Goal: Communication & Community: Answer question/provide support

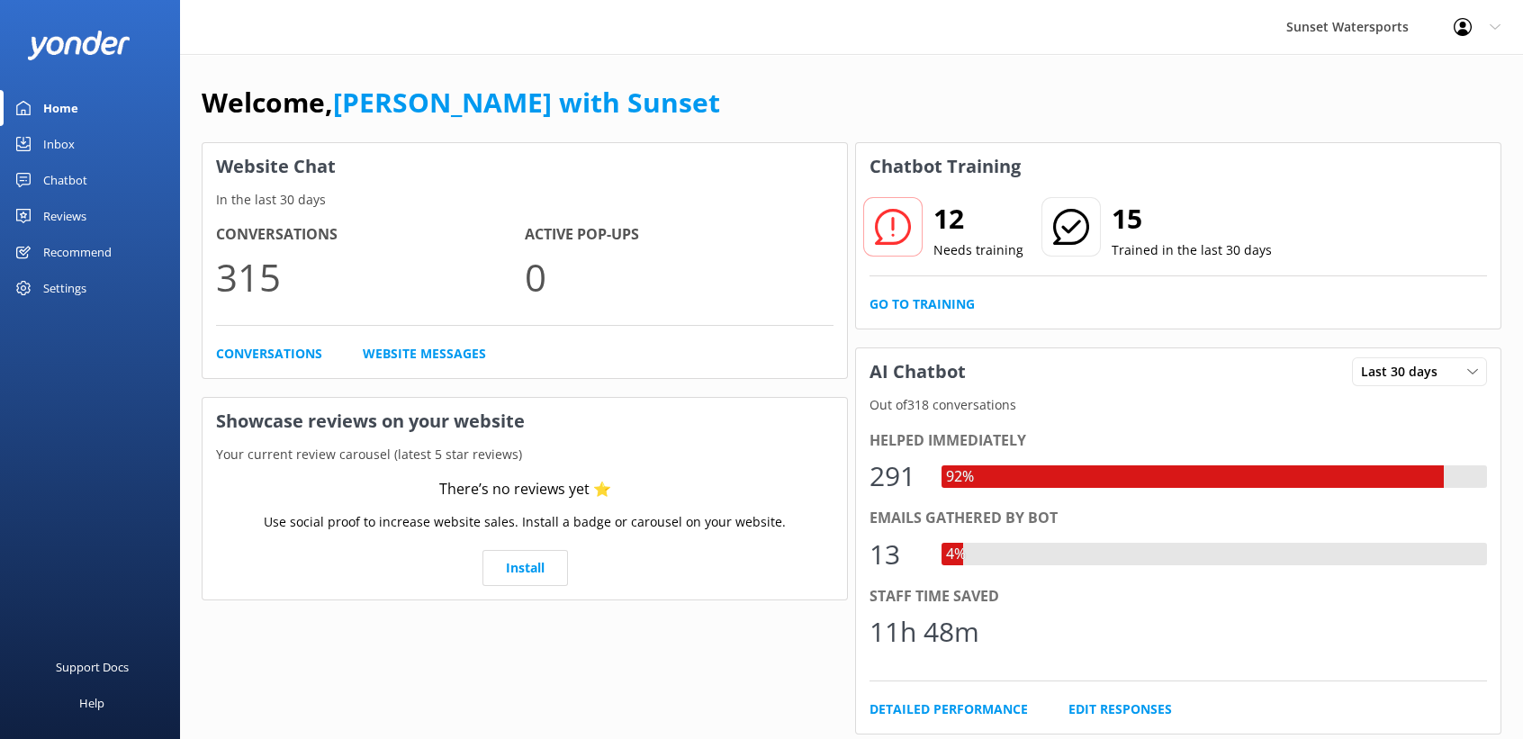
click at [64, 152] on div "Inbox" at bounding box center [58, 144] width 31 height 36
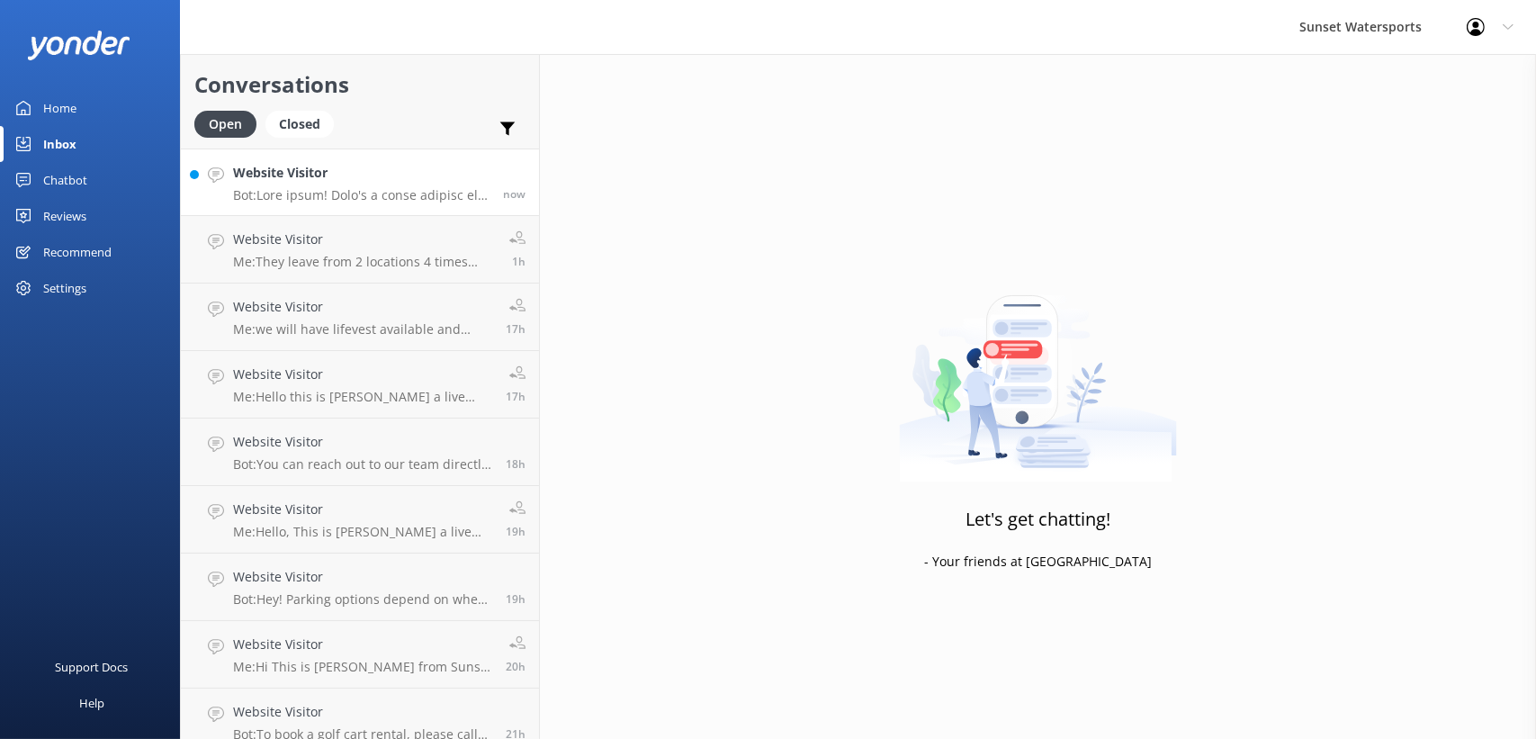
click at [412, 161] on link "Website Visitor Bot: now" at bounding box center [360, 181] width 358 height 67
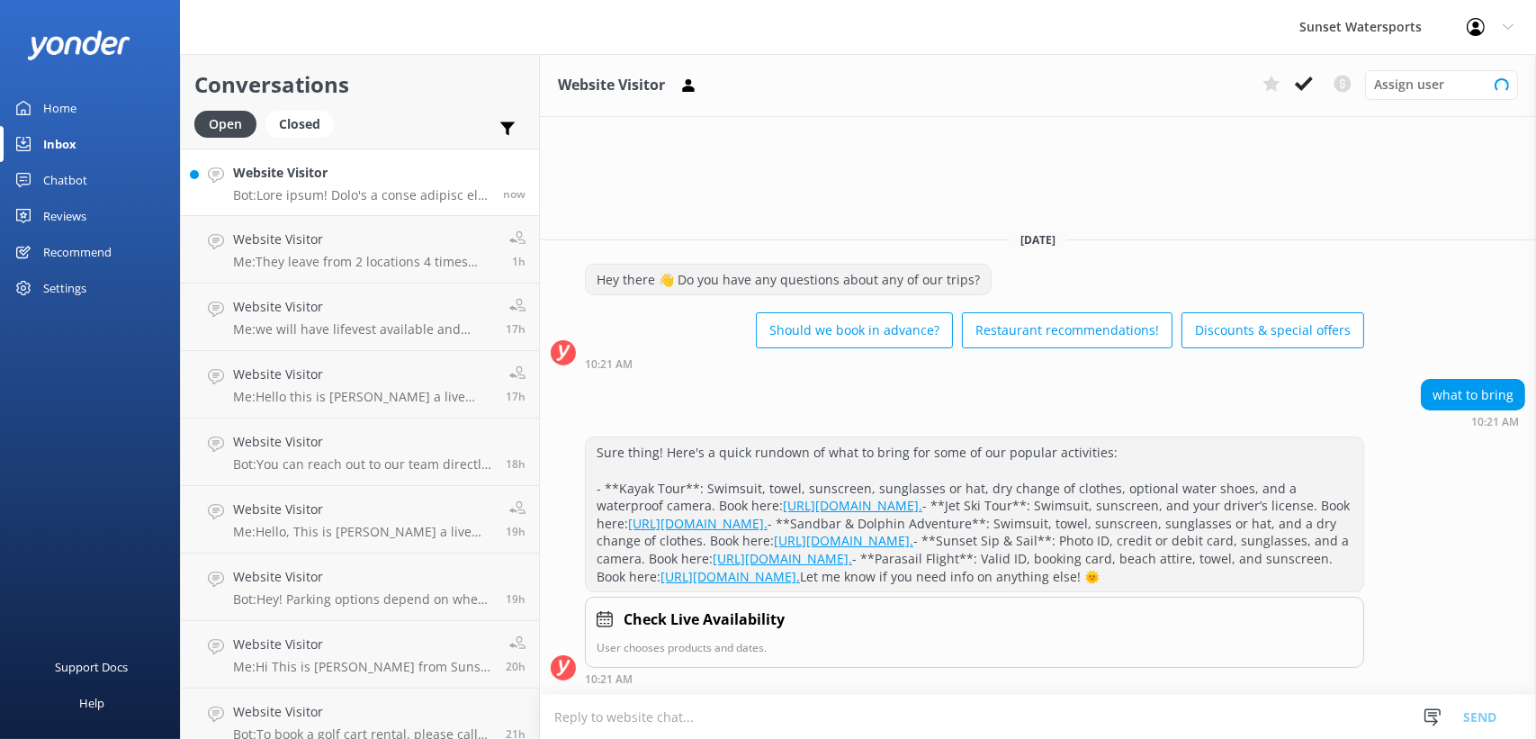
scroll to position [4, 0]
click at [434, 91] on h2 "Conversations" at bounding box center [359, 84] width 331 height 34
click at [51, 109] on div "Home" at bounding box center [59, 108] width 33 height 36
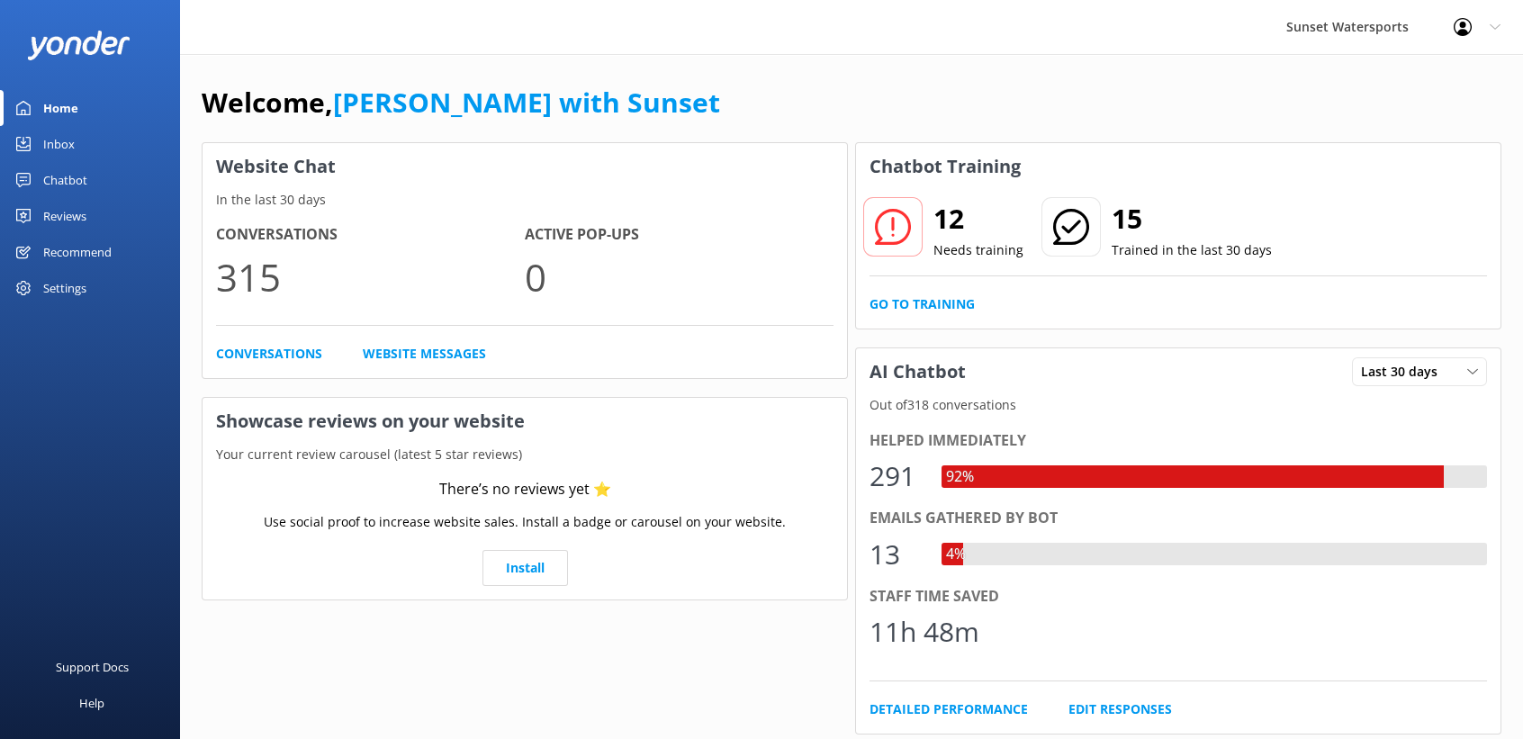
click at [43, 165] on div "Chatbot" at bounding box center [65, 180] width 44 height 36
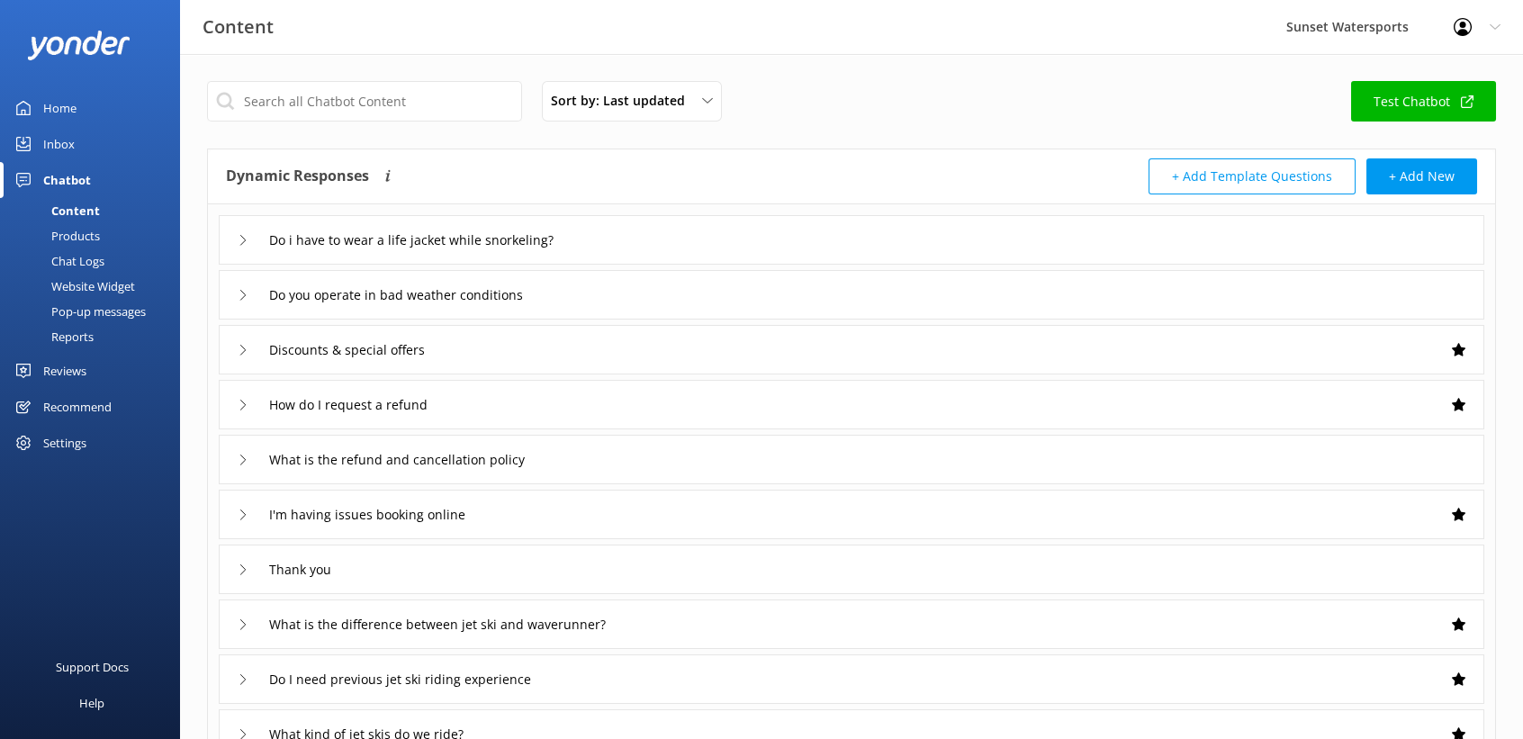
click at [54, 140] on div "Inbox" at bounding box center [58, 144] width 31 height 36
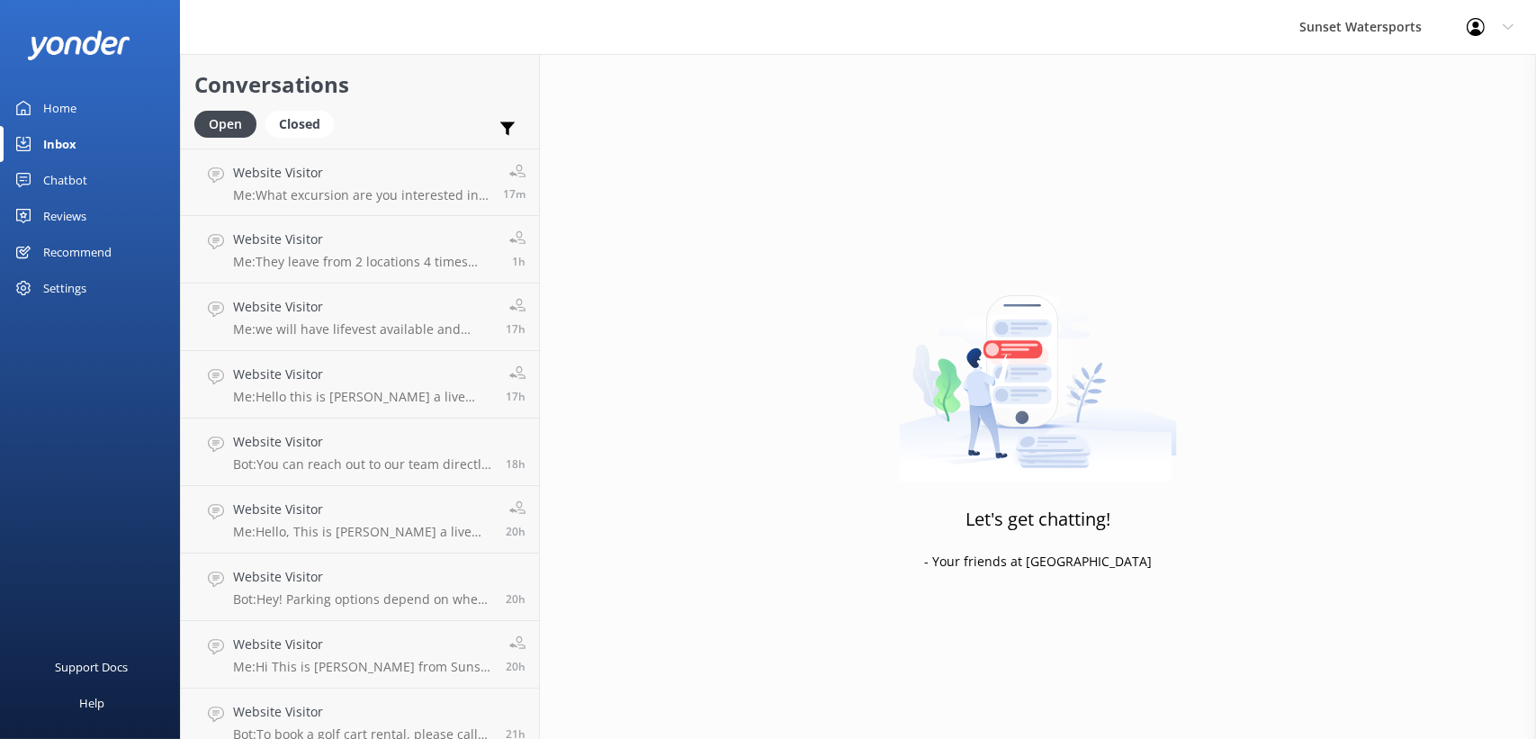
click at [63, 97] on div "Home" at bounding box center [59, 108] width 33 height 36
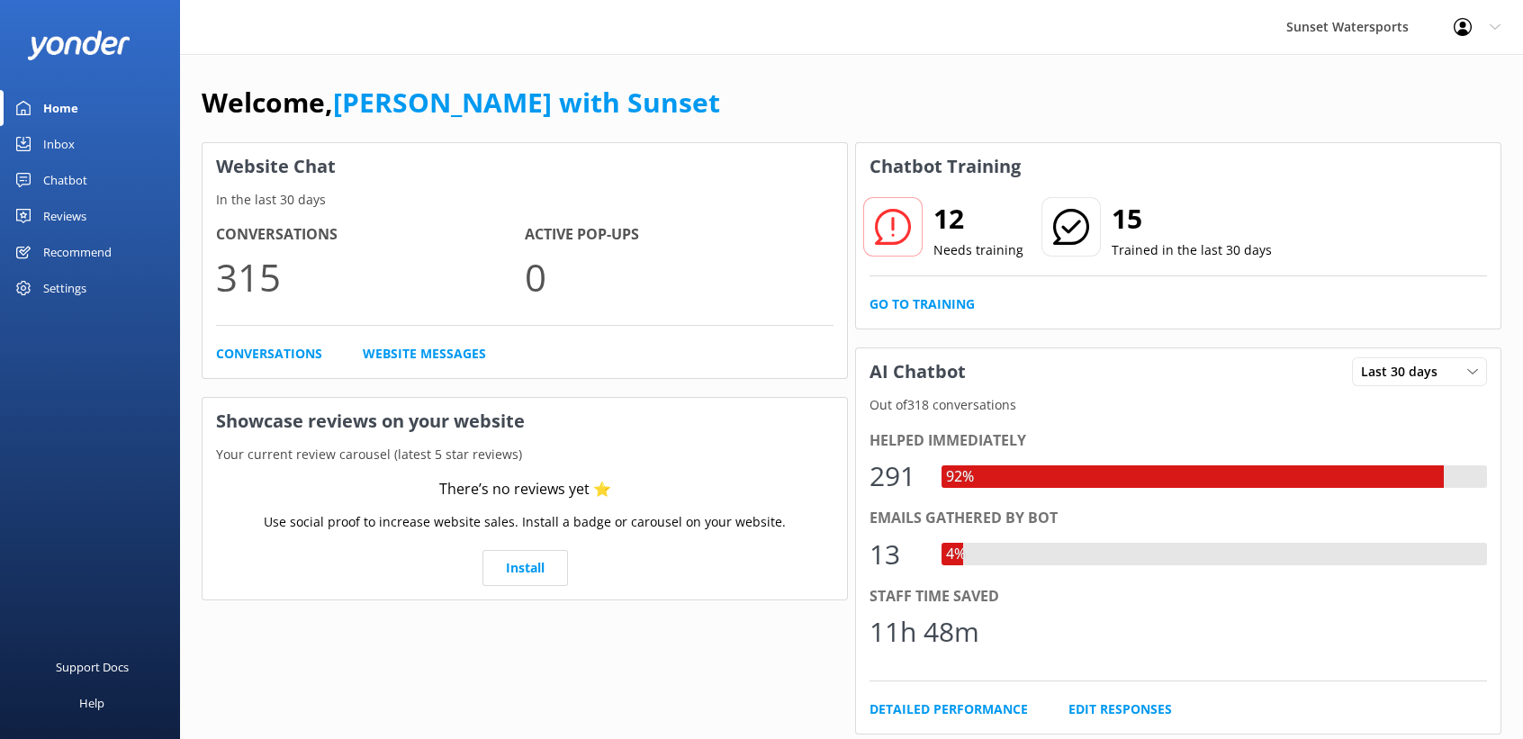
click at [33, 139] on link "Inbox" at bounding box center [90, 144] width 180 height 36
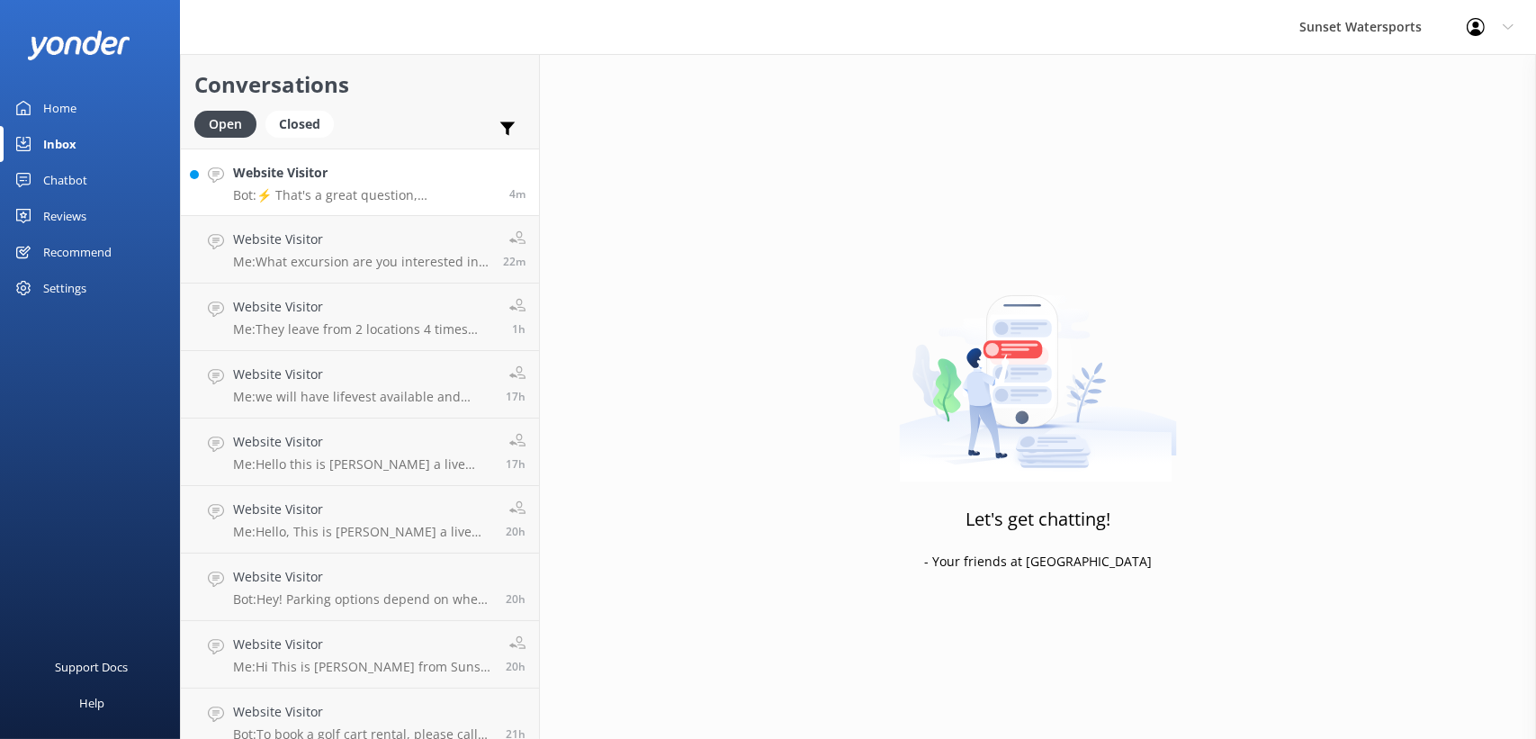
click at [331, 167] on h4 "Website Visitor" at bounding box center [364, 173] width 263 height 20
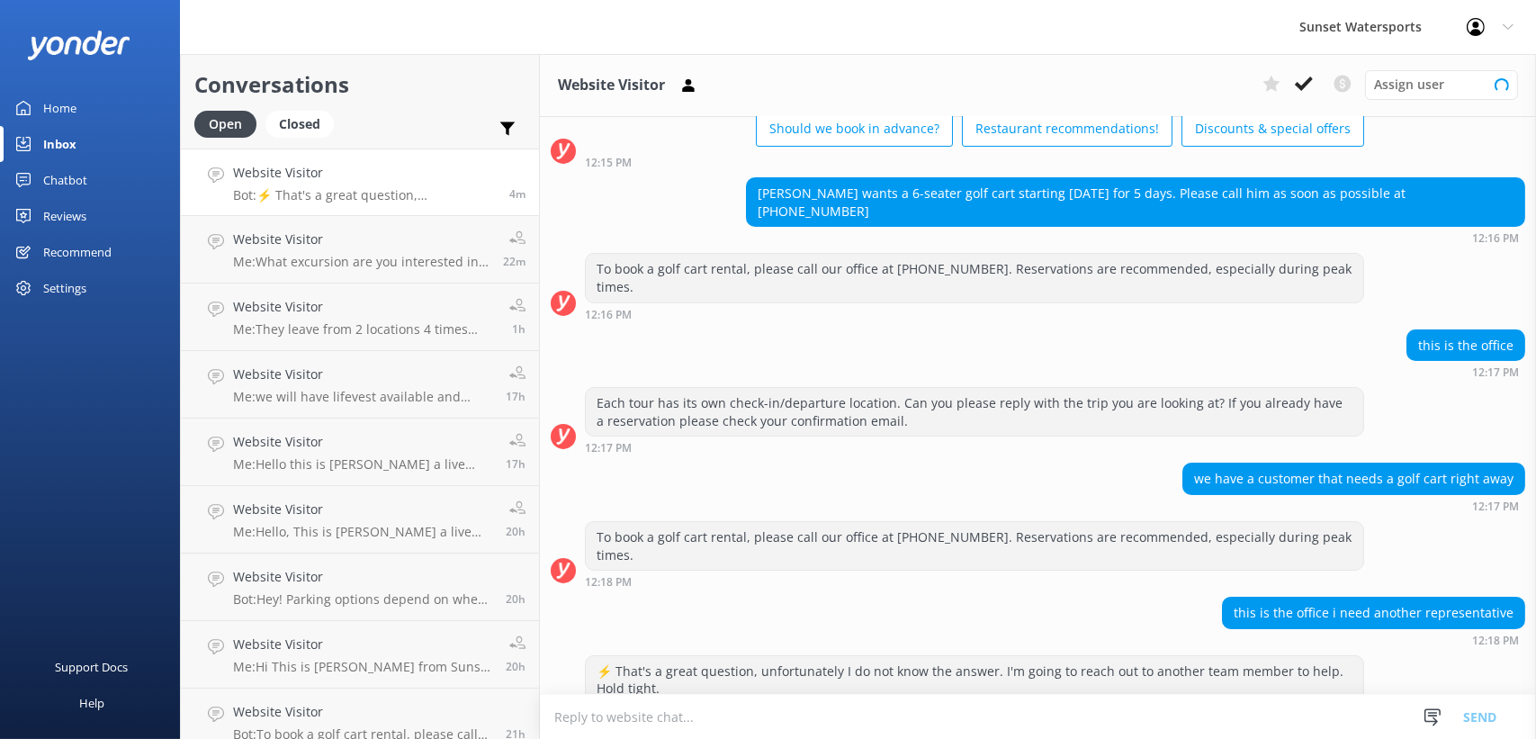
scroll to position [28258, 0]
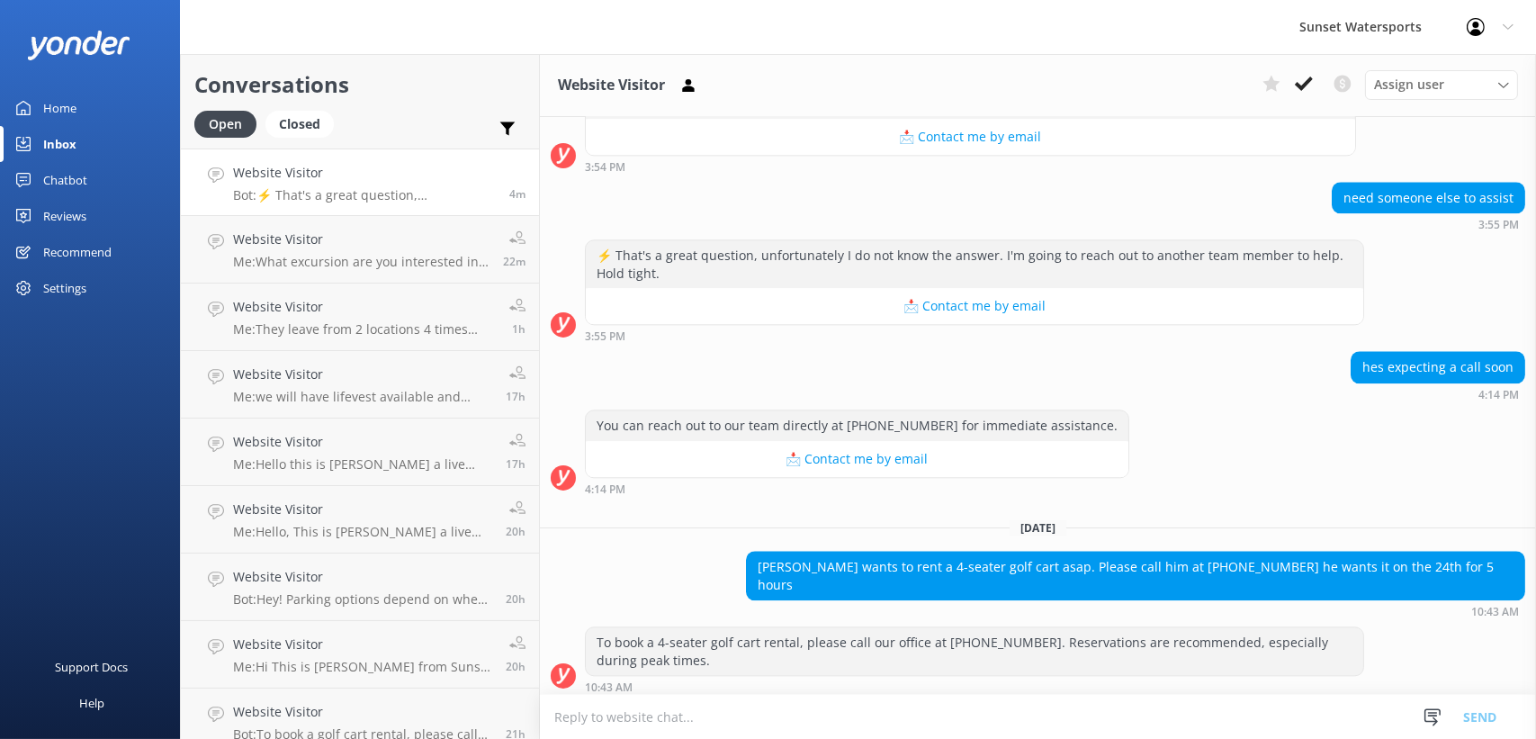
click at [679, 517] on div "[DATE]" at bounding box center [1038, 527] width 996 height 20
click at [1216, 409] on div "You can reach out to our team directly at [PHONE_NUMBER] for immediate assistan…" at bounding box center [1038, 451] width 996 height 85
click at [1173, 409] on div "You can reach out to our team directly at [PHONE_NUMBER] for immediate assistan…" at bounding box center [1038, 451] width 996 height 85
click at [963, 728] on textarea at bounding box center [1038, 717] width 996 height 44
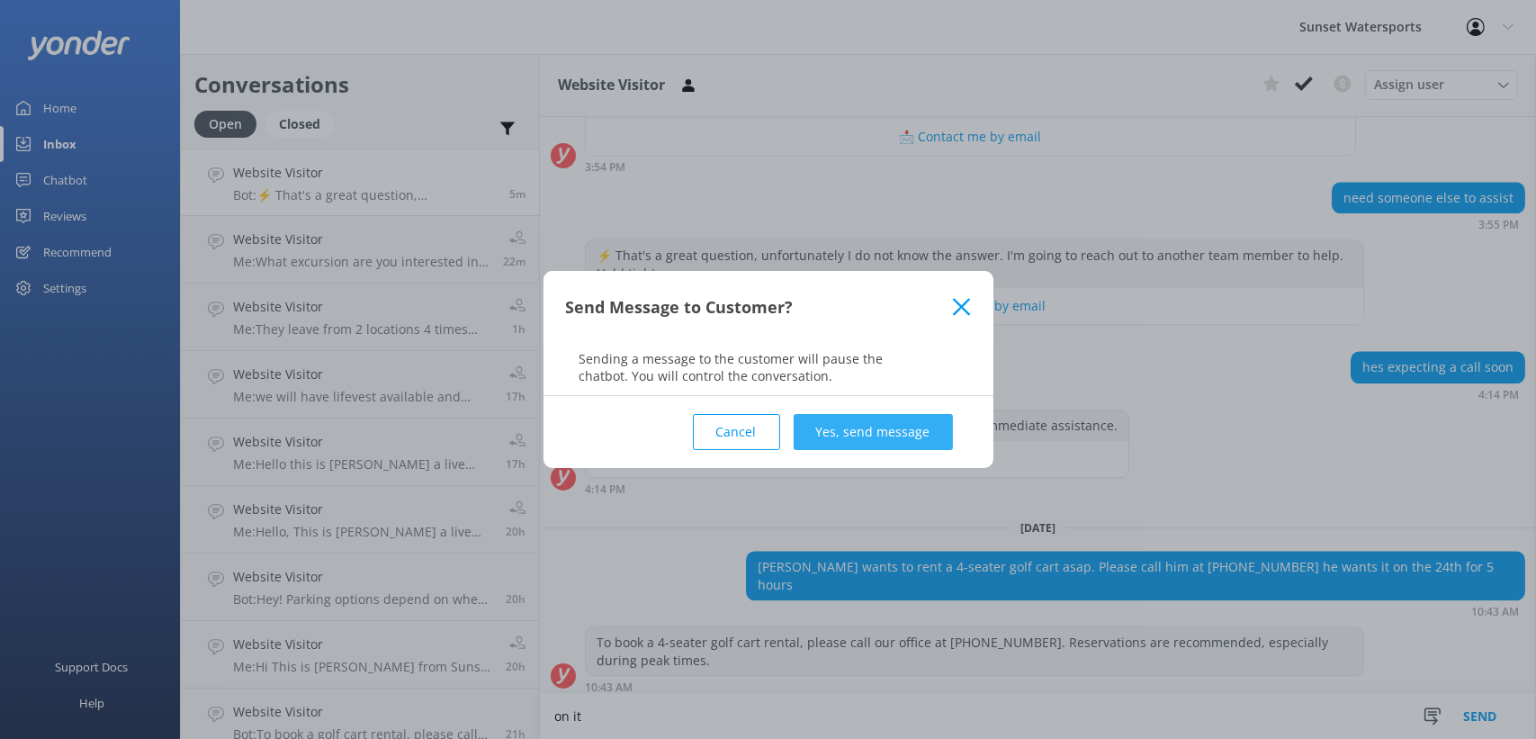
type textarea "on it"
click at [899, 435] on button "Yes, send message" at bounding box center [873, 432] width 159 height 36
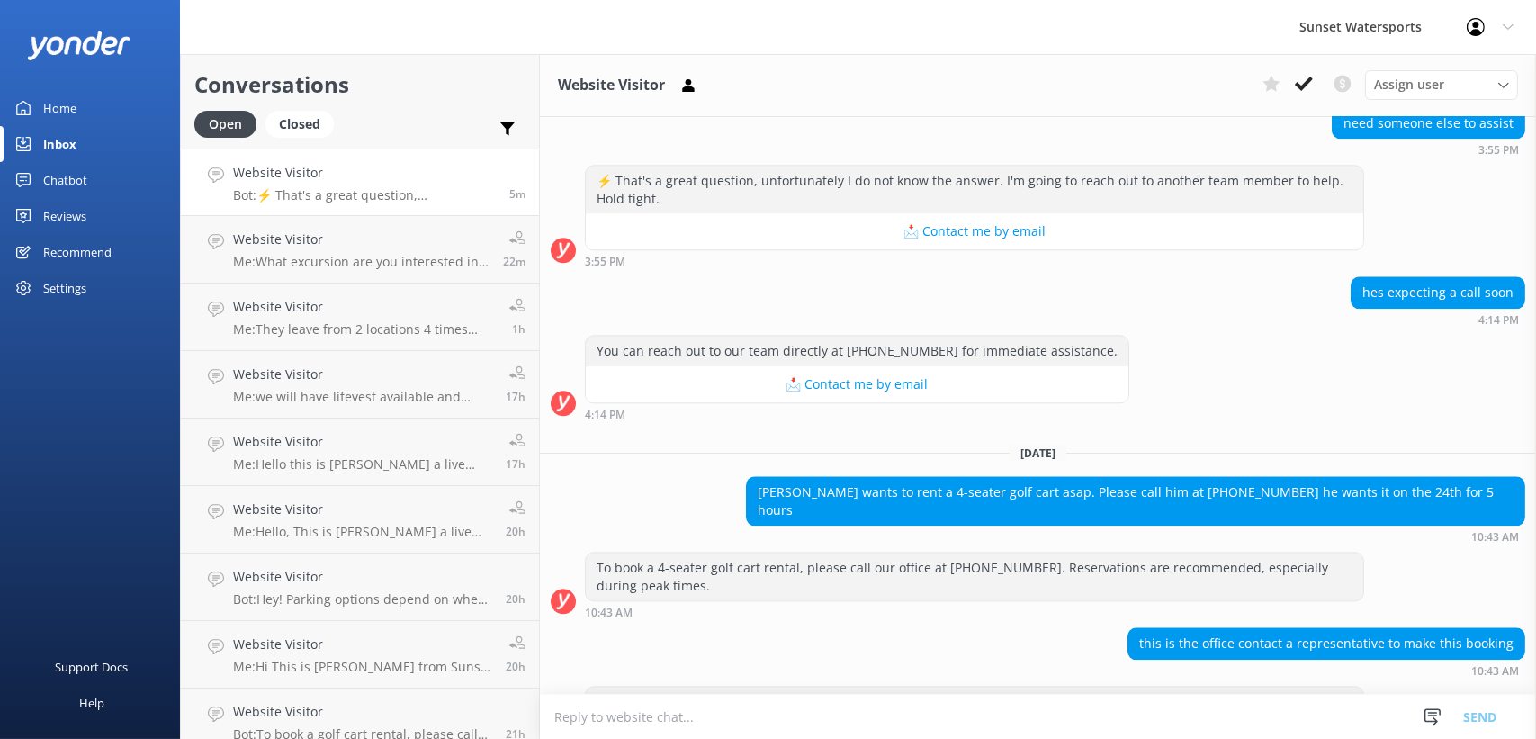
scroll to position [28375, 0]
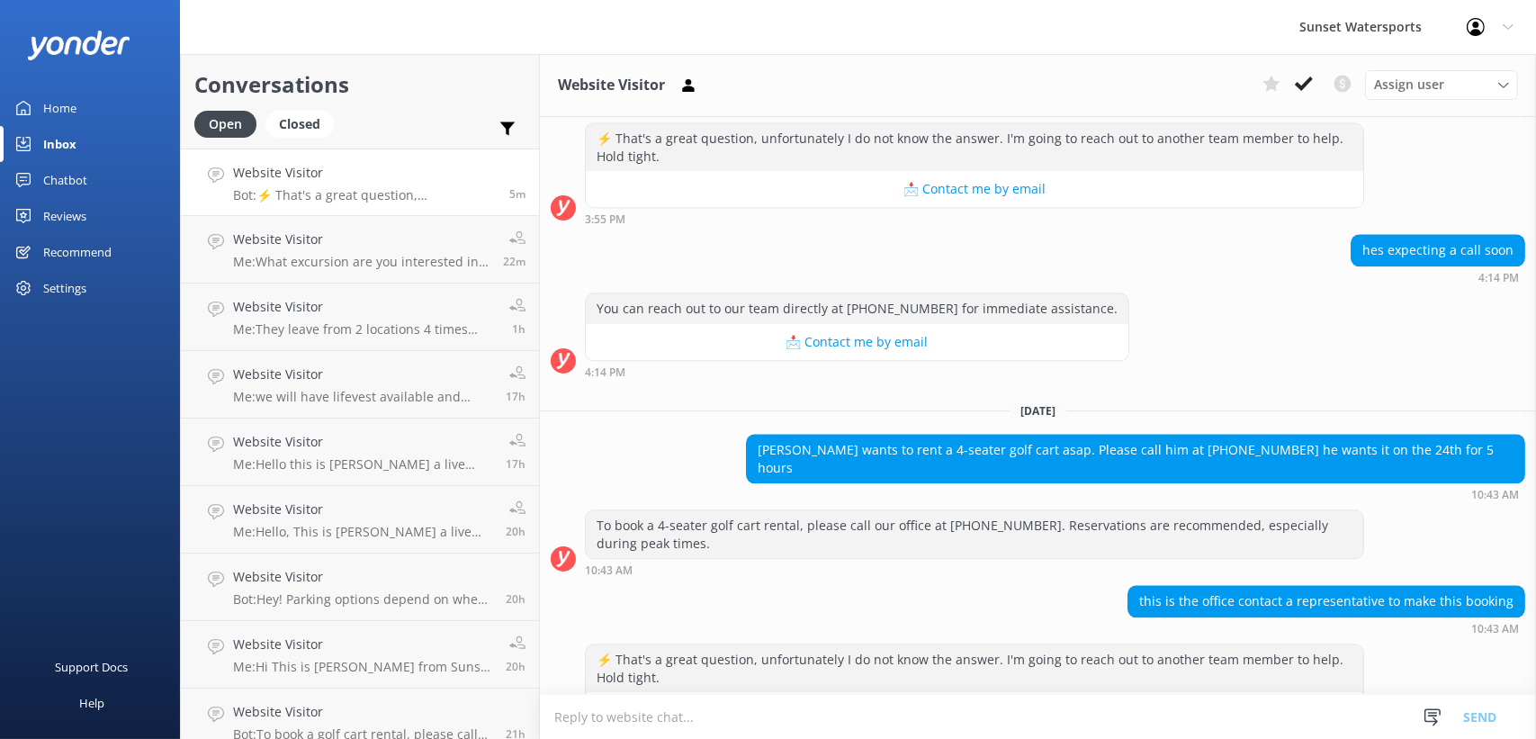
click at [946, 585] on div "this is the office contact a representative to make this booking 10:43 AM" at bounding box center [1038, 609] width 996 height 49
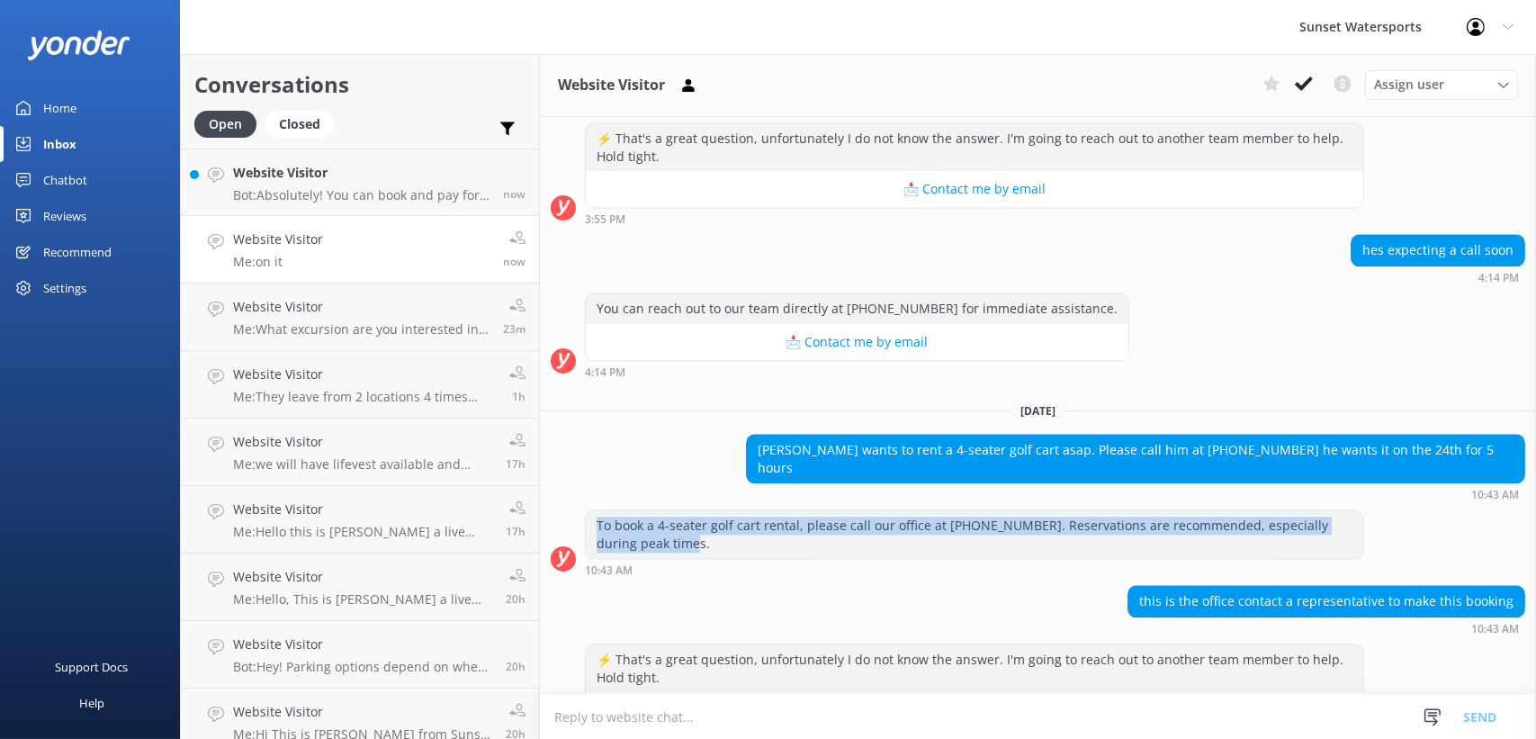
drag, startPoint x: 679, startPoint y: 364, endPoint x: 591, endPoint y: 340, distance: 91.2
click at [591, 510] on div "To book a 4-seater golf cart rental, please call our office at [PHONE_NUMBER]. …" at bounding box center [975, 534] width 778 height 48
copy div "To book a 4-seater golf cart rental, please call our office at [PHONE_NUMBER]. …"
click at [662, 510] on div "To book a 4-seater golf cart rental, please call our office at [PHONE_NUMBER]. …" at bounding box center [975, 534] width 778 height 48
drag, startPoint x: 668, startPoint y: 362, endPoint x: 596, endPoint y: 341, distance: 74.9
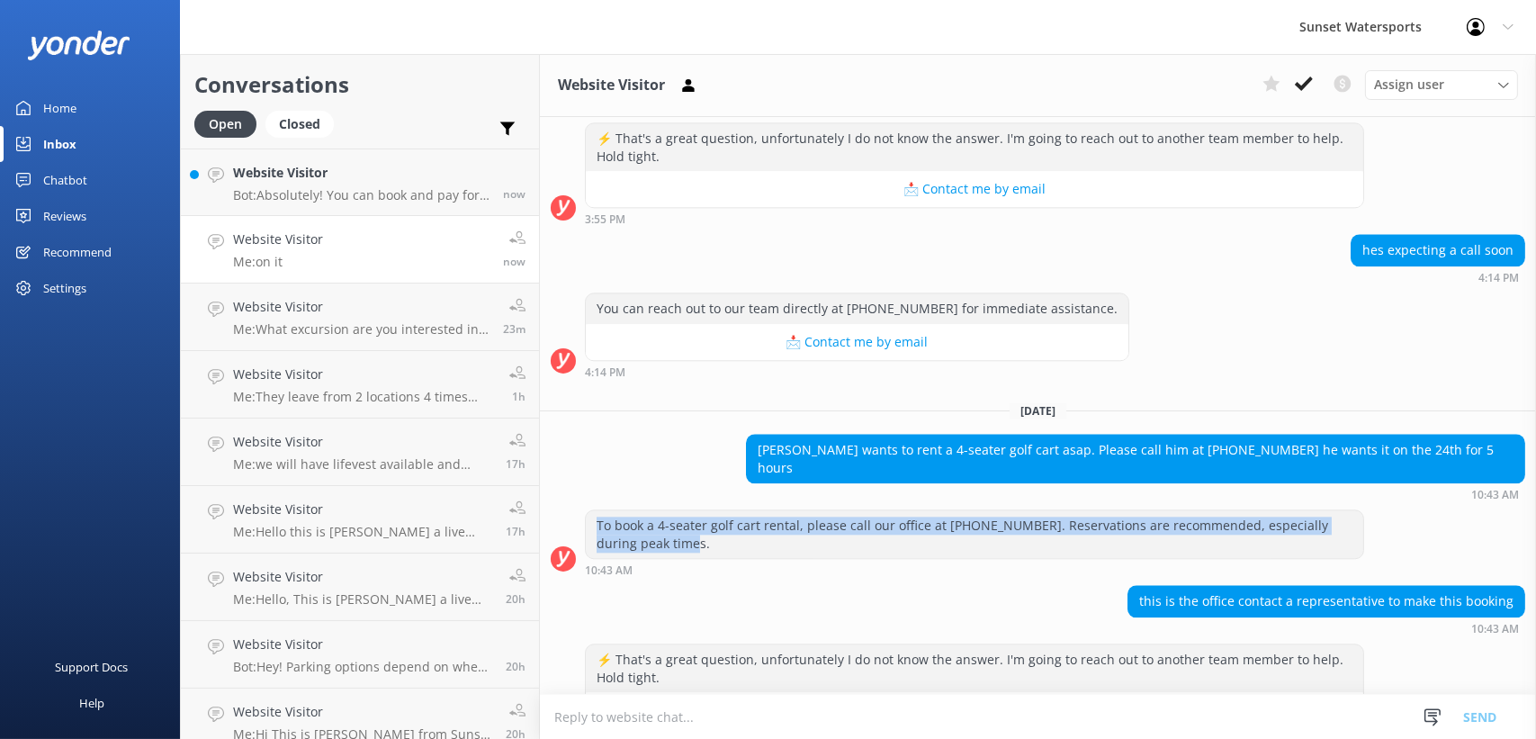
click at [596, 510] on div "To book a 4-seater golf cart rental, please call our office at [PHONE_NUMBER]. …" at bounding box center [975, 534] width 778 height 48
drag, startPoint x: 596, startPoint y: 341, endPoint x: 691, endPoint y: 358, distance: 96.9
click at [691, 510] on div "To book a 4-seater golf cart rental, please call our office at [PHONE_NUMBER]. …" at bounding box center [975, 534] width 778 height 48
click at [643, 510] on div "To book a 4-seater golf cart rental, please call our office at [PHONE_NUMBER]. …" at bounding box center [975, 534] width 778 height 48
drag, startPoint x: 652, startPoint y: 356, endPoint x: 579, endPoint y: 344, distance: 74.9
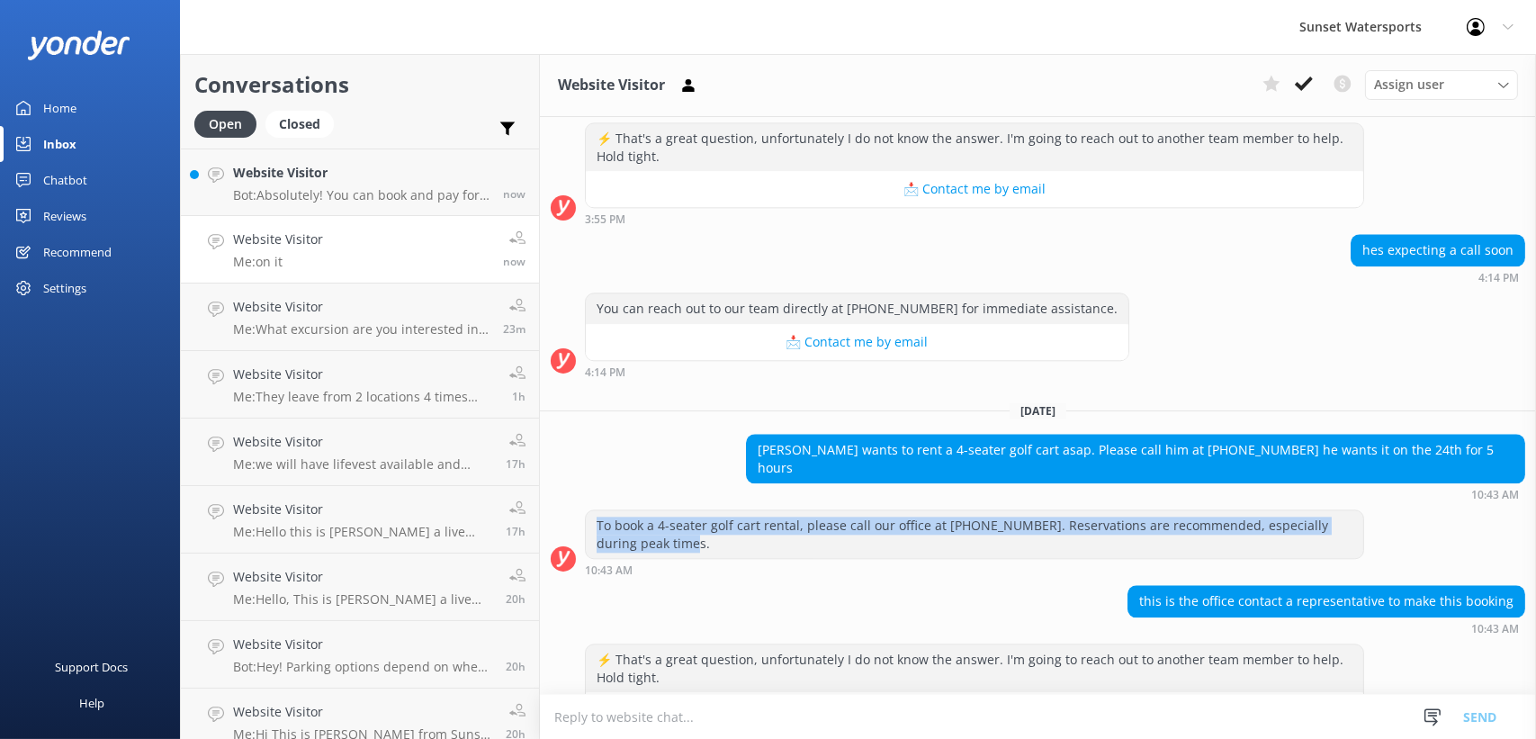
click at [579, 509] on div "To book a 4-seater golf cart rental, please call our office at [PHONE_NUMBER]. …" at bounding box center [1038, 542] width 996 height 67
drag, startPoint x: 579, startPoint y: 344, endPoint x: 694, endPoint y: 353, distance: 115.5
click at [694, 510] on div "To book a 4-seater golf cart rental, please call our office at [PHONE_NUMBER]. …" at bounding box center [975, 534] width 778 height 48
click at [904, 510] on div "To book a 4-seater golf cart rental, please call our office at [PHONE_NUMBER]. …" at bounding box center [975, 534] width 778 height 48
click at [972, 510] on div "To book a 4-seater golf cart rental, please call our office at [PHONE_NUMBER]. …" at bounding box center [975, 534] width 778 height 48
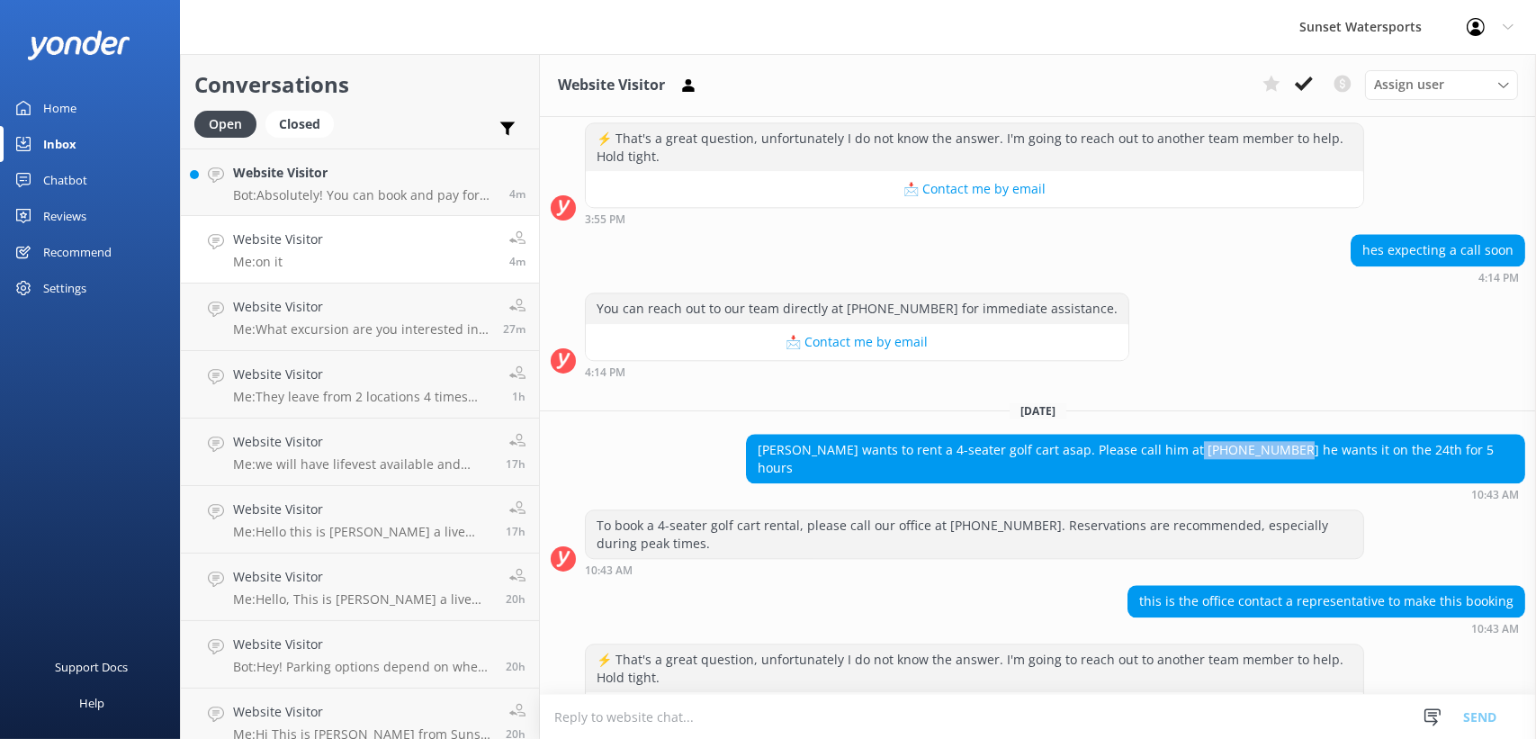
drag, startPoint x: 1208, startPoint y: 290, endPoint x: 1293, endPoint y: 292, distance: 85.5
click at [1293, 435] on div "[PERSON_NAME] wants to rent a 4-seater golf cart asap. Please call him at [PHON…" at bounding box center [1136, 459] width 778 height 48
drag, startPoint x: 1293, startPoint y: 292, endPoint x: 1264, endPoint y: 292, distance: 28.8
copy div "[PHONE_NUMBER]"
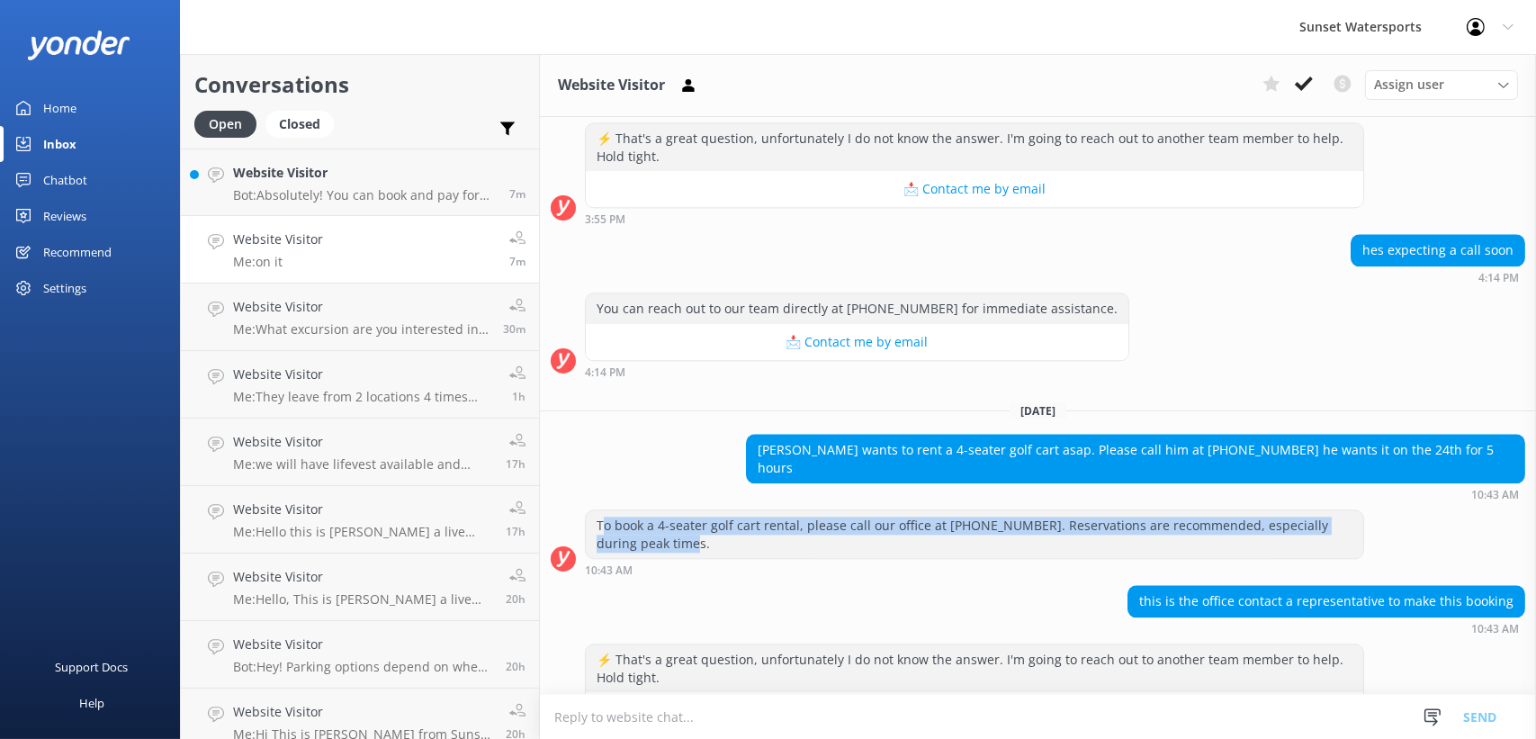
drag, startPoint x: 686, startPoint y: 367, endPoint x: 600, endPoint y: 338, distance: 90.2
click at [600, 510] on div "To book a 4-seater golf cart rental, please call our office at [PHONE_NUMBER]. …" at bounding box center [975, 534] width 778 height 48
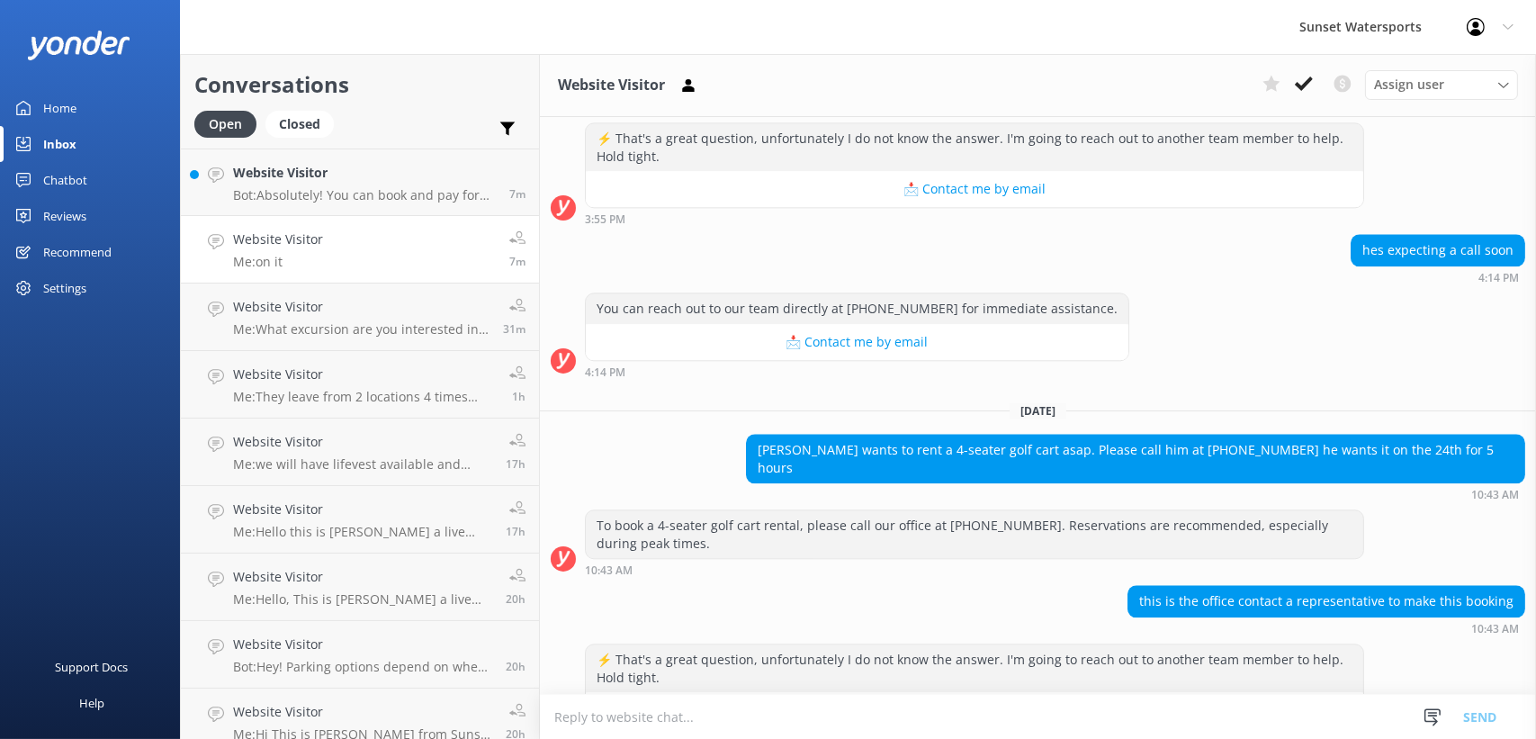
drag, startPoint x: 600, startPoint y: 338, endPoint x: 599, endPoint y: 349, distance: 10.8
click at [599, 510] on div "To book a 4-seater golf cart rental, please call our office at [PHONE_NUMBER]. …" at bounding box center [975, 534] width 778 height 48
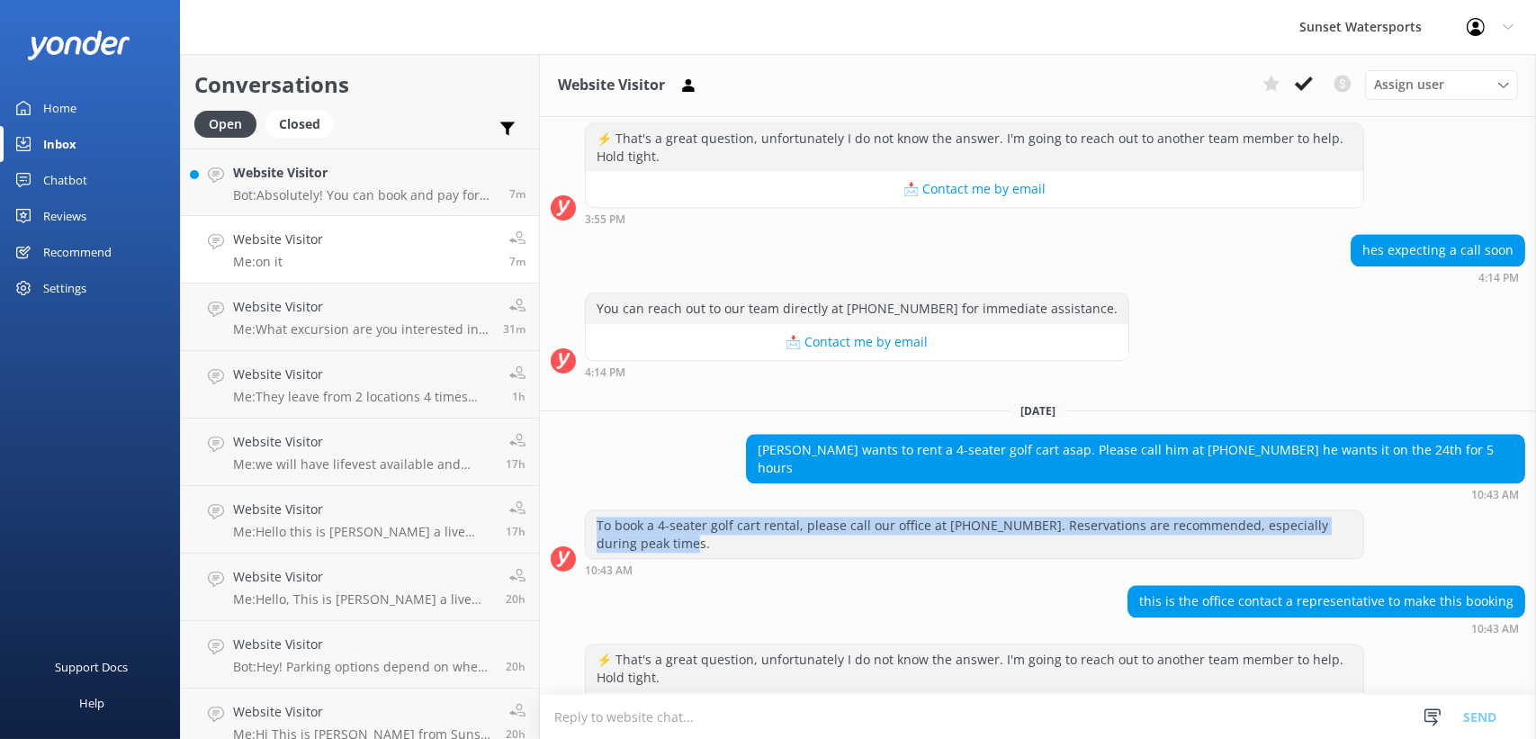
drag, startPoint x: 596, startPoint y: 348, endPoint x: 674, endPoint y: 366, distance: 80.3
click at [674, 510] on div "To book a 4-seater golf cart rental, please call our office at [PHONE_NUMBER]. …" at bounding box center [975, 534] width 778 height 48
drag, startPoint x: 674, startPoint y: 366, endPoint x: 640, endPoint y: 355, distance: 36.1
click at [640, 510] on div "To book a 4-seater golf cart rental, please call our office at [PHONE_NUMBER]. …" at bounding box center [975, 534] width 778 height 48
click at [670, 510] on div "To book a 4-seater golf cart rental, please call our office at [PHONE_NUMBER]. …" at bounding box center [975, 534] width 778 height 48
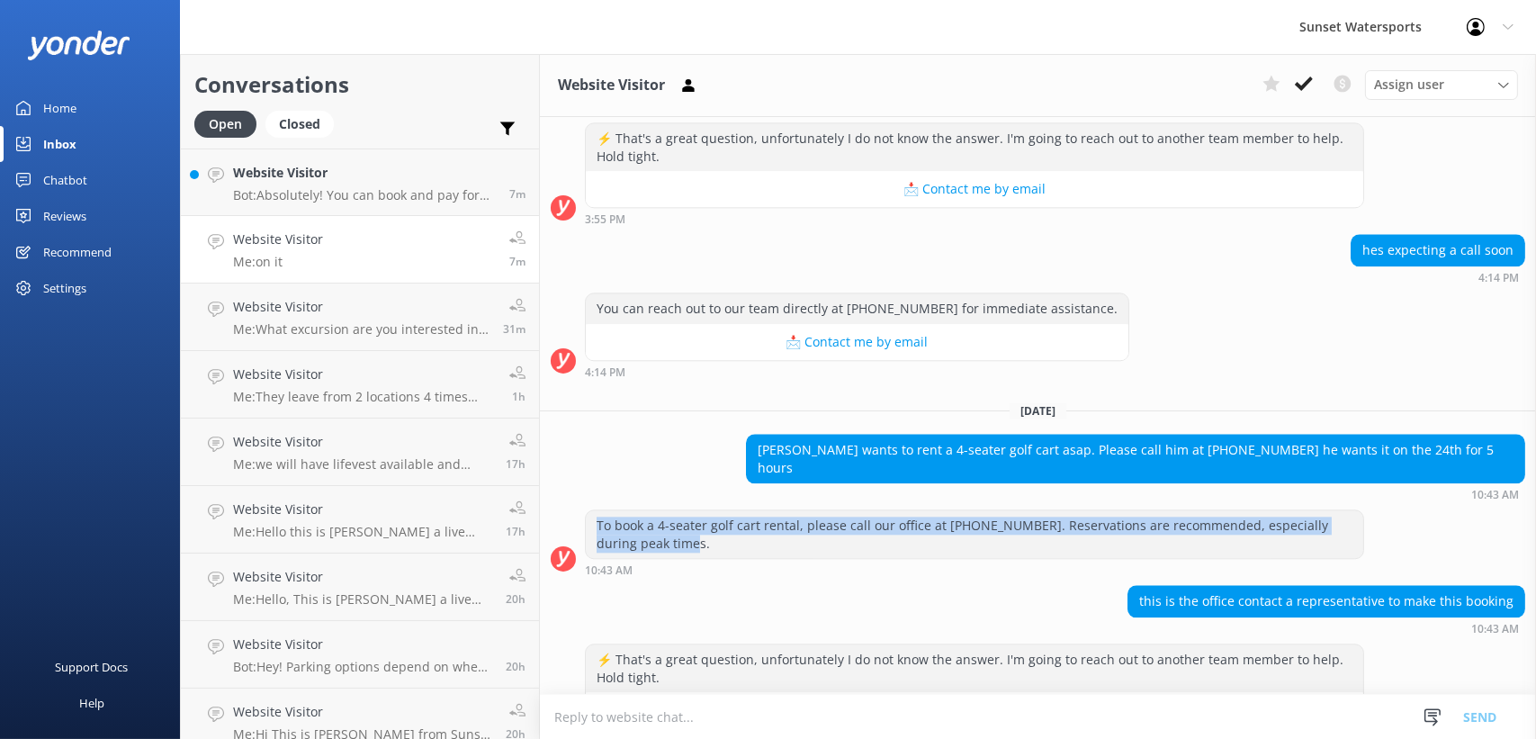
drag, startPoint x: 632, startPoint y: 356, endPoint x: 585, endPoint y: 340, distance: 49.5
click at [586, 510] on div "To book a 4-seater golf cart rental, please call our office at [PHONE_NUMBER]. …" at bounding box center [975, 534] width 778 height 48
drag, startPoint x: 585, startPoint y: 340, endPoint x: 587, endPoint y: 352, distance: 11.8
click at [587, 510] on div "To book a 4-seater golf cart rental, please call our office at [PHONE_NUMBER]. …" at bounding box center [975, 534] width 778 height 48
click at [602, 510] on div "To book a 4-seater golf cart rental, please call our office at [PHONE_NUMBER]. …" at bounding box center [975, 534] width 778 height 48
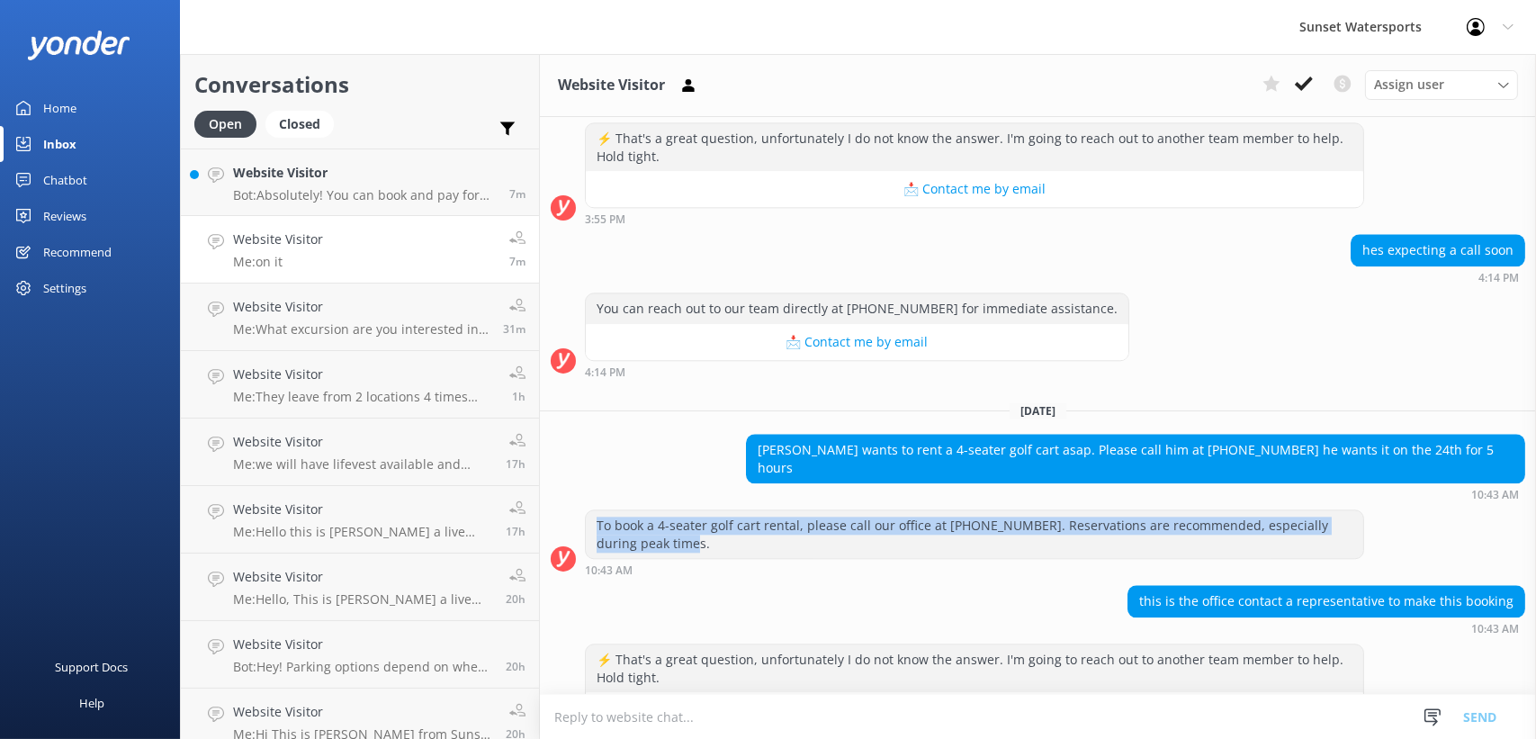
drag, startPoint x: 589, startPoint y: 340, endPoint x: 688, endPoint y: 366, distance: 102.4
click at [688, 510] on div "To book a 4-seater golf cart rental, please call our office at [PHONE_NUMBER]. …" at bounding box center [975, 534] width 778 height 48
drag, startPoint x: 688, startPoint y: 366, endPoint x: 616, endPoint y: 341, distance: 75.4
click at [616, 510] on div "To book a 4-seater golf cart rental, please call our office at [PHONE_NUMBER]. …" at bounding box center [975, 534] width 778 height 48
click at [596, 510] on div "To book a 4-seater golf cart rental, please call our office at [PHONE_NUMBER]. …" at bounding box center [975, 534] width 778 height 48
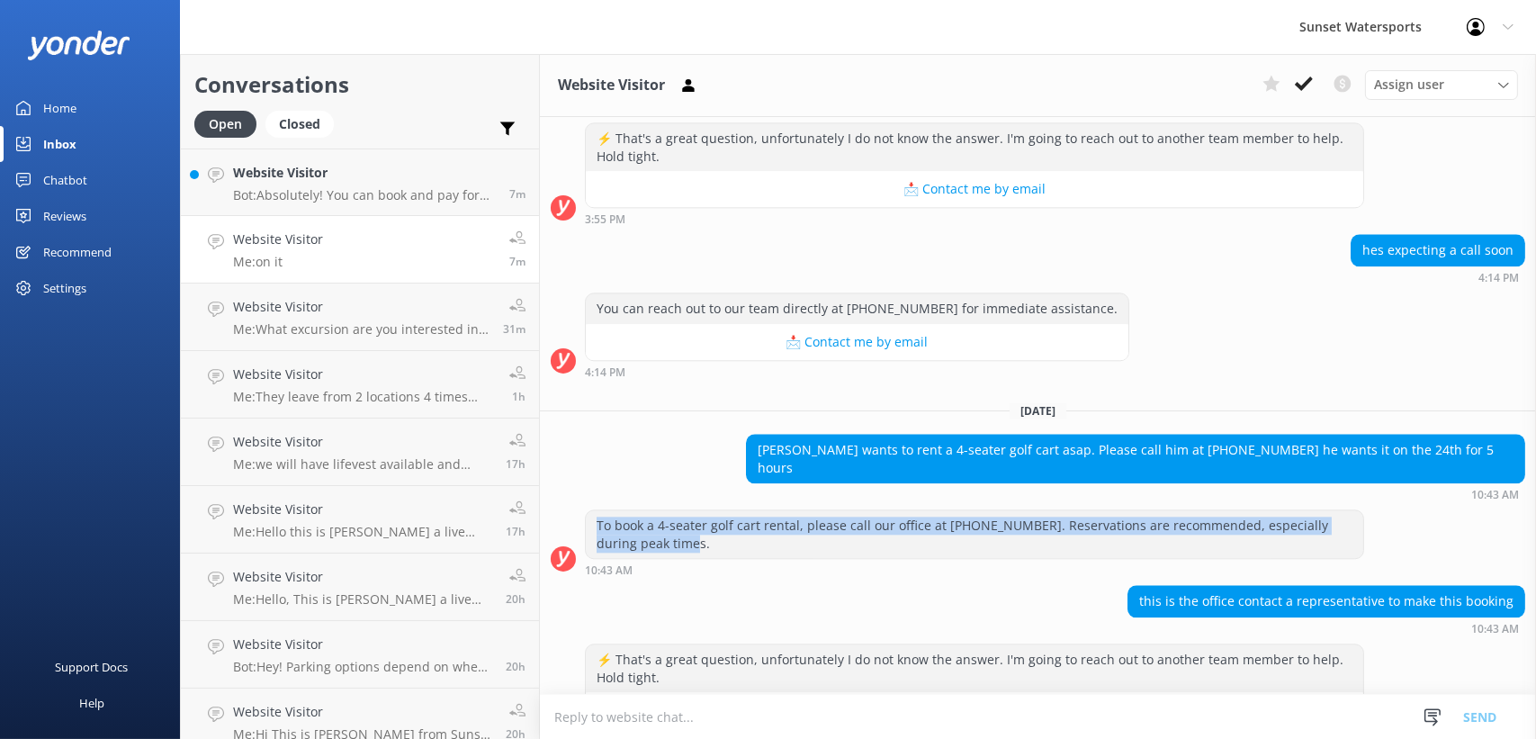
drag, startPoint x: 595, startPoint y: 346, endPoint x: 679, endPoint y: 372, distance: 87.7
click at [679, 510] on div "To book a 4-seater golf cart rental, please call our office at [PHONE_NUMBER]. …" at bounding box center [975, 534] width 778 height 48
drag, startPoint x: 679, startPoint y: 372, endPoint x: 614, endPoint y: 346, distance: 69.9
click at [614, 510] on div "To book a 4-seater golf cart rental, please call our office at [PHONE_NUMBER]. …" at bounding box center [975, 534] width 778 height 48
click at [669, 510] on div "To book a 4-seater golf cart rental, please call our office at [PHONE_NUMBER]. …" at bounding box center [975, 534] width 778 height 48
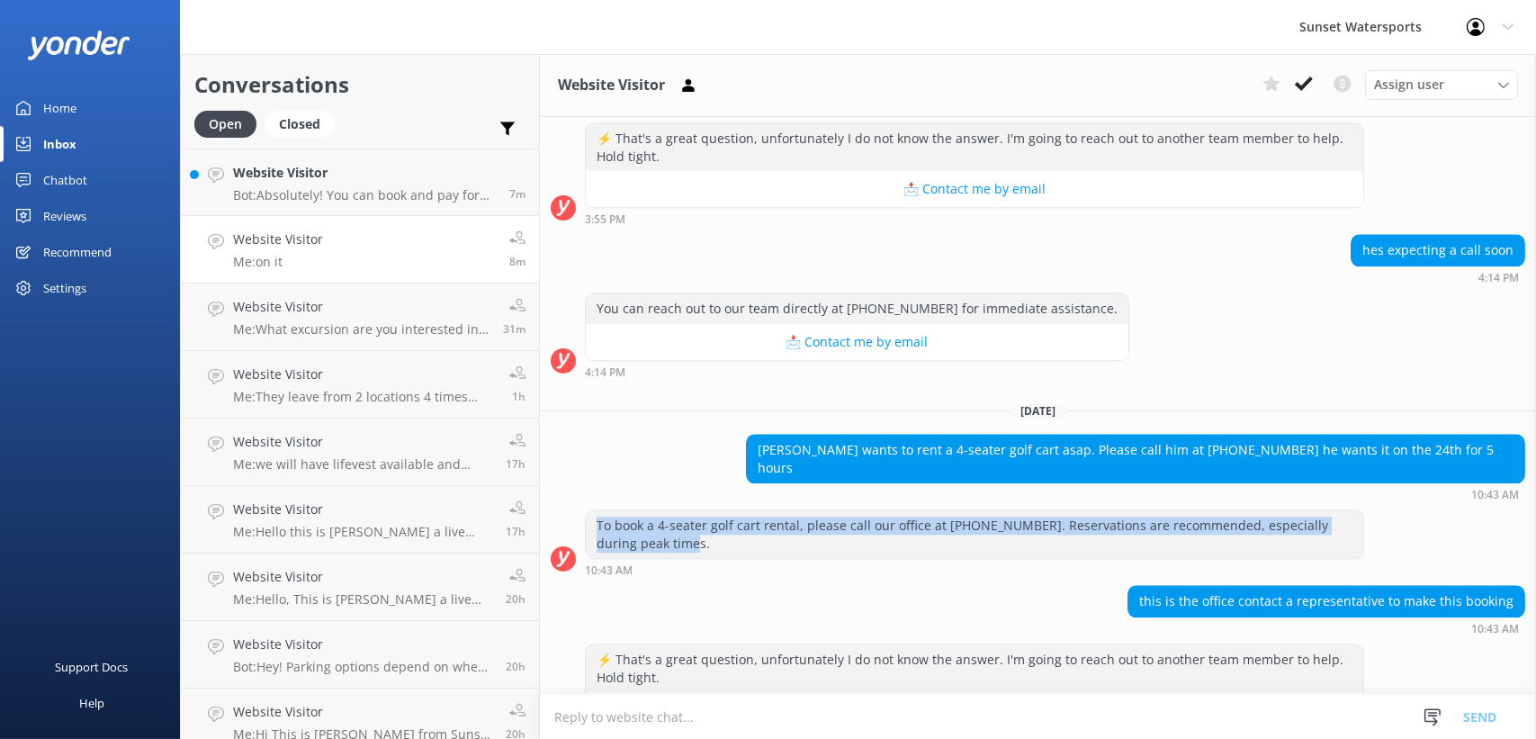
drag, startPoint x: 673, startPoint y: 366, endPoint x: 592, endPoint y: 341, distance: 84.8
click at [592, 510] on div "To book a 4-seater golf cart rental, please call our office at [PHONE_NUMBER]. …" at bounding box center [975, 534] width 778 height 48
click at [591, 510] on div "To book a 4-seater golf cart rental, please call our office at [PHONE_NUMBER]. …" at bounding box center [975, 534] width 778 height 48
drag, startPoint x: 591, startPoint y: 341, endPoint x: 609, endPoint y: 348, distance: 19.4
click at [609, 510] on div "To book a 4-seater golf cart rental, please call our office at [PHONE_NUMBER]. …" at bounding box center [975, 534] width 778 height 48
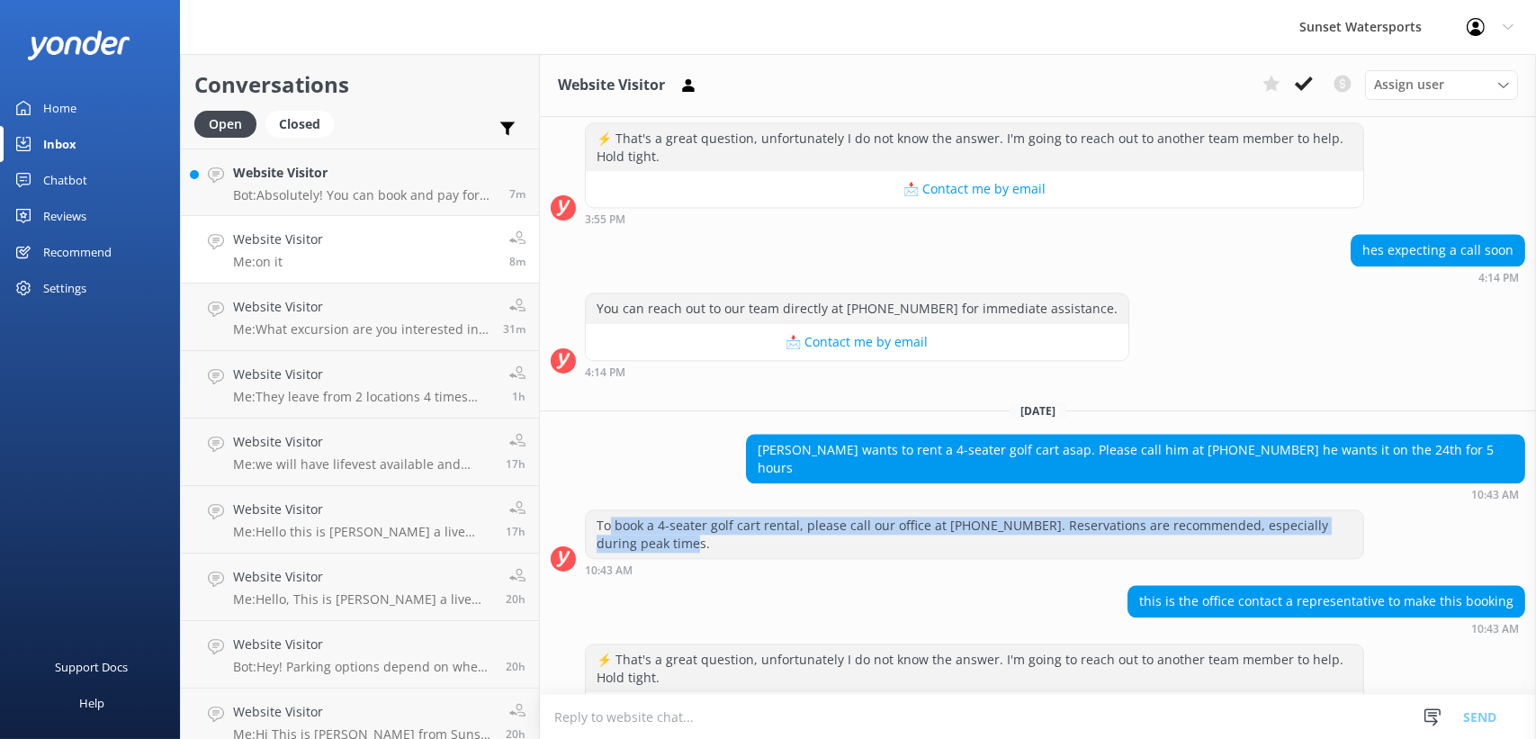
drag, startPoint x: 609, startPoint y: 348, endPoint x: 636, endPoint y: 361, distance: 29.8
click at [636, 510] on div "To book a 4-seater golf cart rental, please call our office at [PHONE_NUMBER]. …" at bounding box center [975, 534] width 778 height 48
click at [686, 510] on div "To book a 4-seater golf cart rental, please call our office at [PHONE_NUMBER]. …" at bounding box center [975, 534] width 778 height 48
drag, startPoint x: 684, startPoint y: 368, endPoint x: 592, endPoint y: 334, distance: 98.0
click at [592, 510] on div "To book a 4-seater golf cart rental, please call our office at [PHONE_NUMBER]. …" at bounding box center [975, 534] width 778 height 48
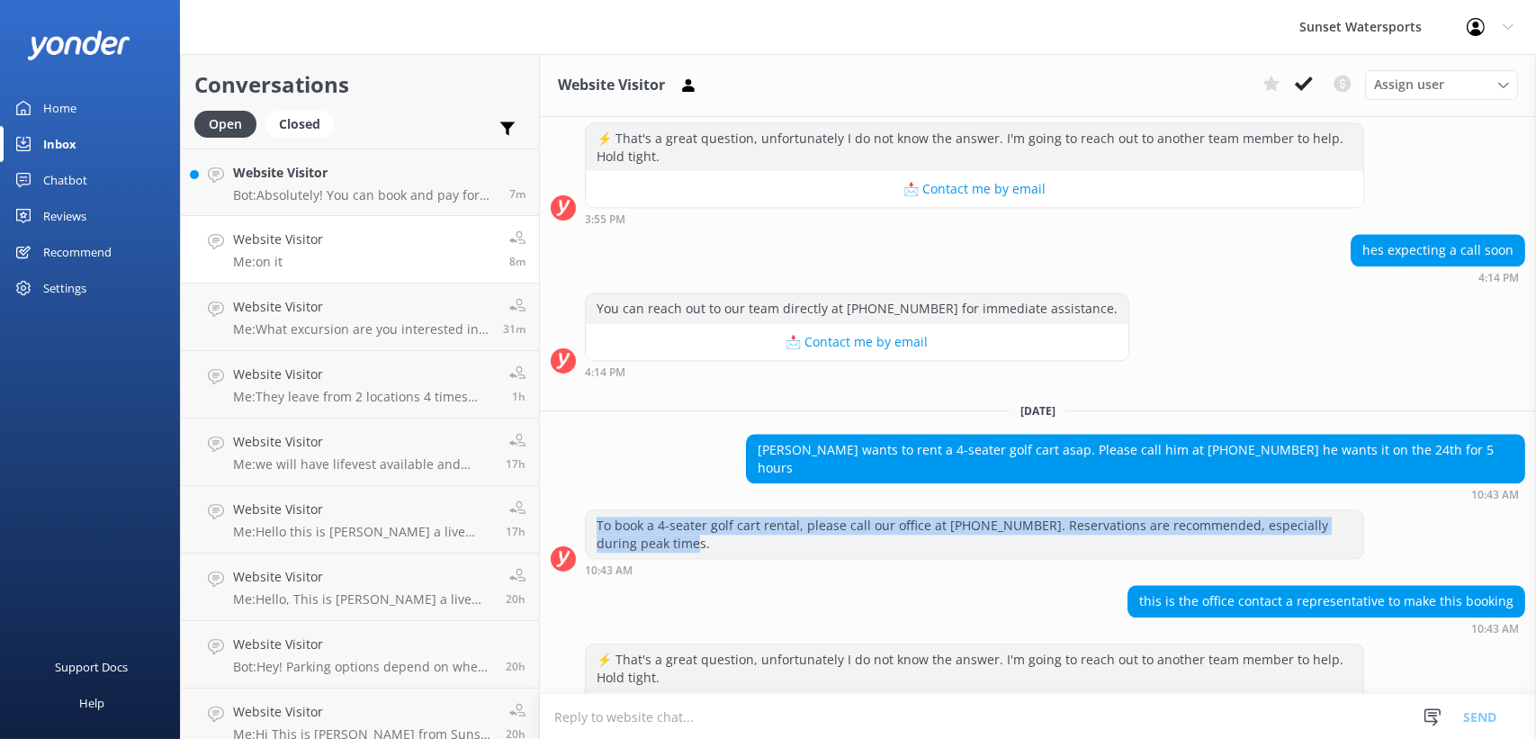
drag, startPoint x: 592, startPoint y: 334, endPoint x: 598, endPoint y: 348, distance: 15.7
click at [598, 510] on div "To book a 4-seater golf cart rental, please call our office at [PHONE_NUMBER]. …" at bounding box center [975, 534] width 778 height 48
click at [604, 510] on div "To book a 4-seater golf cart rental, please call our office at [PHONE_NUMBER]. …" at bounding box center [975, 534] width 778 height 48
drag, startPoint x: 678, startPoint y: 361, endPoint x: 582, endPoint y: 331, distance: 99.9
click at [582, 509] on div "To book a 4-seater golf cart rental, please call our office at [PHONE_NUMBER]. …" at bounding box center [1038, 542] width 996 height 67
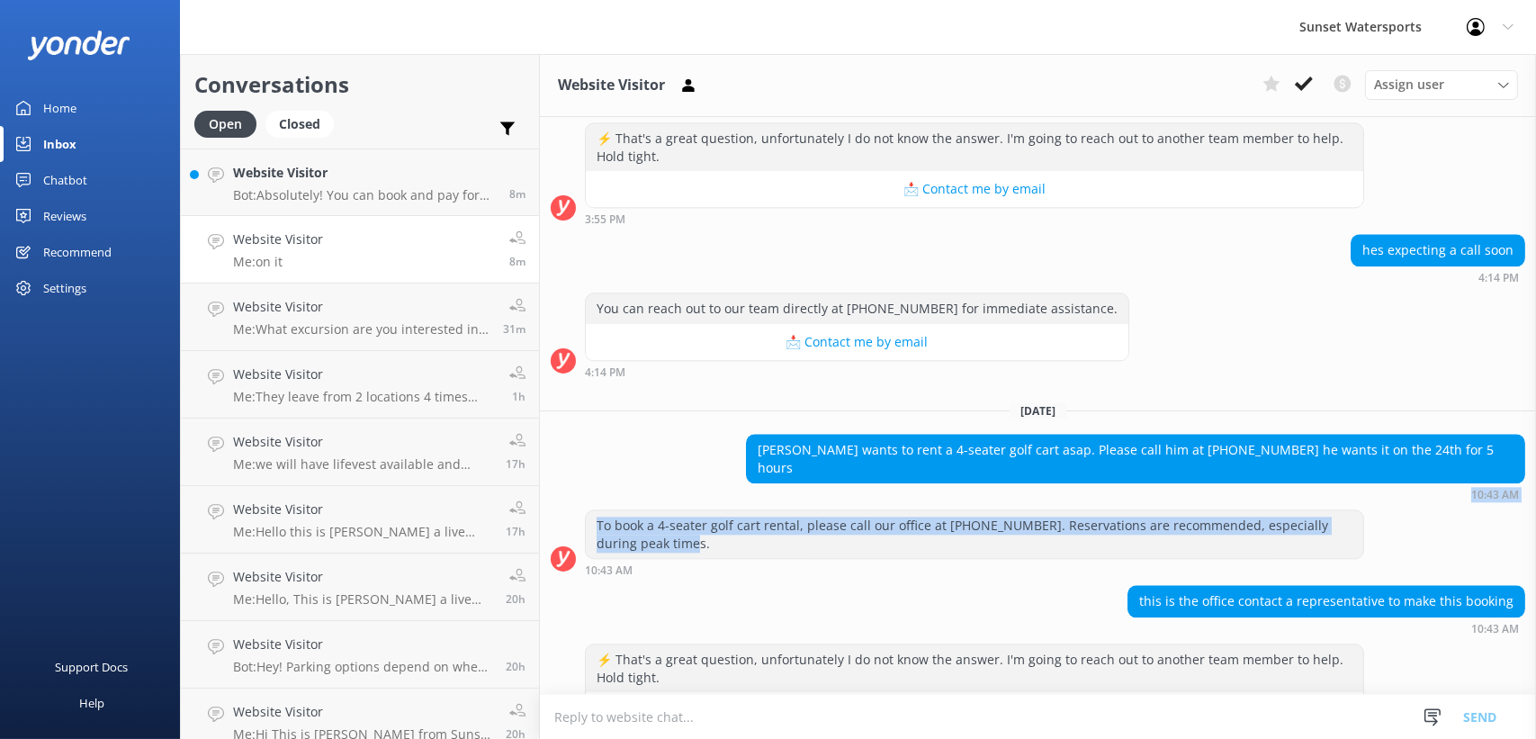
drag, startPoint x: 582, startPoint y: 331, endPoint x: 612, endPoint y: 349, distance: 34.7
click at [612, 510] on div "To book a 4-seater golf cart rental, please call our office at [PHONE_NUMBER]. …" at bounding box center [975, 534] width 778 height 48
click at [657, 510] on div "To book a 4-seater golf cart rental, please call our office at [PHONE_NUMBER]. …" at bounding box center [975, 534] width 778 height 48
drag, startPoint x: 671, startPoint y: 365, endPoint x: 584, endPoint y: 335, distance: 92.5
click at [585, 509] on div "To book a 4-seater golf cart rental, please call our office at [PHONE_NUMBER]. …" at bounding box center [974, 542] width 779 height 67
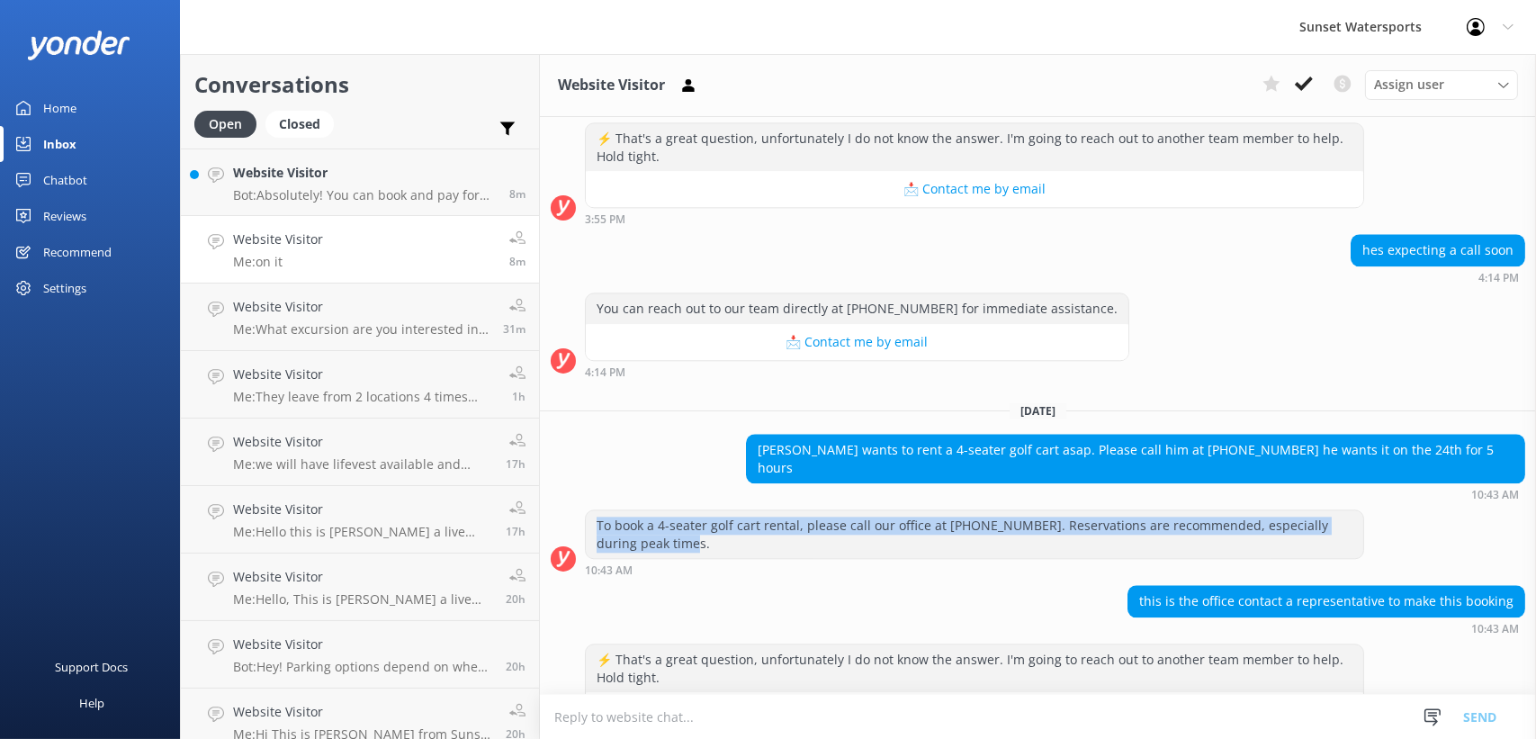
drag, startPoint x: 584, startPoint y: 335, endPoint x: 635, endPoint y: 364, distance: 59.3
click at [635, 510] on div "To book a 4-seater golf cart rental, please call our office at [PHONE_NUMBER]. …" at bounding box center [975, 534] width 778 height 48
click at [664, 510] on div "To book a 4-seater golf cart rental, please call our office at [PHONE_NUMBER]. …" at bounding box center [975, 534] width 778 height 48
drag, startPoint x: 674, startPoint y: 371, endPoint x: 589, endPoint y: 331, distance: 93.4
click at [589, 509] on div "To book a 4-seater golf cart rental, please call our office at [PHONE_NUMBER]. …" at bounding box center [974, 542] width 779 height 67
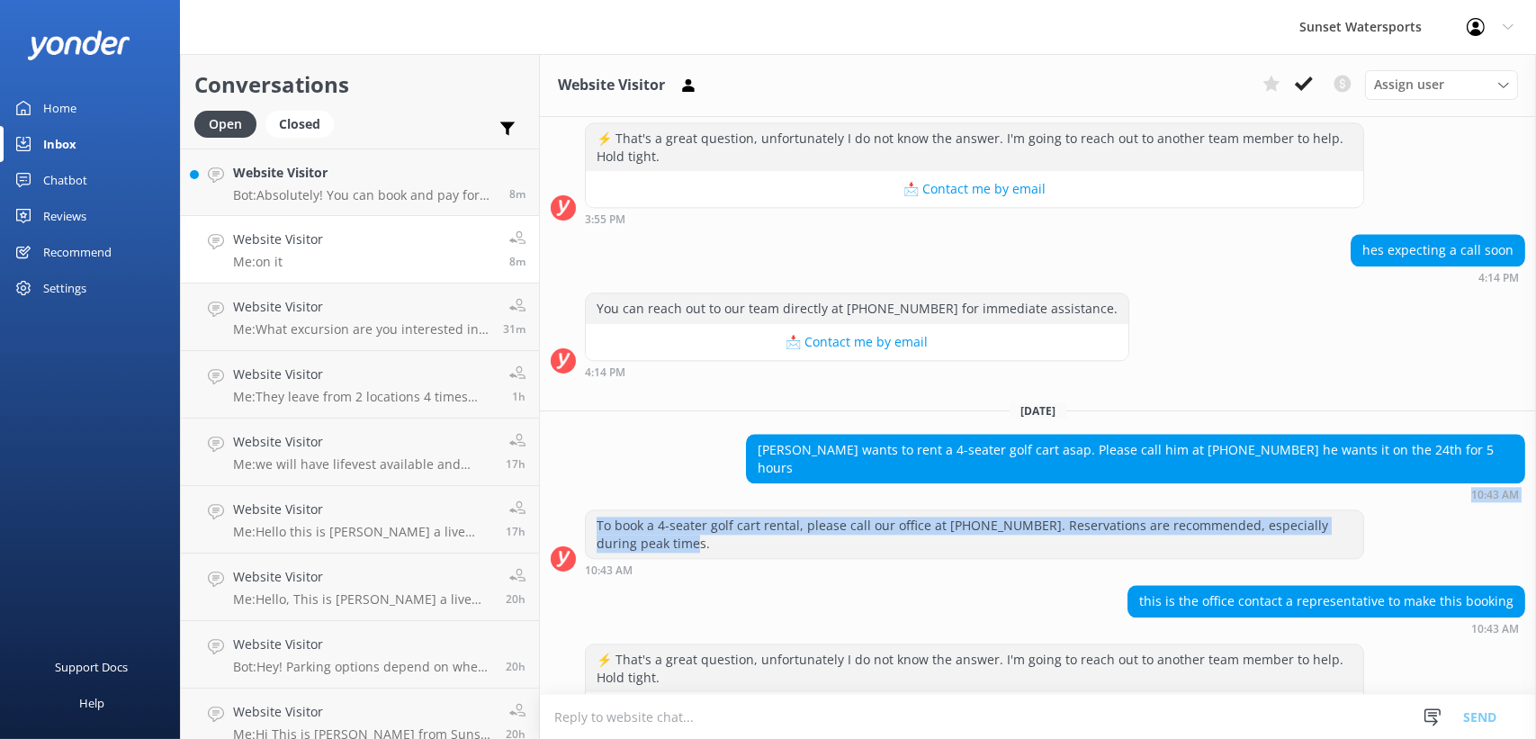
drag, startPoint x: 589, startPoint y: 331, endPoint x: 598, endPoint y: 355, distance: 25.6
click at [598, 510] on div "To book a 4-seater golf cart rental, please call our office at [PHONE_NUMBER]. …" at bounding box center [975, 534] width 778 height 48
click at [616, 510] on div "To book a 4-seater golf cart rental, please call our office at [PHONE_NUMBER]. …" at bounding box center [975, 534] width 778 height 48
drag, startPoint x: 633, startPoint y: 358, endPoint x: 585, endPoint y: 341, distance: 50.7
click at [586, 510] on div "To book a 4-seater golf cart rental, please call our office at [PHONE_NUMBER]. …" at bounding box center [975, 534] width 778 height 48
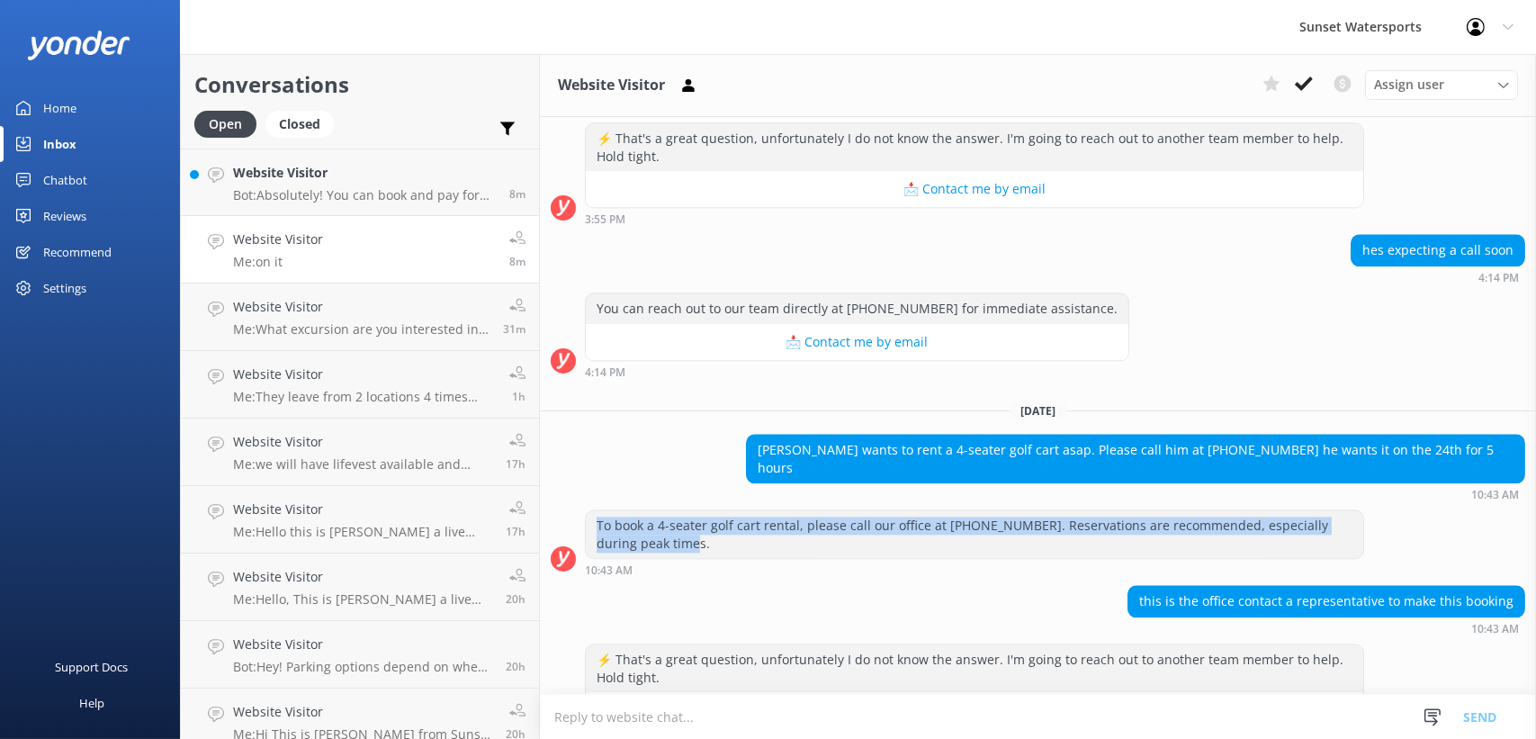
drag, startPoint x: 585, startPoint y: 341, endPoint x: 623, endPoint y: 354, distance: 39.8
click at [623, 510] on div "To book a 4-seater golf cart rental, please call our office at [PHONE_NUMBER]. …" at bounding box center [975, 534] width 778 height 48
click at [652, 510] on div "To book a 4-seater golf cart rental, please call our office at [PHONE_NUMBER]. …" at bounding box center [975, 534] width 778 height 48
drag, startPoint x: 665, startPoint y: 363, endPoint x: 587, endPoint y: 325, distance: 86.9
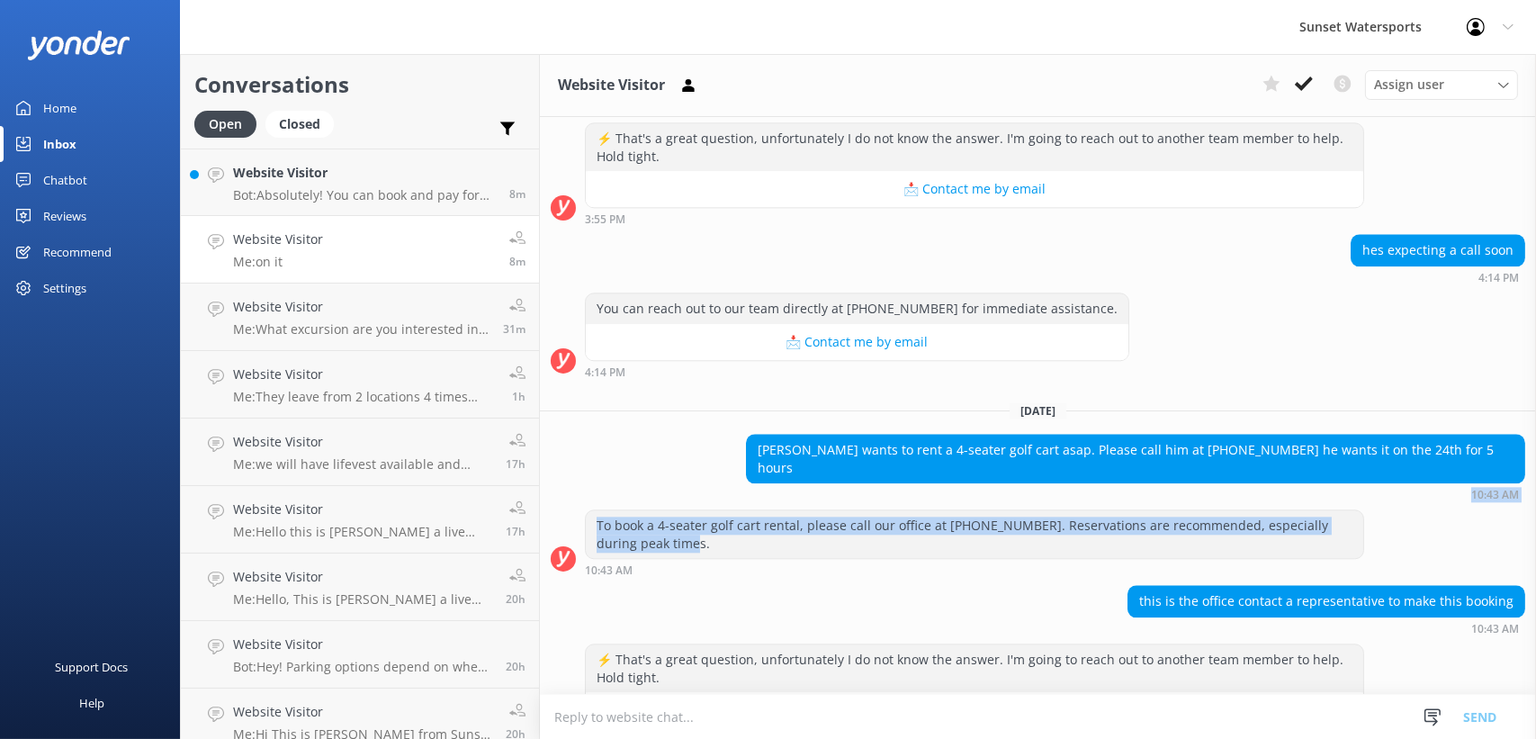
drag, startPoint x: 587, startPoint y: 325, endPoint x: 622, endPoint y: 350, distance: 43.2
click at [622, 510] on div "To book a 4-seater golf cart rental, please call our office at [PHONE_NUMBER]. …" at bounding box center [975, 534] width 778 height 48
click at [658, 510] on div "To book a 4-seater golf cart rental, please call our office at [PHONE_NUMBER]. …" at bounding box center [975, 534] width 778 height 48
drag, startPoint x: 667, startPoint y: 364, endPoint x: 592, endPoint y: 324, distance: 85.0
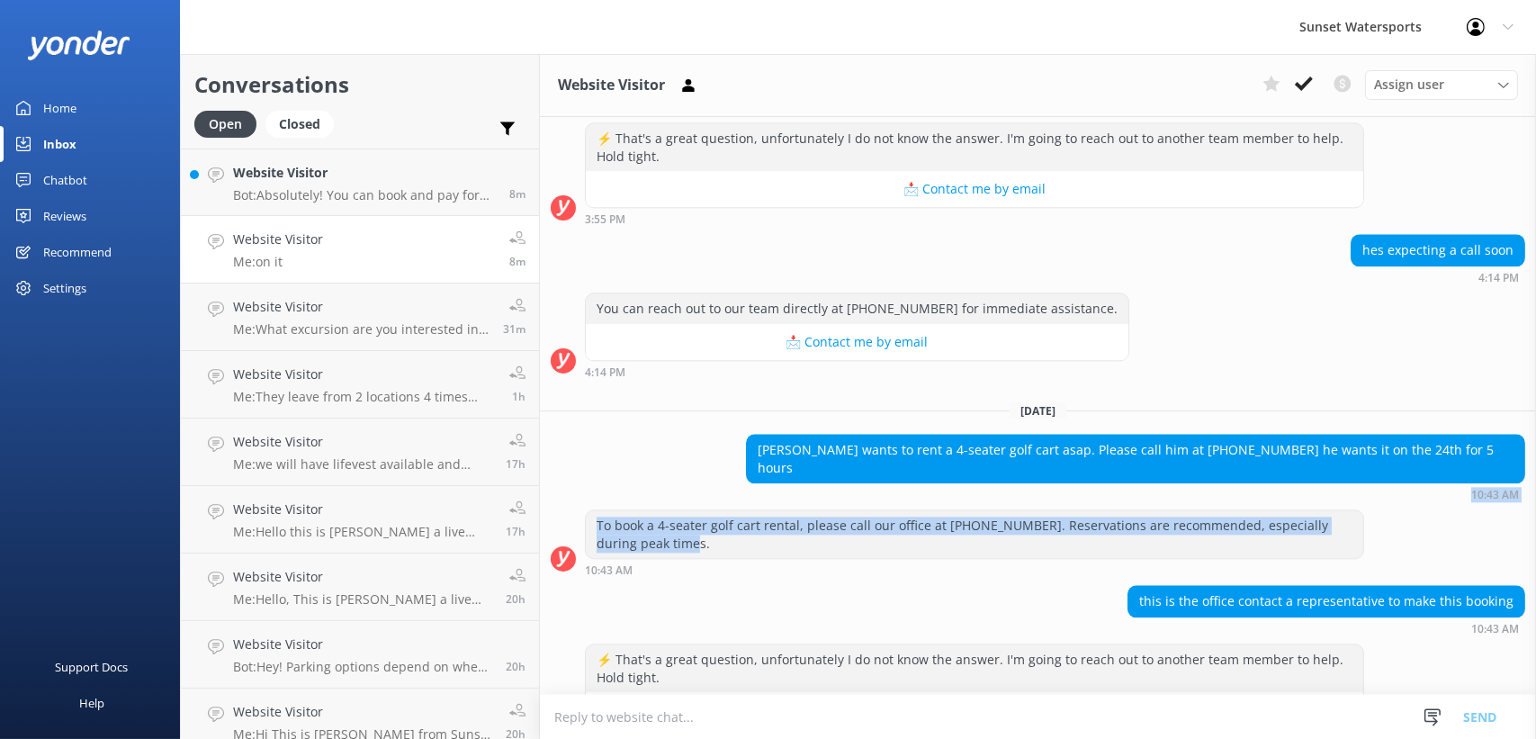
drag, startPoint x: 592, startPoint y: 324, endPoint x: 652, endPoint y: 348, distance: 64.2
click at [652, 510] on div "To book a 4-seater golf cart rental, please call our office at [PHONE_NUMBER]. …" at bounding box center [975, 534] width 778 height 48
click at [689, 510] on div "To book a 4-seater golf cart rental, please call our office at [PHONE_NUMBER]. …" at bounding box center [975, 534] width 778 height 48
drag, startPoint x: 694, startPoint y: 362, endPoint x: 593, endPoint y: 346, distance: 101.9
click at [593, 510] on div "To book a 4-seater golf cart rental, please call our office at [PHONE_NUMBER]. …" at bounding box center [975, 534] width 778 height 48
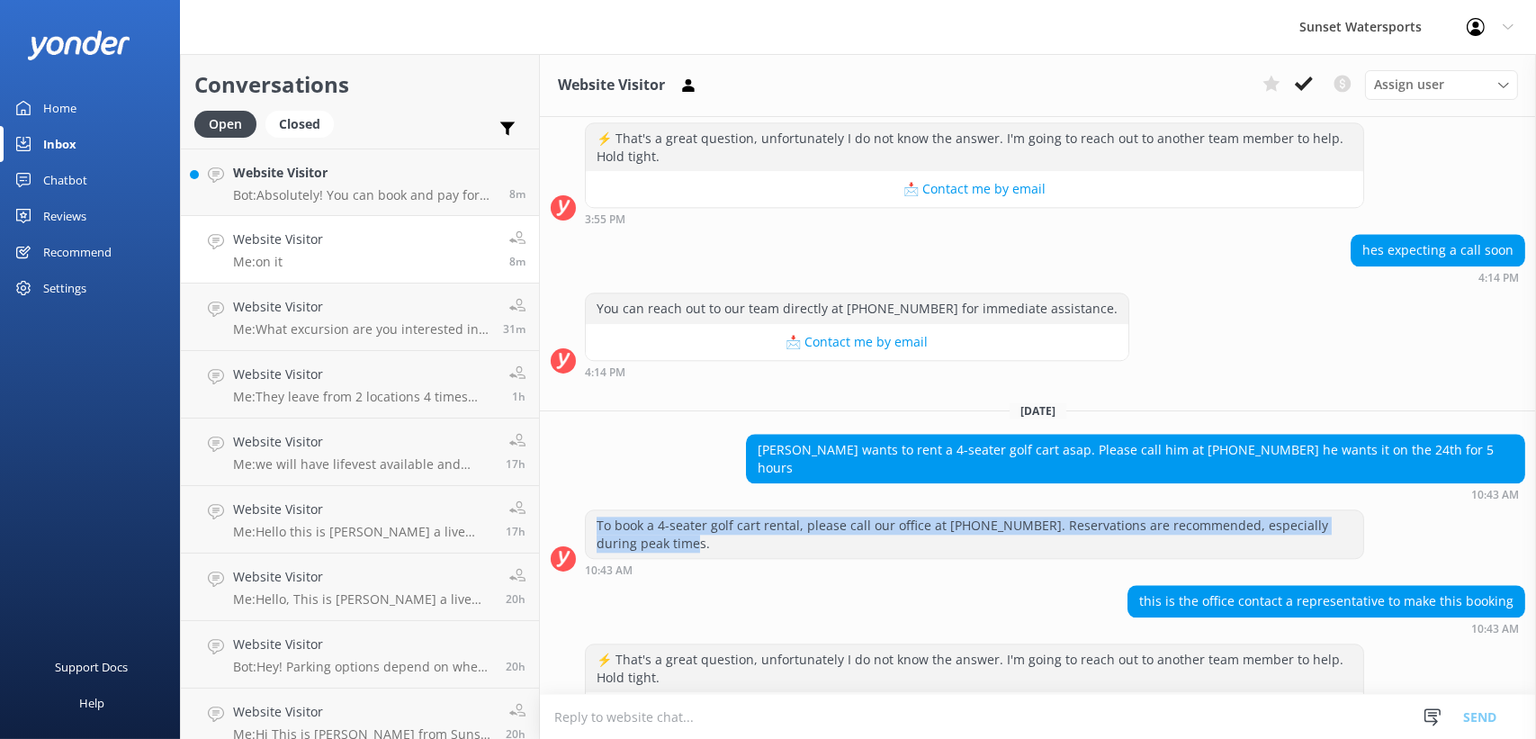
drag, startPoint x: 593, startPoint y: 346, endPoint x: 630, endPoint y: 354, distance: 37.6
click at [630, 510] on div "To book a 4-seater golf cart rental, please call our office at [PHONE_NUMBER]. …" at bounding box center [975, 534] width 778 height 48
click at [632, 510] on div "To book a 4-seater golf cart rental, please call our office at [PHONE_NUMBER]. …" at bounding box center [975, 534] width 778 height 48
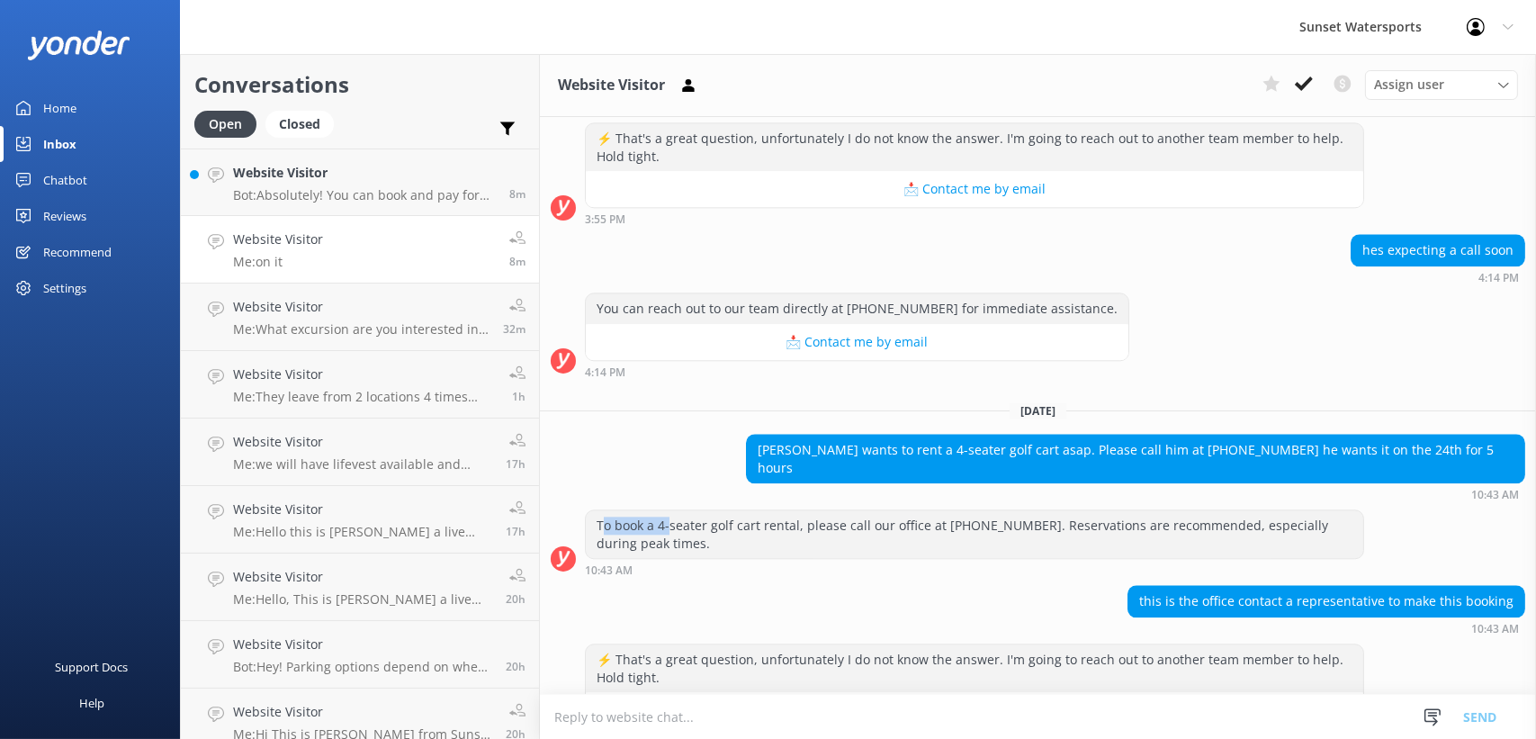
drag, startPoint x: 668, startPoint y: 352, endPoint x: 604, endPoint y: 341, distance: 64.8
click at [604, 510] on div "To book a 4-seater golf cart rental, please call our office at [PHONE_NUMBER]. …" at bounding box center [975, 534] width 778 height 48
drag, startPoint x: 604, startPoint y: 341, endPoint x: 670, endPoint y: 363, distance: 69.2
click at [670, 510] on div "To book a 4-seater golf cart rental, please call our office at [PHONE_NUMBER]. …" at bounding box center [975, 534] width 778 height 48
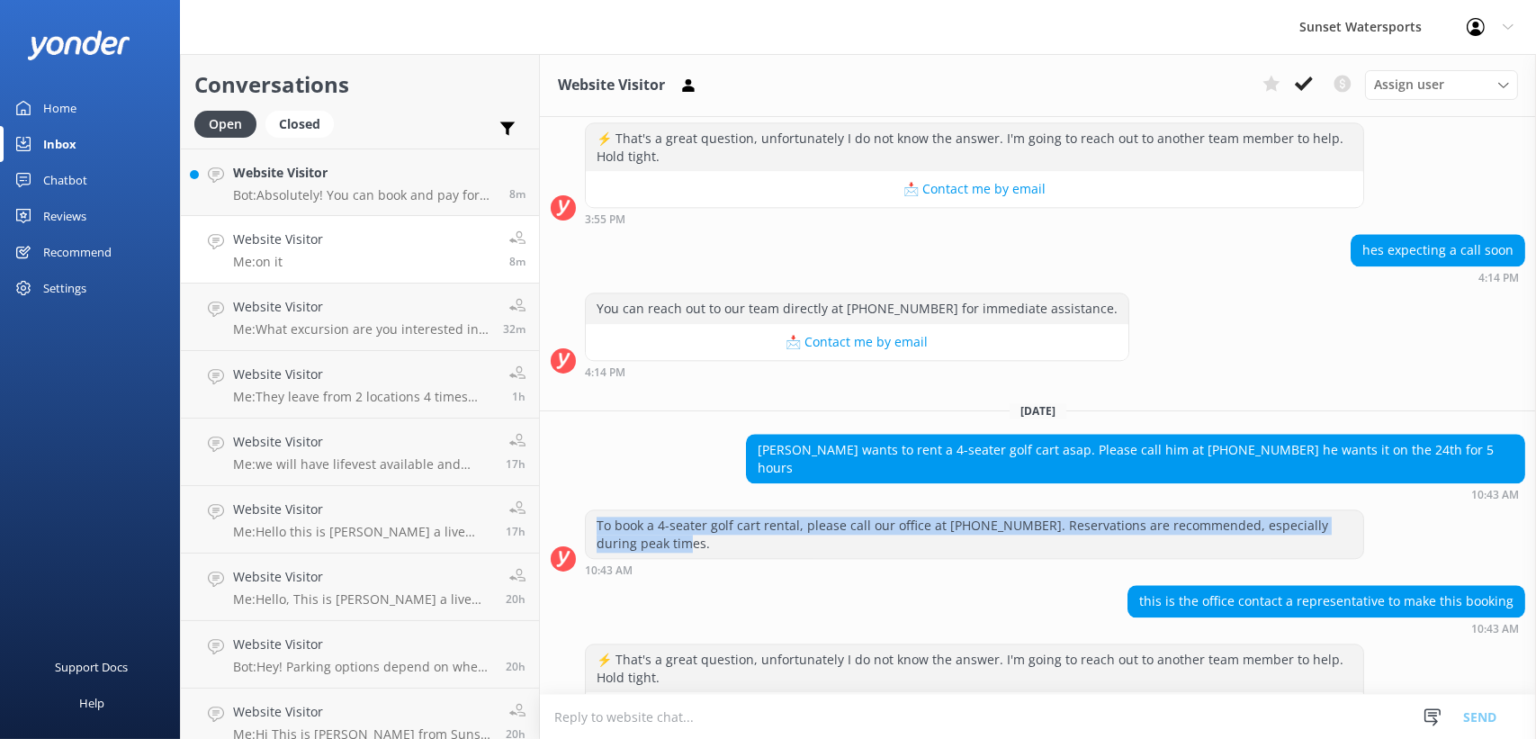
drag, startPoint x: 658, startPoint y: 362, endPoint x: 590, endPoint y: 335, distance: 72.7
click at [590, 510] on div "To book a 4-seater golf cart rental, please call our office at [PHONE_NUMBER]. …" at bounding box center [975, 534] width 778 height 48
drag
click at [656, 510] on div "To book a 4-seater golf cart rental, please call our office at [PHONE_NUMBER]. …" at bounding box center [975, 534] width 778 height 48
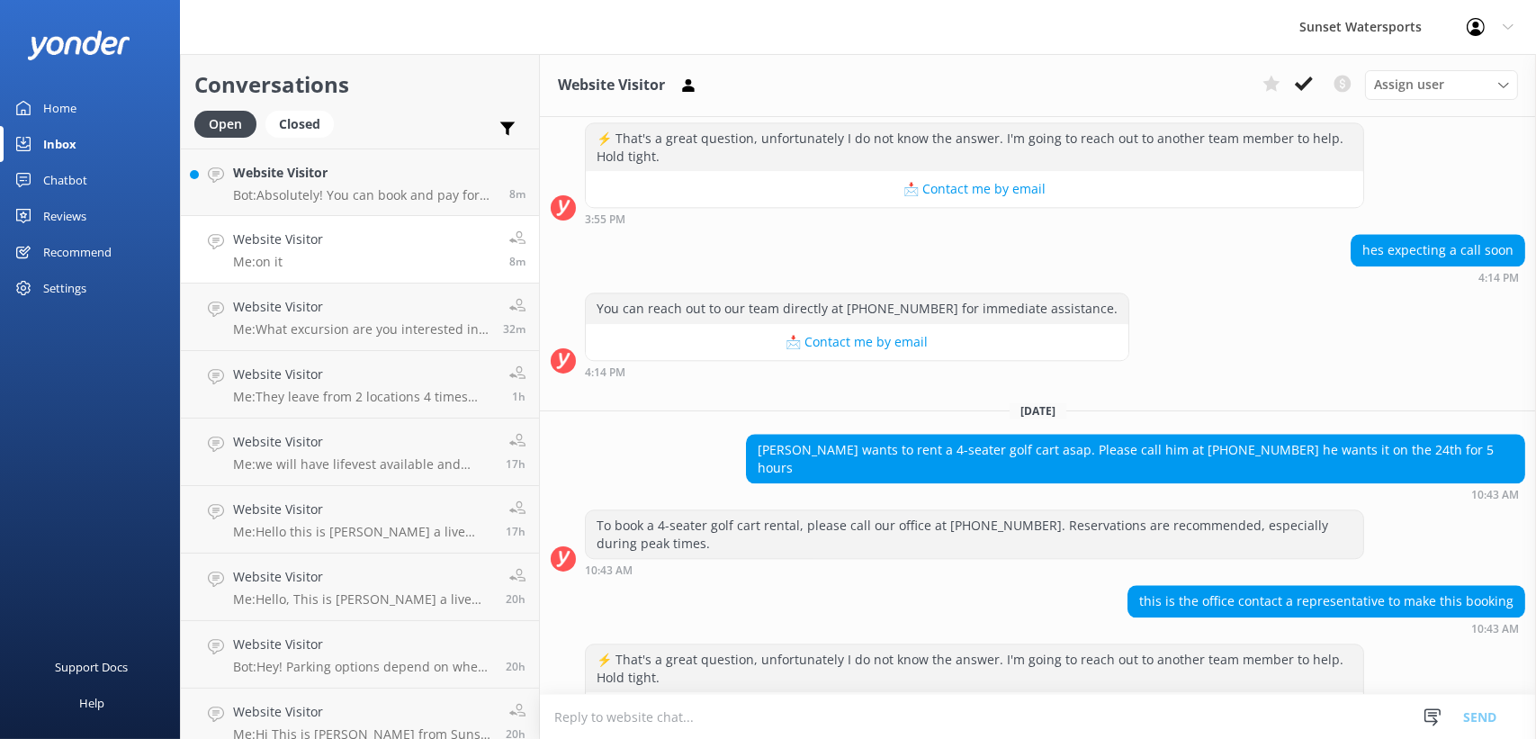
click at [671, 510] on div "To book a 4-seater golf cart rental, please call our office at [PHONE_NUMBER]. …" at bounding box center [975, 534] width 778 height 48
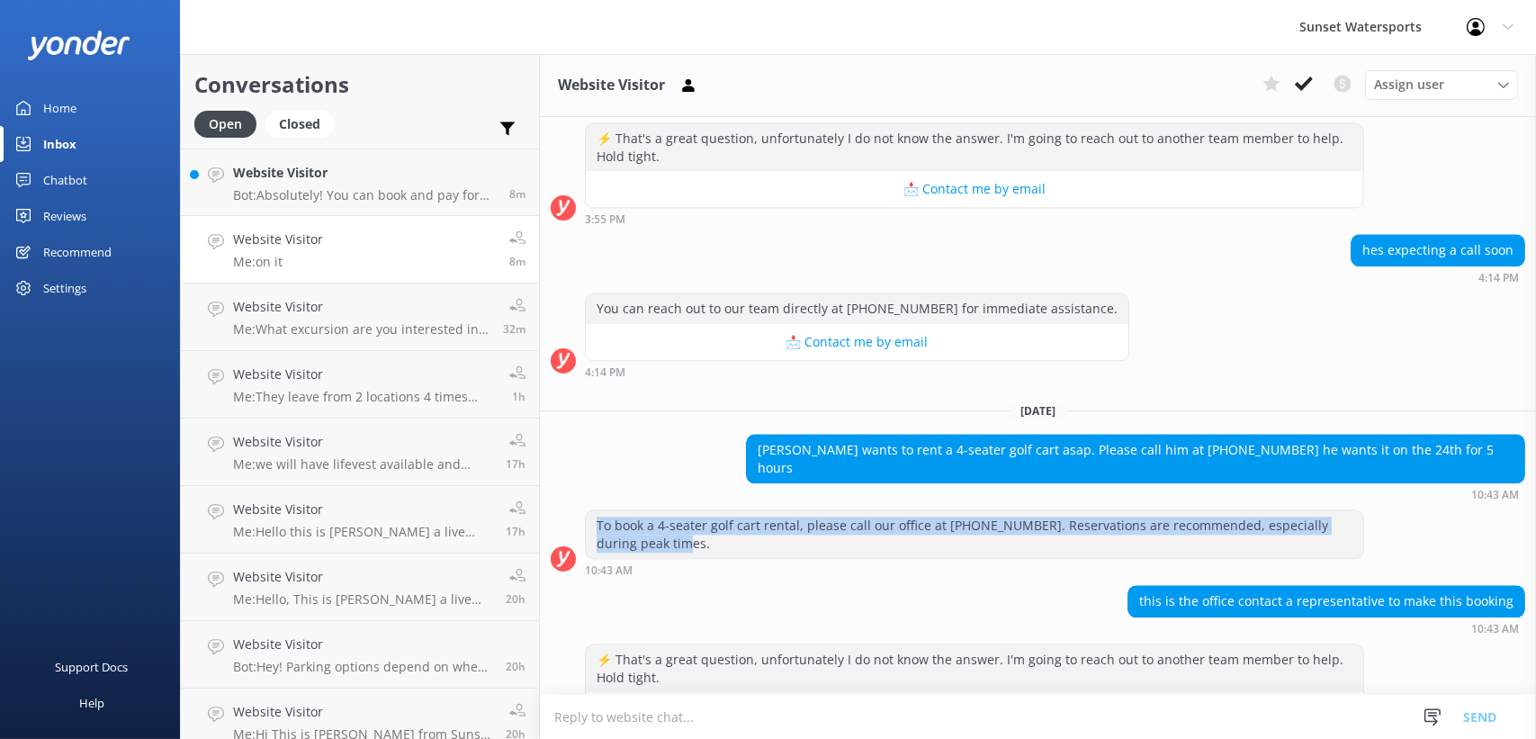
drag, startPoint x: 647, startPoint y: 358, endPoint x: 597, endPoint y: 336, distance: 55.2
click at [597, 510] on div "To book a 4-seater golf cart rental, please call our office at [PHONE_NUMBER]. …" at bounding box center [975, 534] width 778 height 48
drag, startPoint x: 597, startPoint y: 336, endPoint x: 647, endPoint y: 379, distance: 66.4
click at [647, 510] on div "To book a 4-seater golf cart rental, please call our office at [PHONE_NUMBER]. …" at bounding box center [975, 534] width 778 height 48
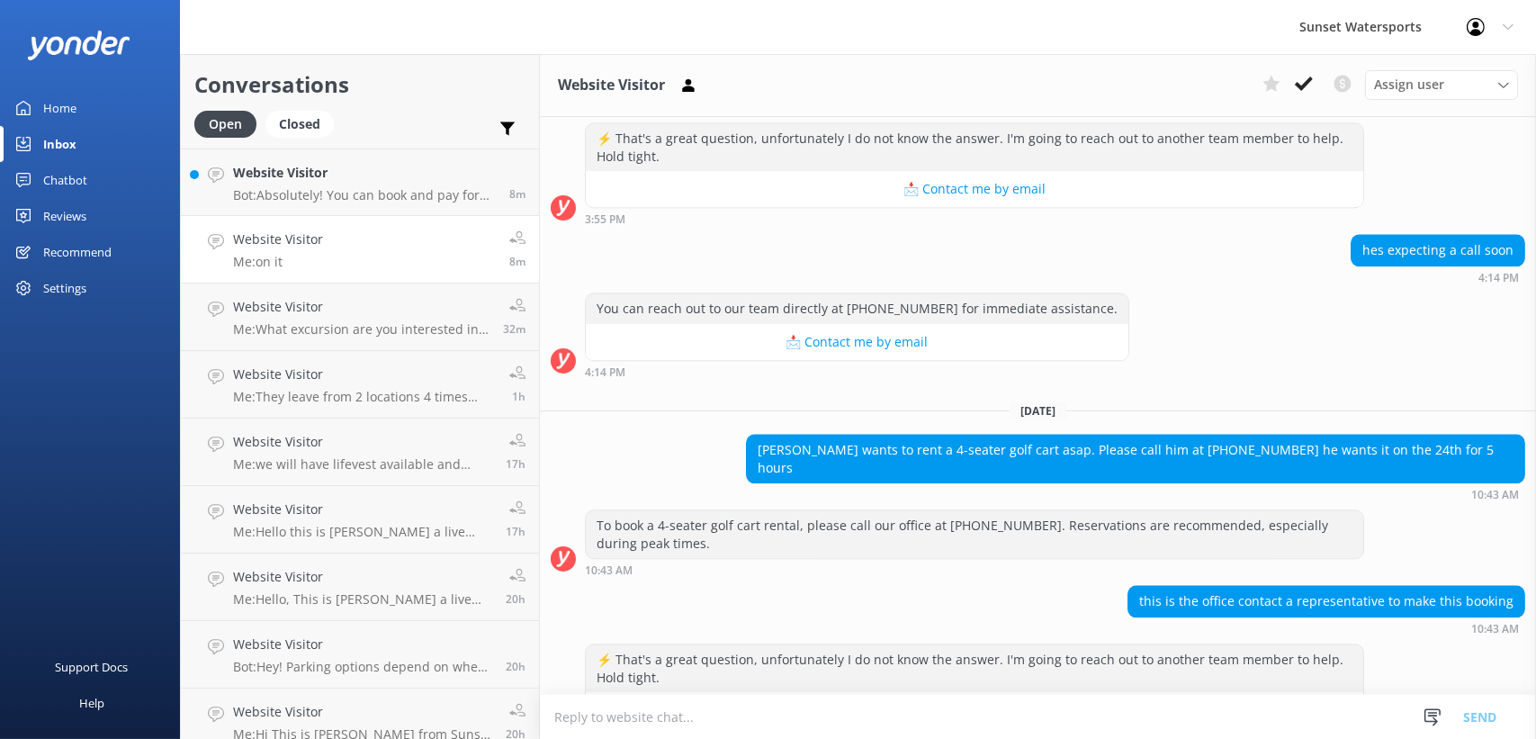
click at [679, 510] on div "To book a 4-seater golf cart rental, please call our office at [PHONE_NUMBER]. …" at bounding box center [975, 534] width 778 height 48
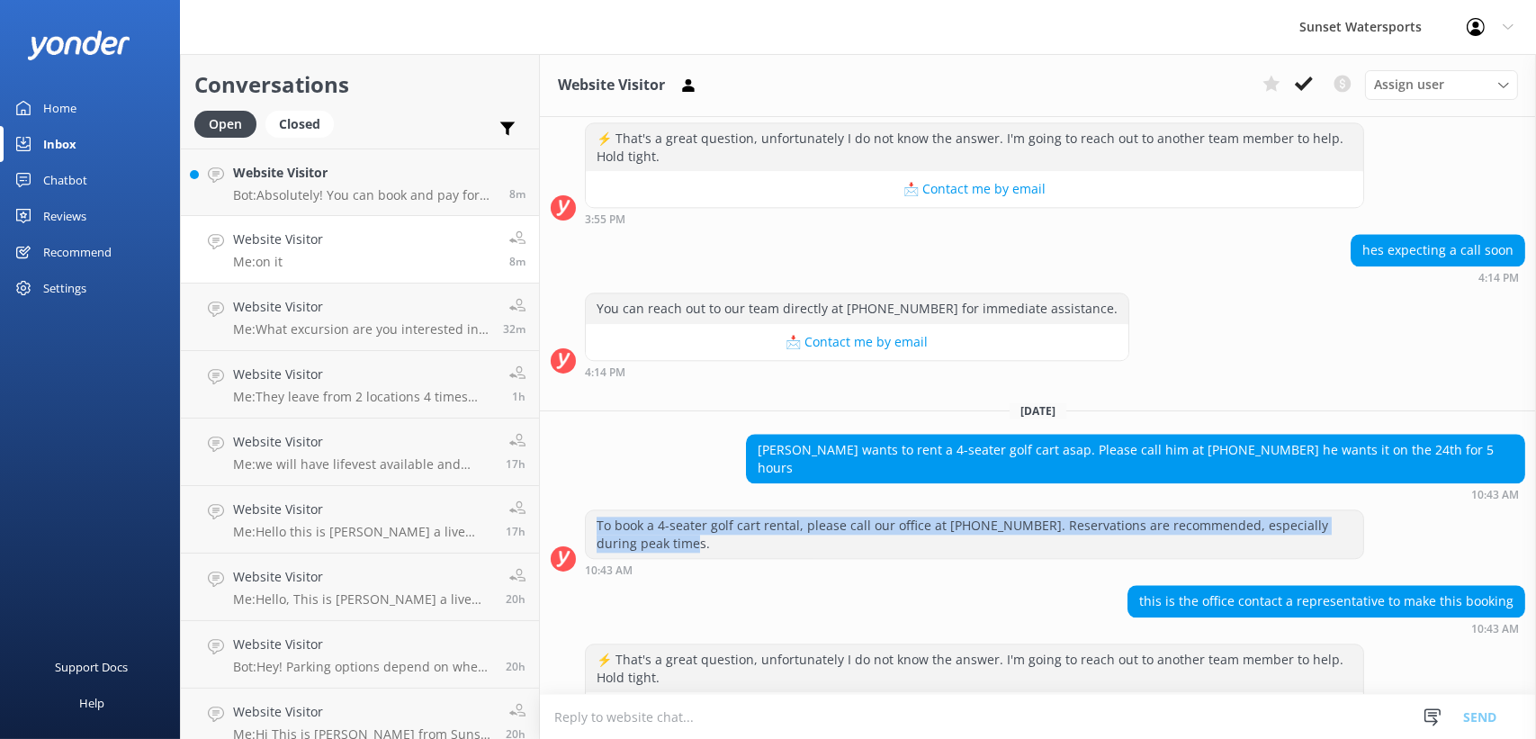
drag, startPoint x: 666, startPoint y: 368, endPoint x: 589, endPoint y: 335, distance: 83.4
click at [589, 510] on div "To book a 4-seater golf cart rental, please call our office at [PHONE_NUMBER]. …" at bounding box center [975, 534] width 778 height 48
drag, startPoint x: 589, startPoint y: 335, endPoint x: 638, endPoint y: 365, distance: 57.4
click at [638, 510] on div "To book a 4-seater golf cart rental, please call our office at [PHONE_NUMBER]. …" at bounding box center [975, 534] width 778 height 48
click at [690, 510] on div "To book a 4-seater golf cart rental, please call our office at [PHONE_NUMBER]. …" at bounding box center [975, 534] width 778 height 48
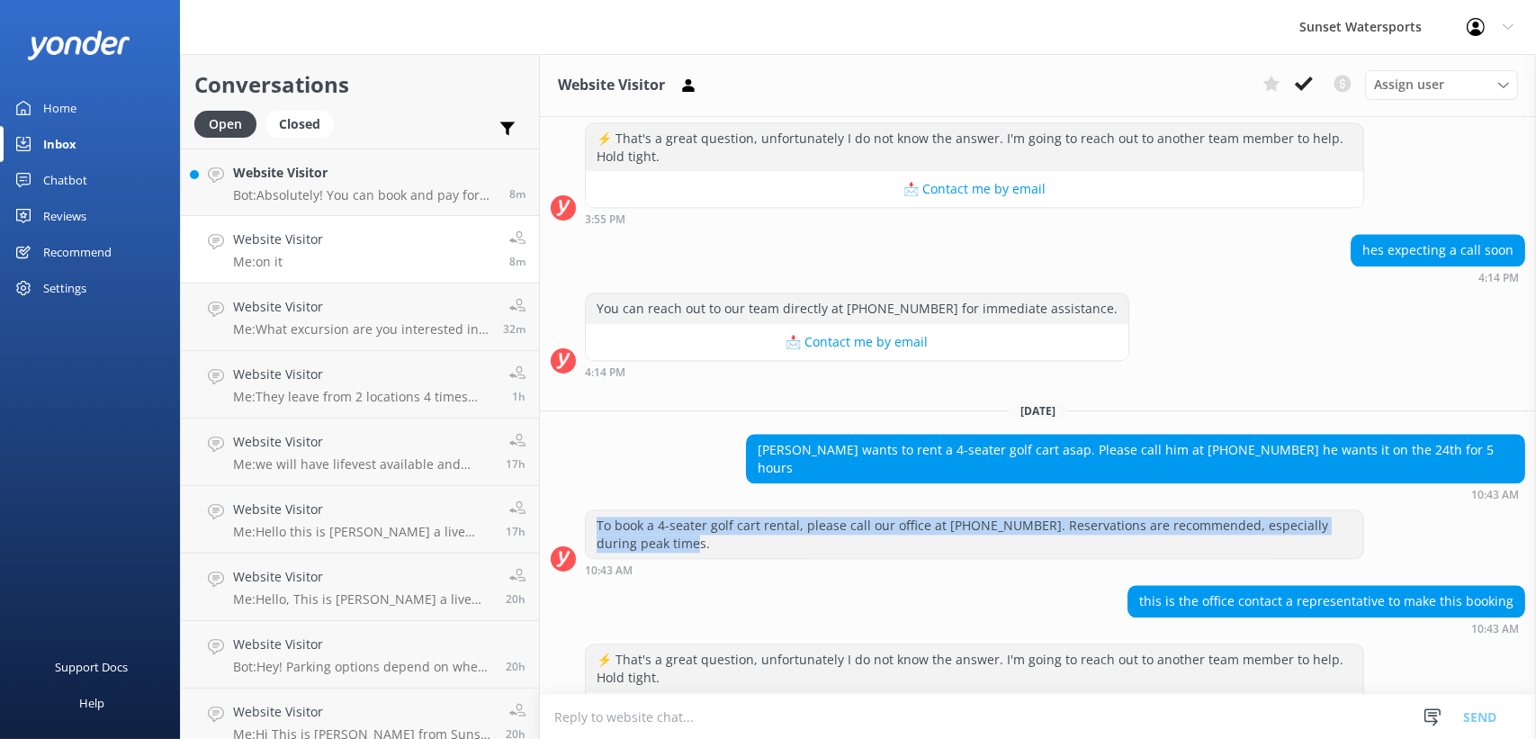
drag, startPoint x: 674, startPoint y: 370, endPoint x: 589, endPoint y: 332, distance: 93.5
click at [589, 509] on div "To book a 4-seater golf cart rental, please call our office at [PHONE_NUMBER]. …" at bounding box center [974, 533] width 779 height 49
drag, startPoint x: 589, startPoint y: 332, endPoint x: 675, endPoint y: 368, distance: 93.6
click at [675, 510] on div "To book a 4-seater golf cart rental, please call our office at [PHONE_NUMBER]. …" at bounding box center [975, 534] width 778 height 48
click at [646, 510] on div "To book a 4-seater golf cart rental, please call our office at [PHONE_NUMBER]. …" at bounding box center [975, 534] width 778 height 48
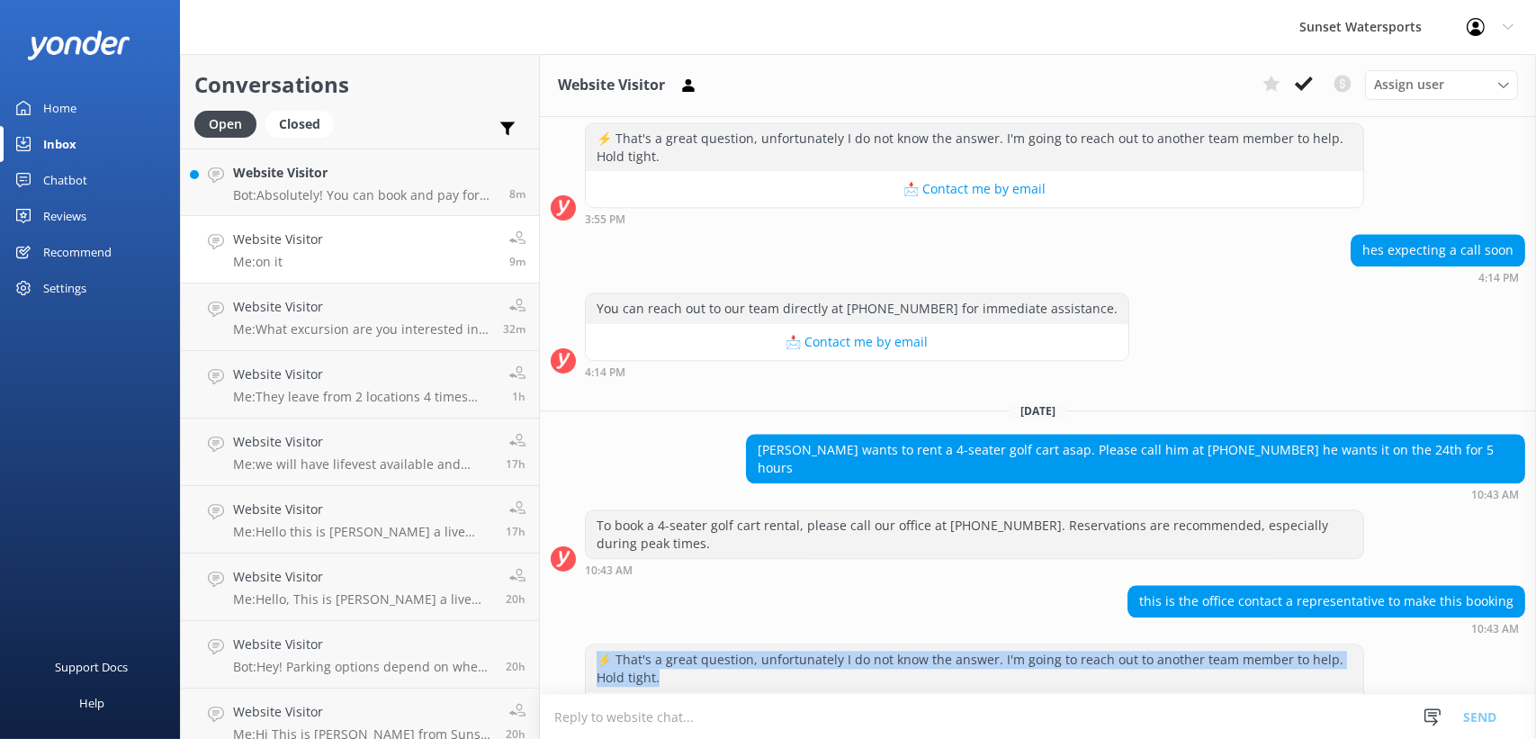
drag, startPoint x: 671, startPoint y: 498, endPoint x: 591, endPoint y: 465, distance: 86.4
click at [591, 644] on div "⚡ That's a great question, unfortunately I do not know the answer. I'm going to…" at bounding box center [975, 668] width 778 height 48
drag, startPoint x: 591, startPoint y: 465, endPoint x: 650, endPoint y: 485, distance: 61.8
click at [650, 644] on div "⚡ That's a great question, unfortunately I do not know the answer. I'm going to…" at bounding box center [975, 668] width 778 height 48
click at [682, 644] on div "⚡ That's a great question, unfortunately I do not know the answer. I'm going to…" at bounding box center [975, 668] width 778 height 48
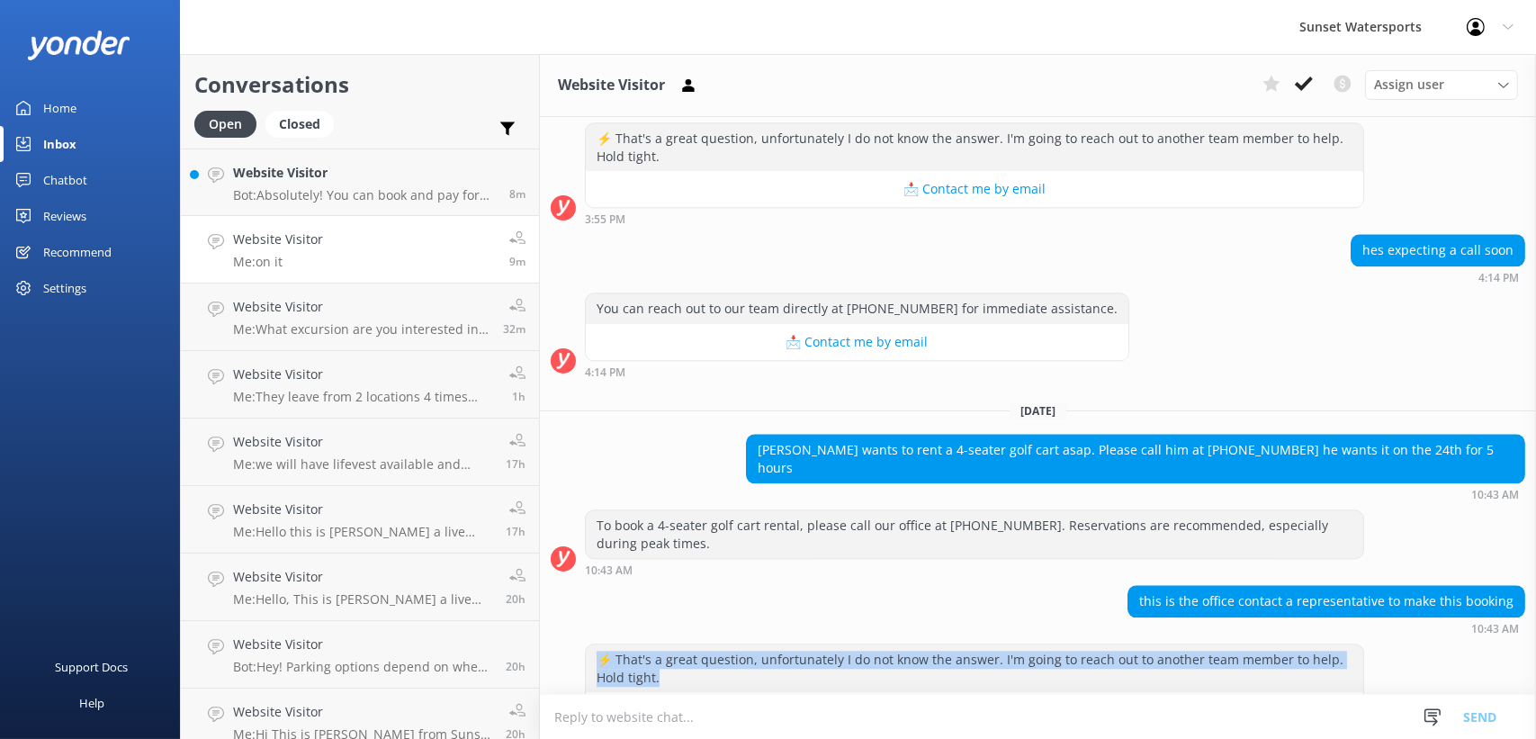
drag, startPoint x: 670, startPoint y: 499, endPoint x: 594, endPoint y: 464, distance: 84.2
click at [594, 643] on div "⚡ That's a great question, unfortunately I do not know the answer. I'm going to…" at bounding box center [974, 685] width 779 height 85
drag, startPoint x: 594, startPoint y: 464, endPoint x: 652, endPoint y: 491, distance: 63.6
click at [652, 644] on div "⚡ That's a great question, unfortunately I do not know the answer. I'm going to…" at bounding box center [975, 668] width 778 height 48
click at [667, 644] on div "⚡ That's a great question, unfortunately I do not know the answer. I'm going to…" at bounding box center [975, 668] width 778 height 48
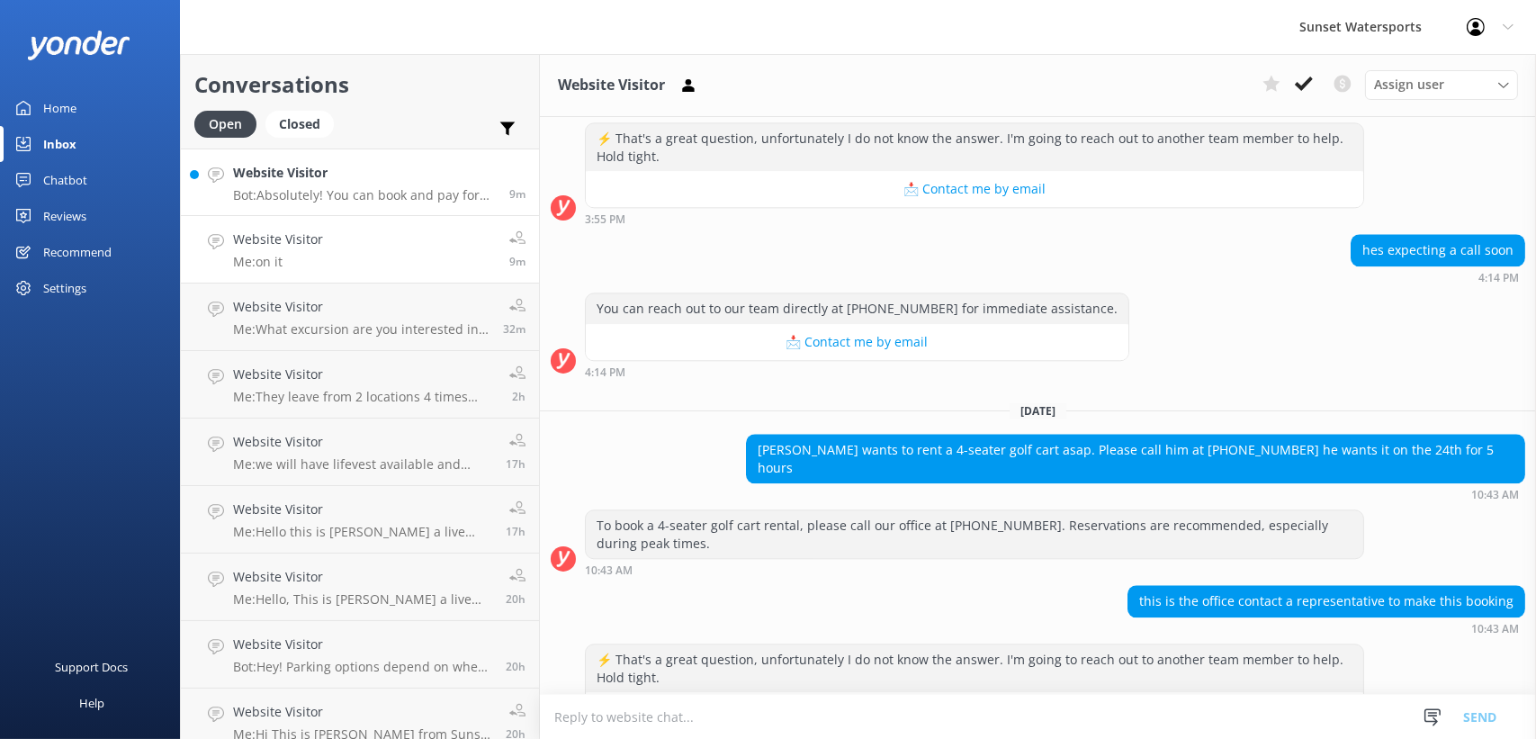
click at [392, 183] on h4 "Website Visitor" at bounding box center [364, 173] width 263 height 20
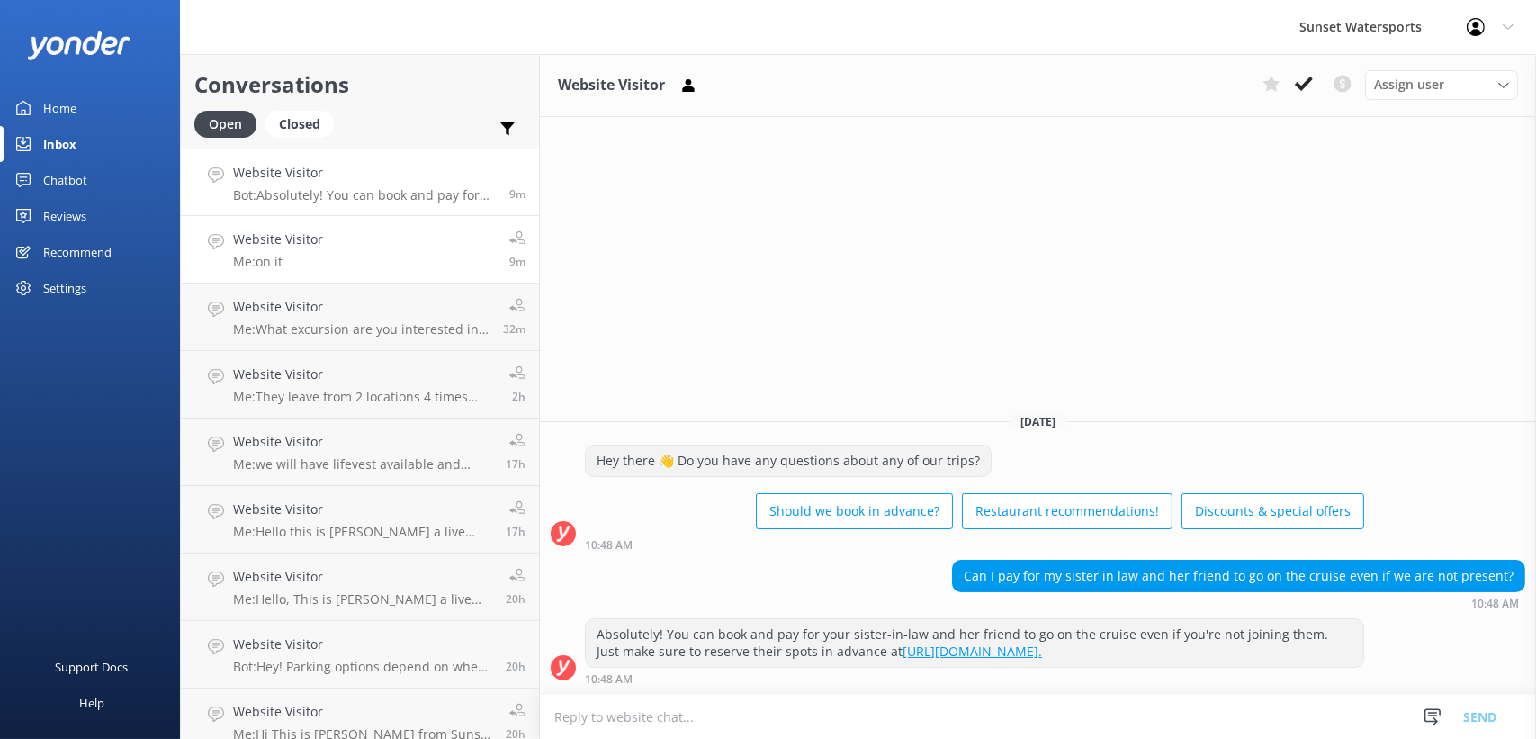
click at [332, 249] on link "Website Visitor Me: on it 9m" at bounding box center [360, 249] width 358 height 67
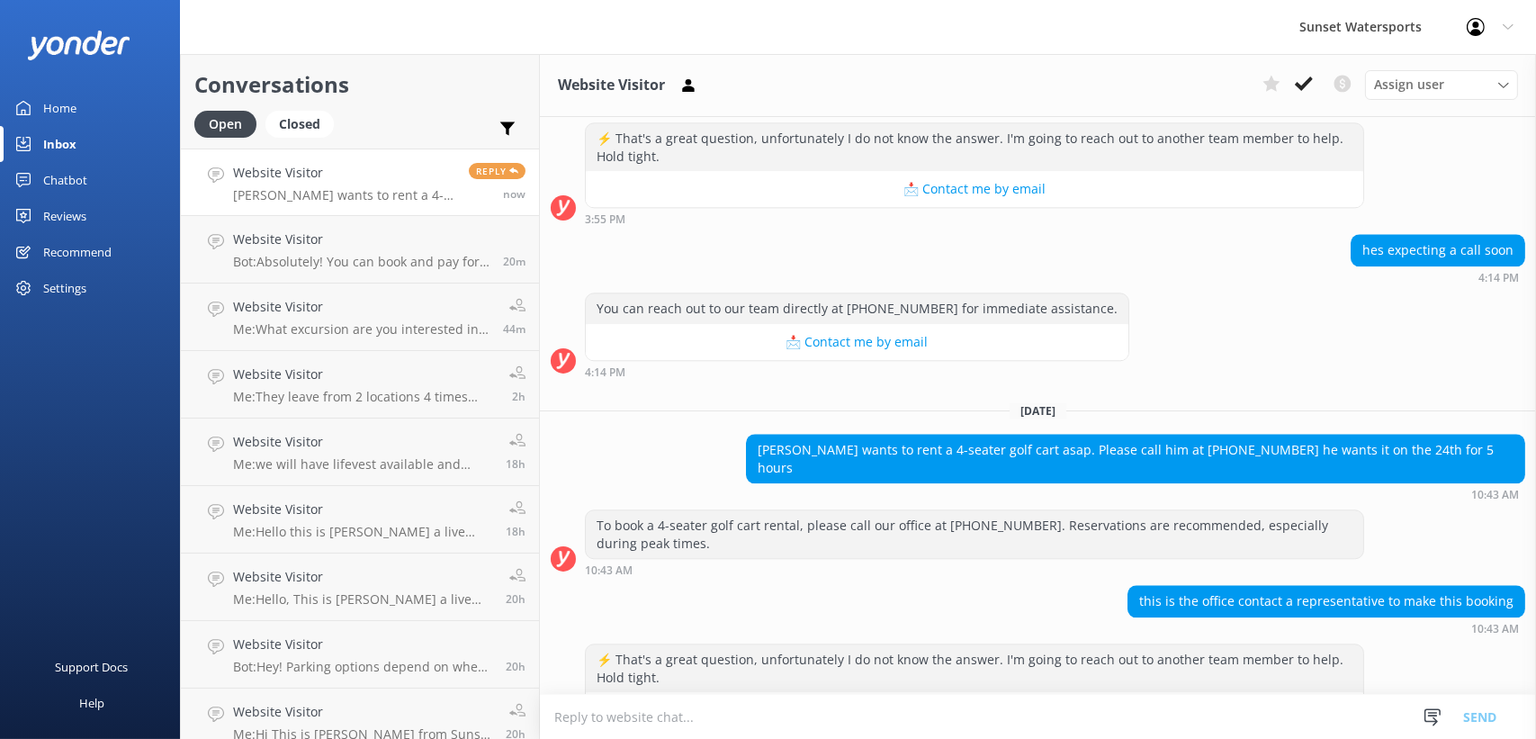
scroll to position [28432, 0]
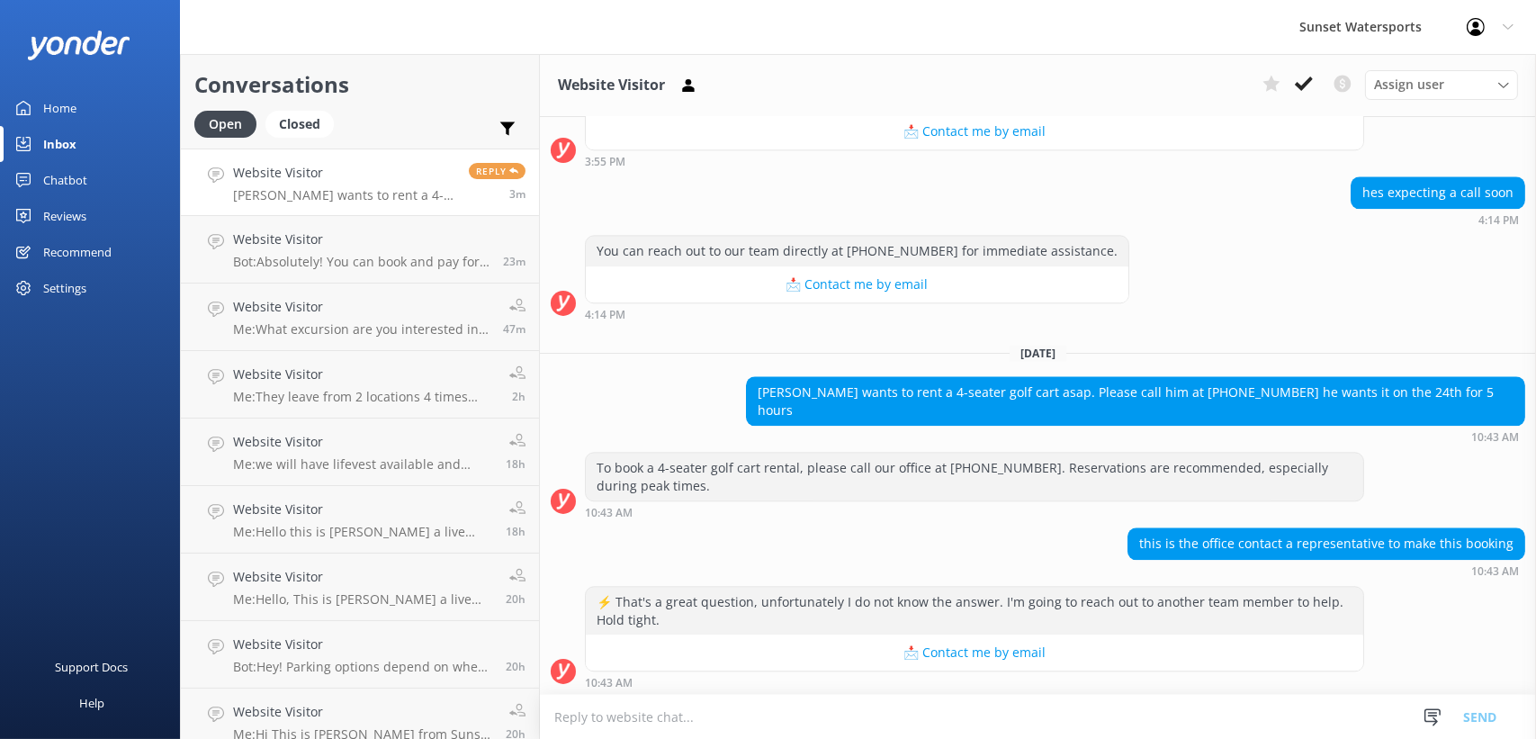
click at [781, 718] on textarea at bounding box center [1038, 717] width 996 height 44
type textarea "got it"
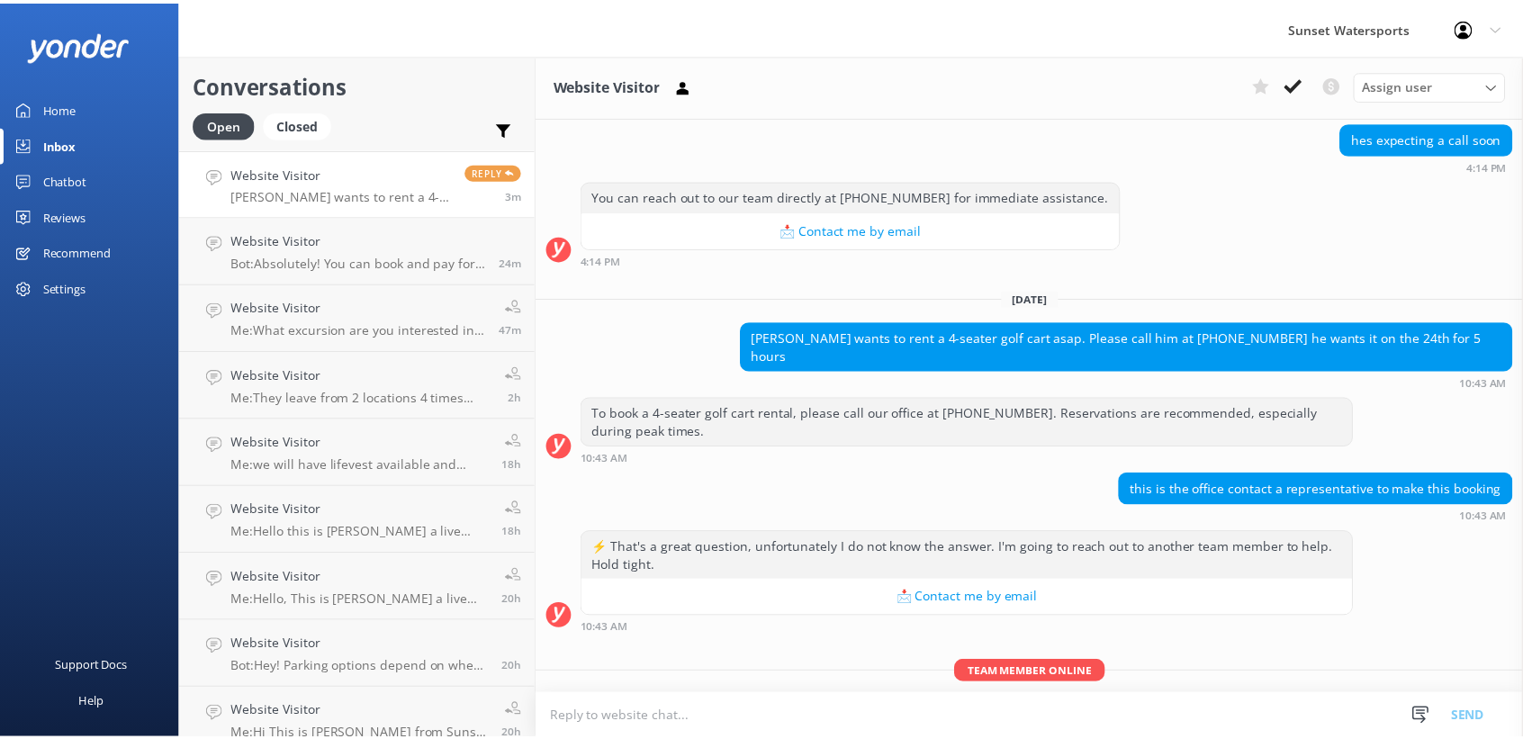
scroll to position [28491, 0]
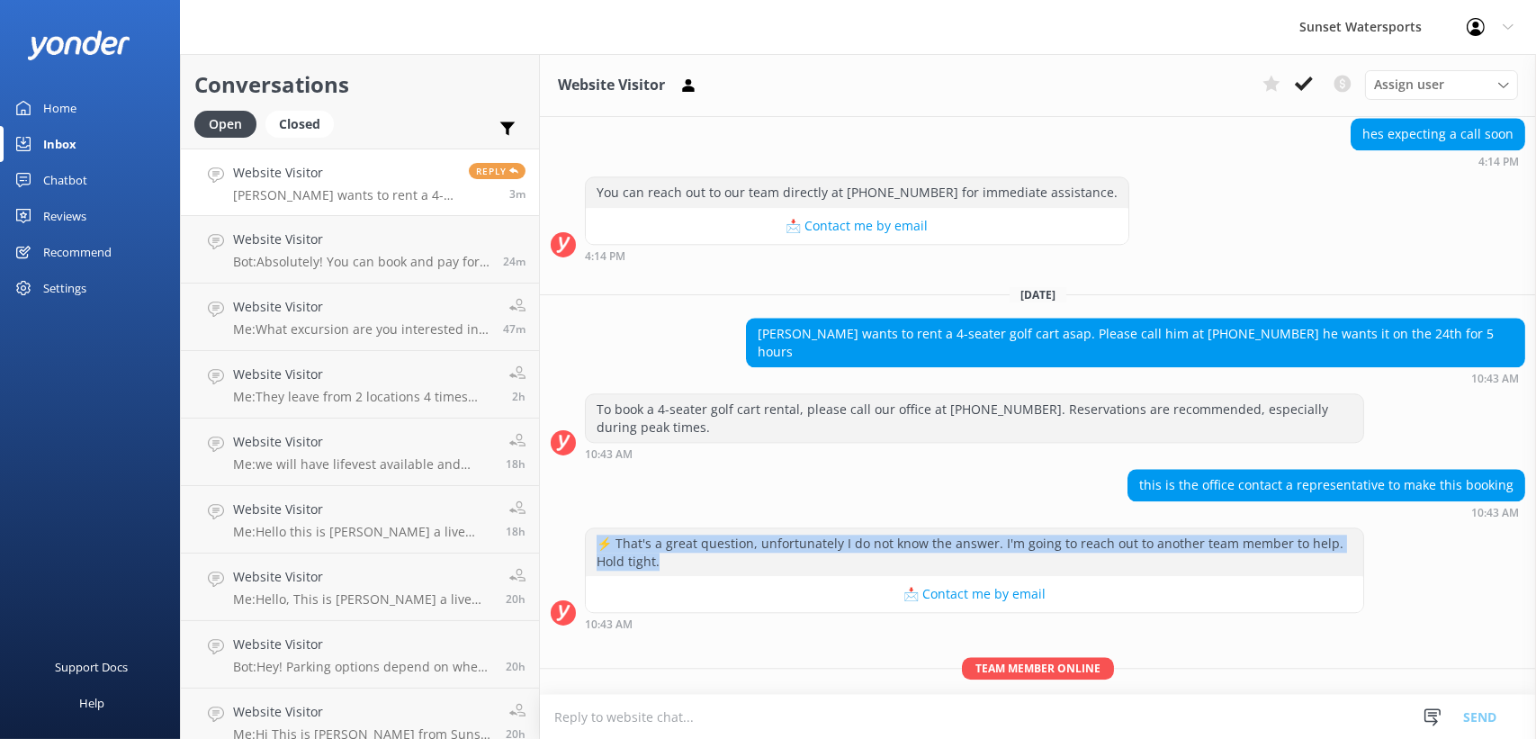
drag, startPoint x: 679, startPoint y: 382, endPoint x: 595, endPoint y: 355, distance: 88.5
click at [595, 528] on div "⚡ That's a great question, unfortunately I do not know the answer. I'm going to…" at bounding box center [975, 552] width 778 height 48
drag, startPoint x: 595, startPoint y: 355, endPoint x: 683, endPoint y: 385, distance: 93.1
click at [683, 528] on div "⚡ That's a great question, unfortunately I do not know the answer. I'm going to…" at bounding box center [975, 552] width 778 height 48
click at [694, 528] on div "⚡ That's a great question, unfortunately I do not know the answer. I'm going to…" at bounding box center [975, 552] width 778 height 48
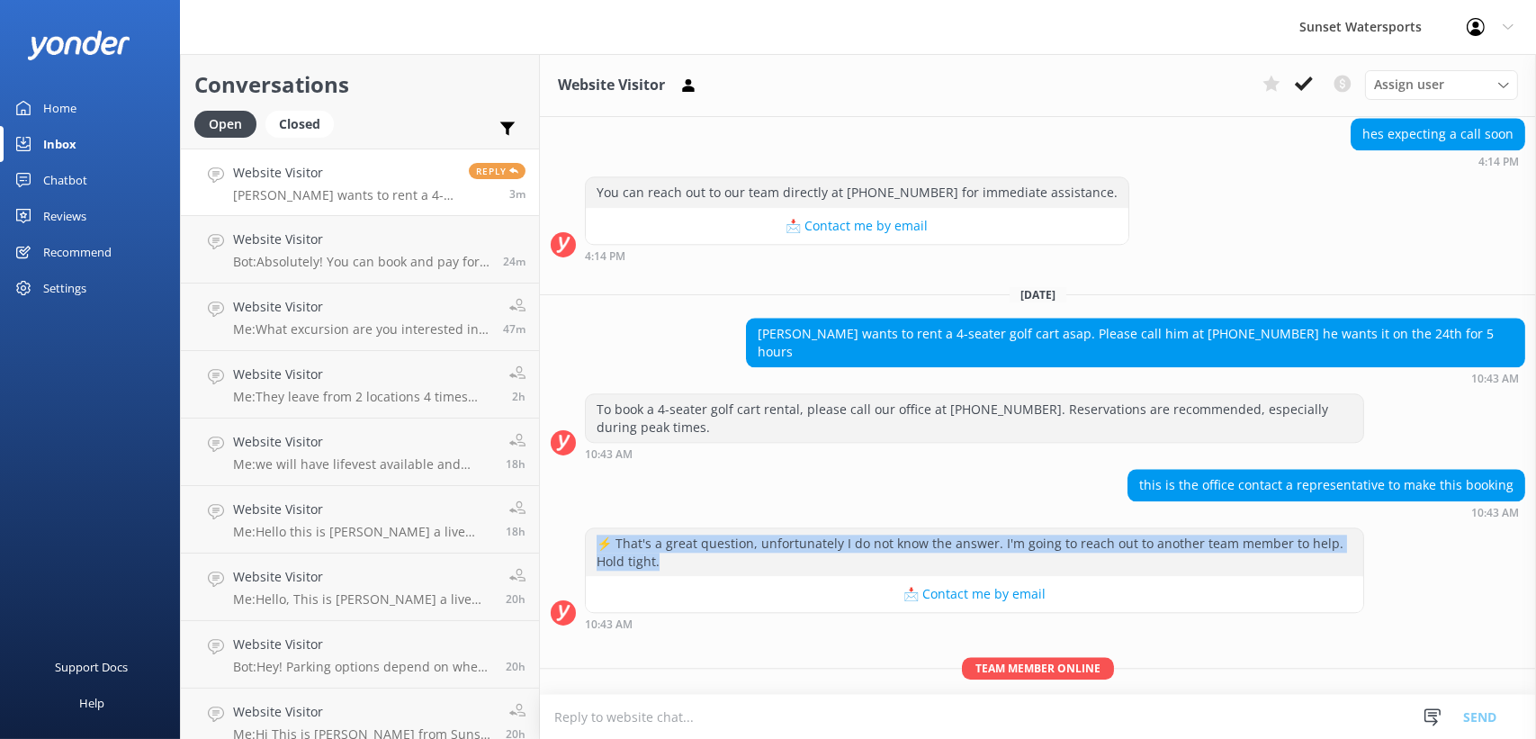
drag, startPoint x: 694, startPoint y: 376, endPoint x: 588, endPoint y: 364, distance: 106.9
click at [588, 528] on div "⚡ That's a great question, unfortunately I do not know the answer. I'm going to…" at bounding box center [975, 552] width 778 height 48
drag, startPoint x: 588, startPoint y: 364, endPoint x: 598, endPoint y: 352, distance: 15.3
click at [598, 528] on div "⚡ That's a great question, unfortunately I do not know the answer. I'm going to…" at bounding box center [975, 552] width 778 height 48
click at [685, 528] on div "⚡ That's a great question, unfortunately I do not know the answer. I'm going to…" at bounding box center [975, 552] width 778 height 48
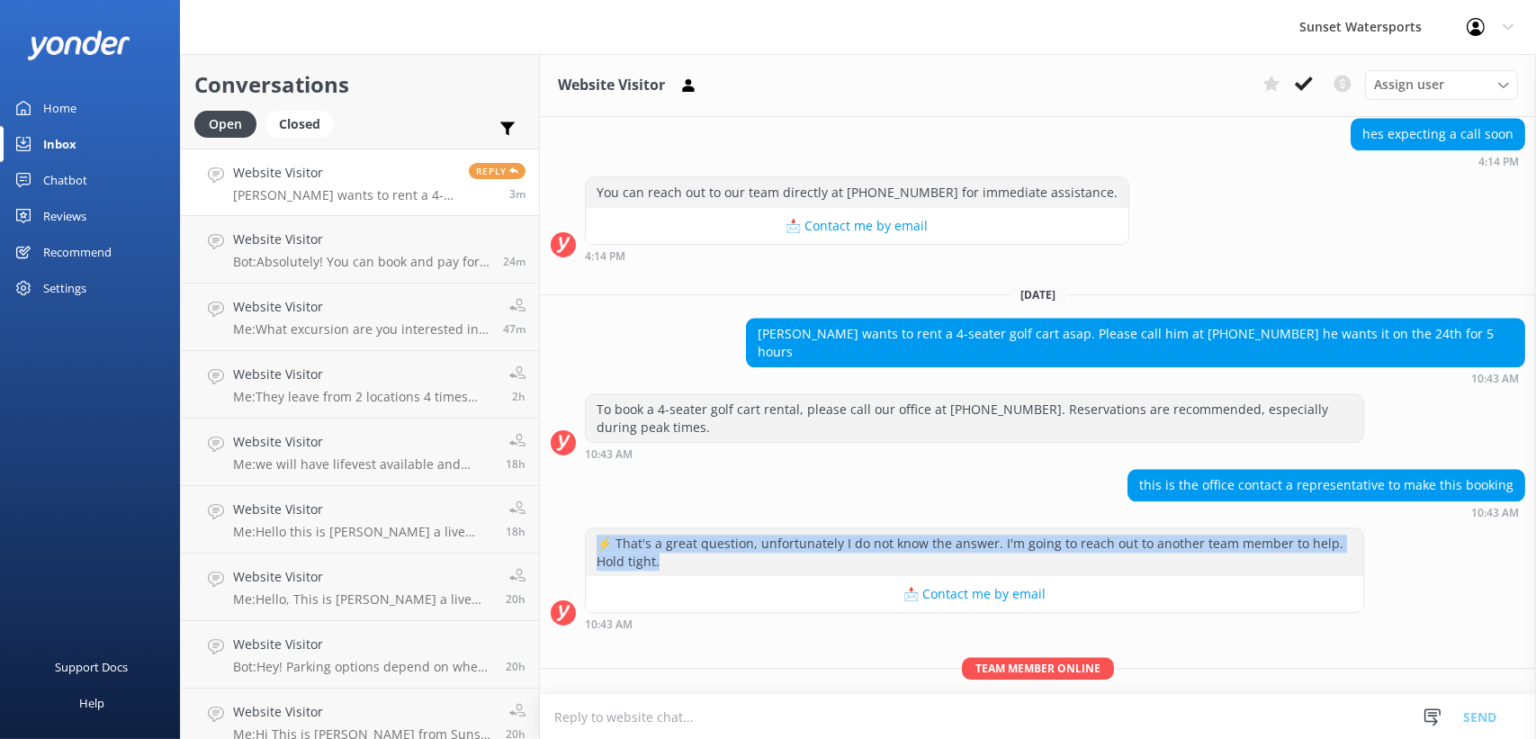
drag, startPoint x: 695, startPoint y: 380, endPoint x: 593, endPoint y: 351, distance: 105.7
click at [593, 528] on div "⚡ That's a great question, unfortunately I do not know the answer. I'm going to…" at bounding box center [975, 552] width 778 height 48
drag, startPoint x: 593, startPoint y: 351, endPoint x: 694, endPoint y: 375, distance: 103.7
click at [694, 528] on div "⚡ That's a great question, unfortunately I do not know the answer. I'm going to…" at bounding box center [975, 552] width 778 height 48
click at [697, 528] on div "⚡ That's a great question, unfortunately I do not know the answer. I'm going to…" at bounding box center [975, 552] width 778 height 48
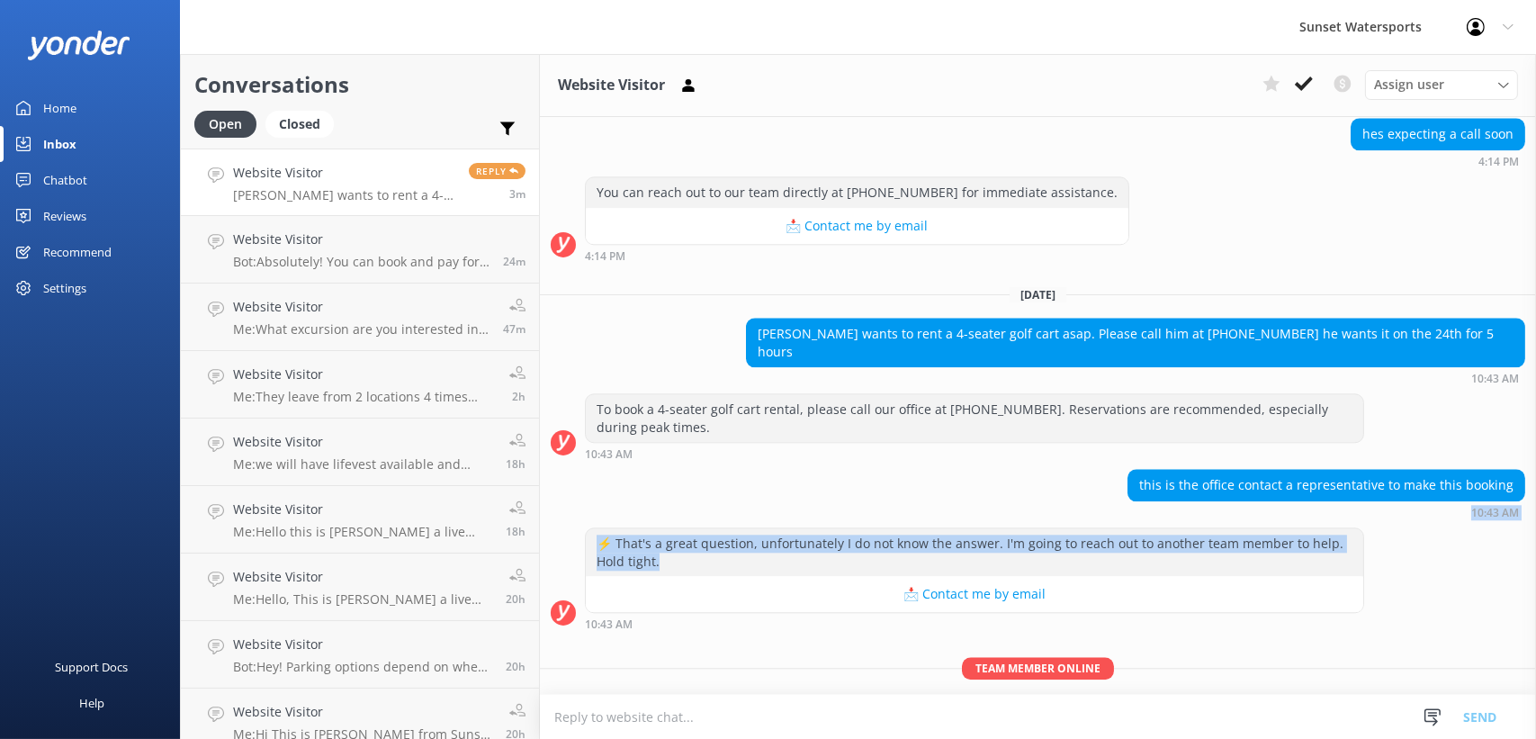
drag, startPoint x: 737, startPoint y: 379, endPoint x: 594, endPoint y: 347, distance: 146.5
drag, startPoint x: 594, startPoint y: 347, endPoint x: 572, endPoint y: 329, distance: 28.1
click at [572, 469] on div "this is the office contact a representative to make this booking 10:43 AM" at bounding box center [1038, 493] width 996 height 49
click at [676, 528] on div "⚡ That's a great question, unfortunately I do not know the answer. I'm going to…" at bounding box center [975, 552] width 778 height 48
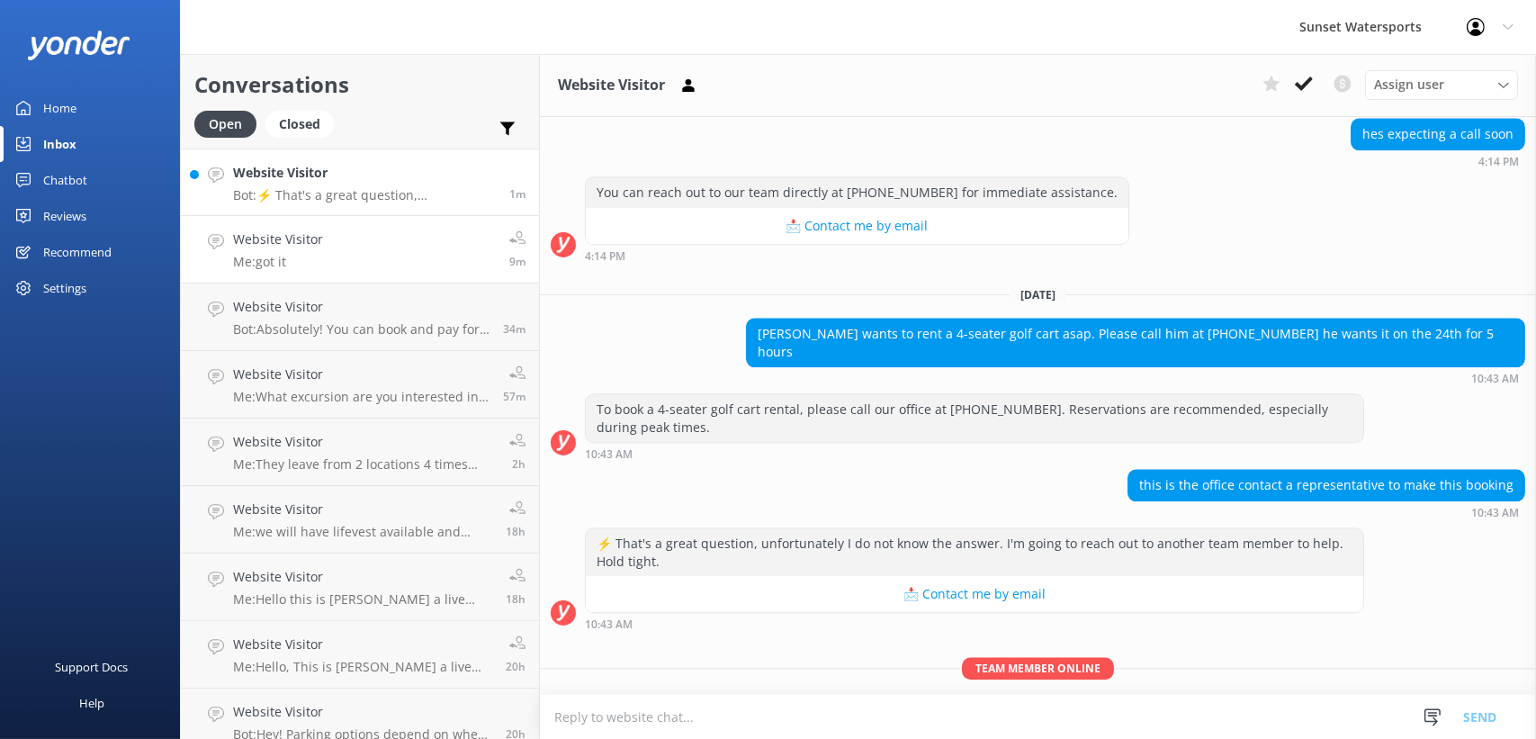
click at [342, 171] on h4 "Website Visitor" at bounding box center [364, 173] width 263 height 20
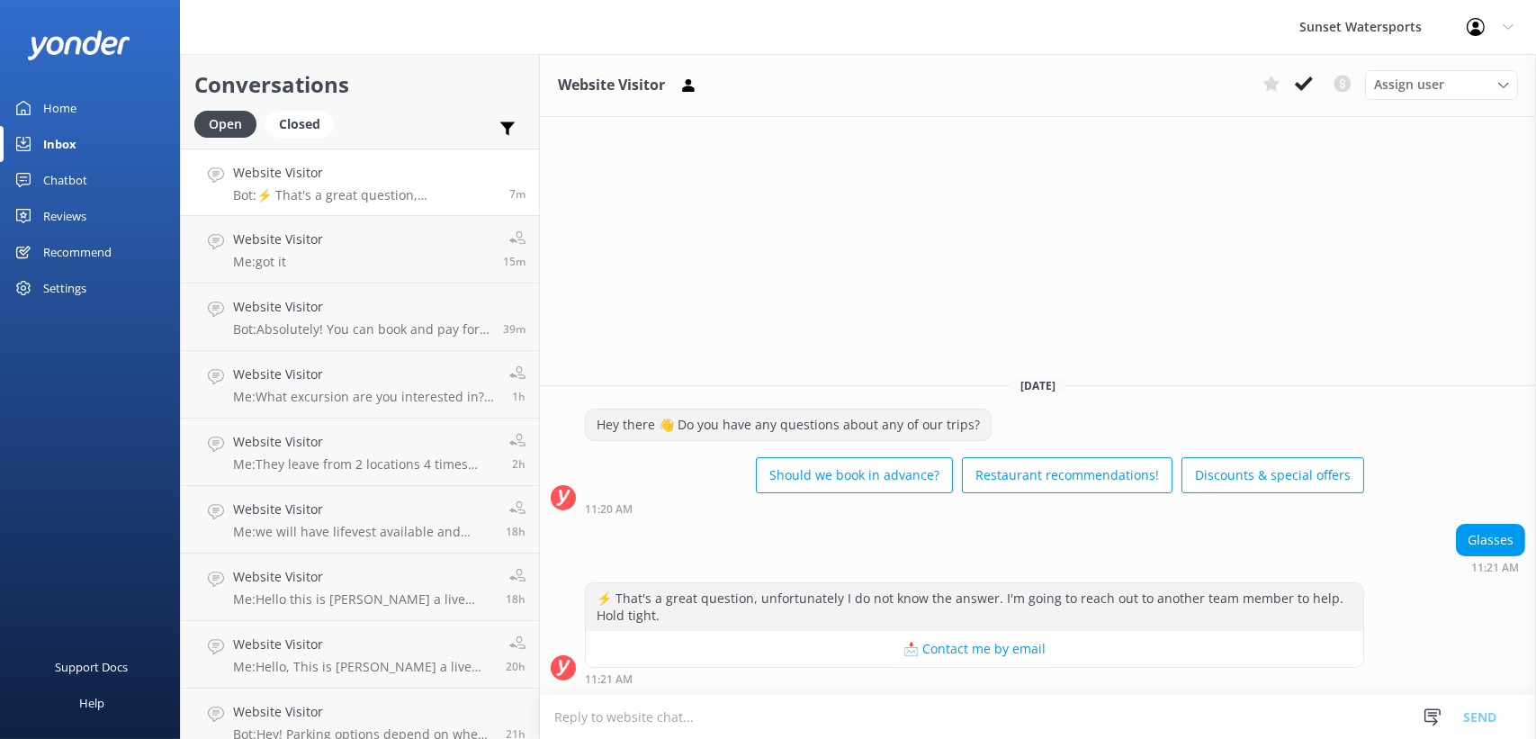
click at [89, 109] on link "Home" at bounding box center [90, 108] width 180 height 36
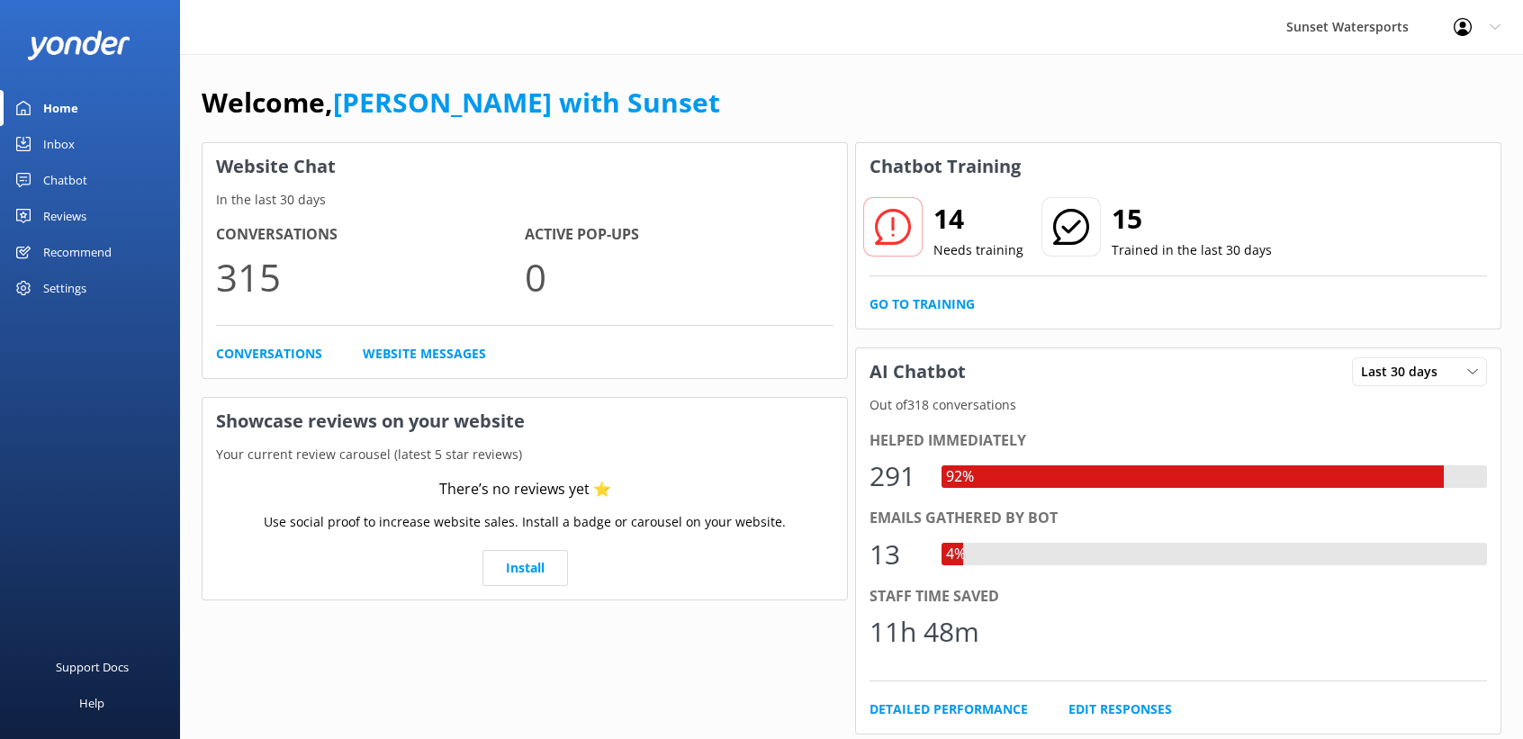
click at [48, 152] on div "Inbox" at bounding box center [58, 144] width 31 height 36
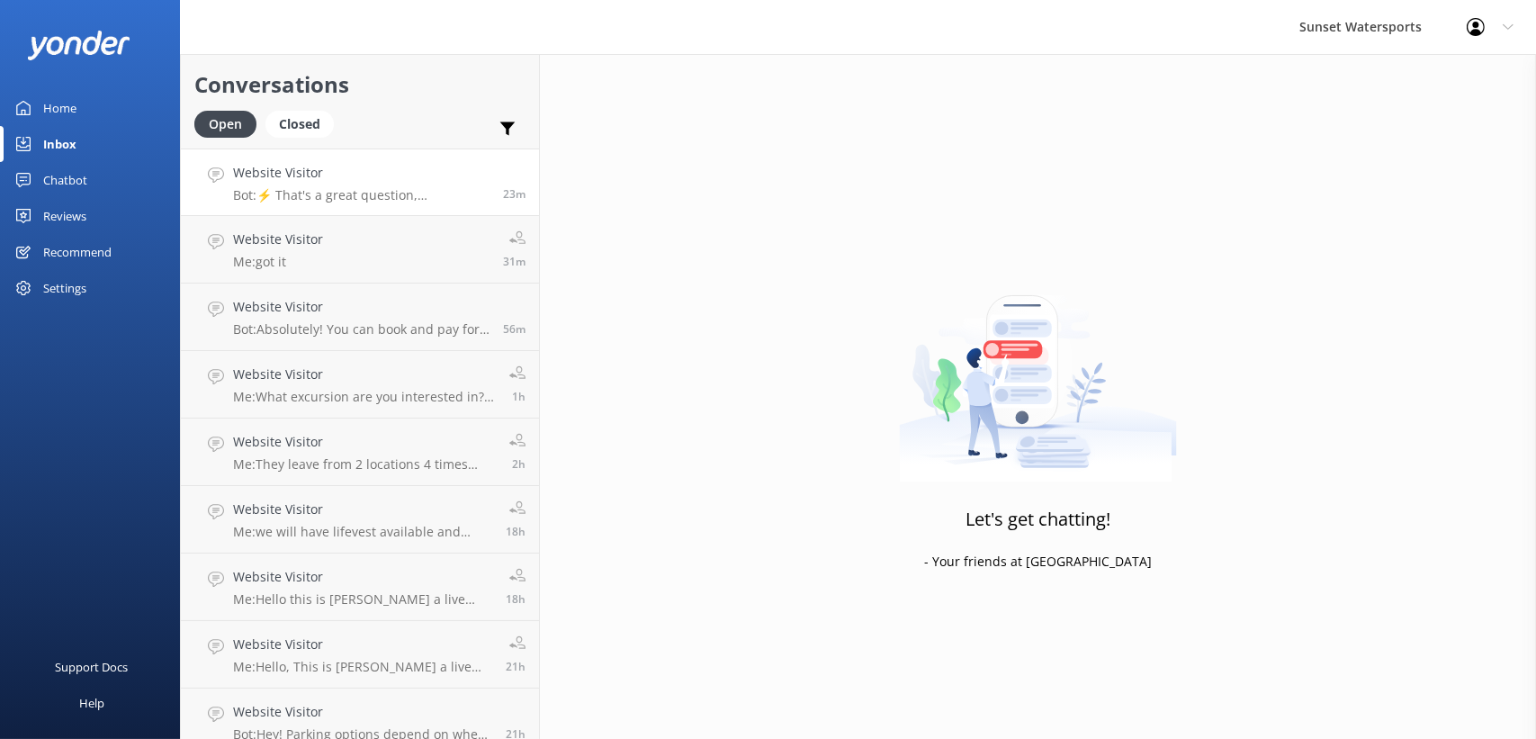
click at [325, 174] on h4 "Website Visitor" at bounding box center [361, 173] width 256 height 20
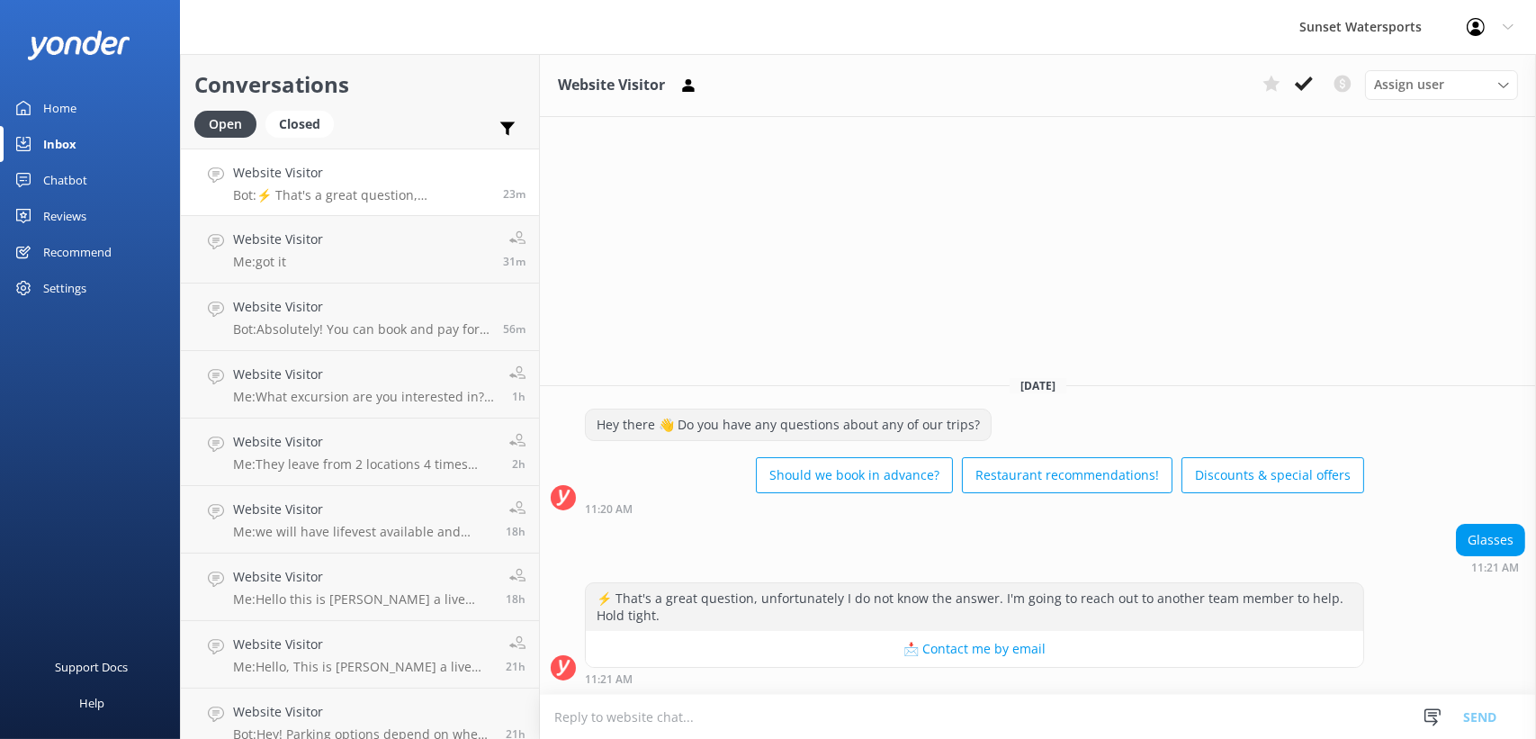
click at [761, 713] on textarea at bounding box center [1038, 717] width 996 height 44
type textarea "hi,"
click at [765, 707] on textarea "hi," at bounding box center [1038, 716] width 996 height 45
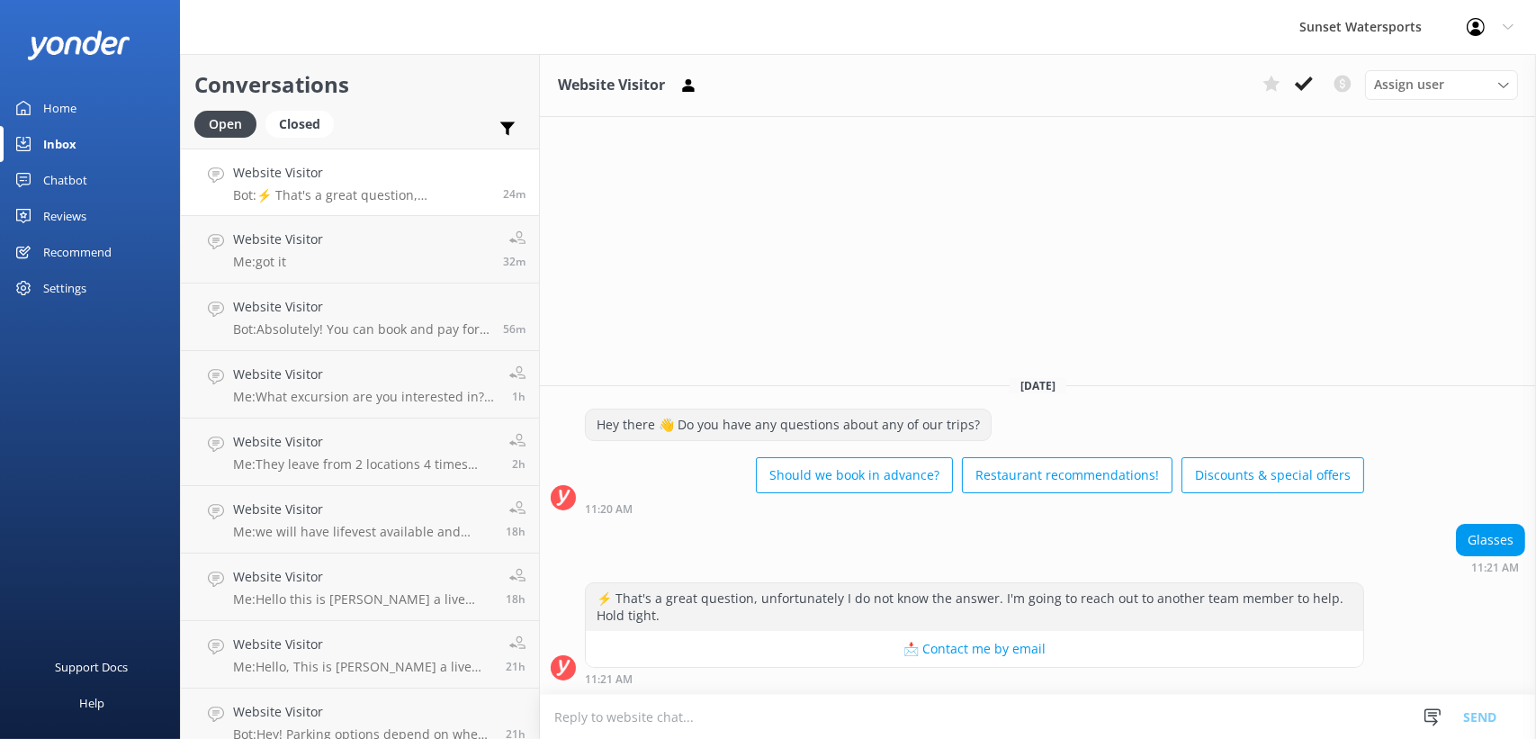
click at [701, 326] on div "Website Visitor Assign user [PERSON_NAME] at [GEOGRAPHIC_DATA][PERSON_NAME] wit…" at bounding box center [1038, 396] width 996 height 685
click at [48, 95] on div "Home" at bounding box center [59, 108] width 33 height 36
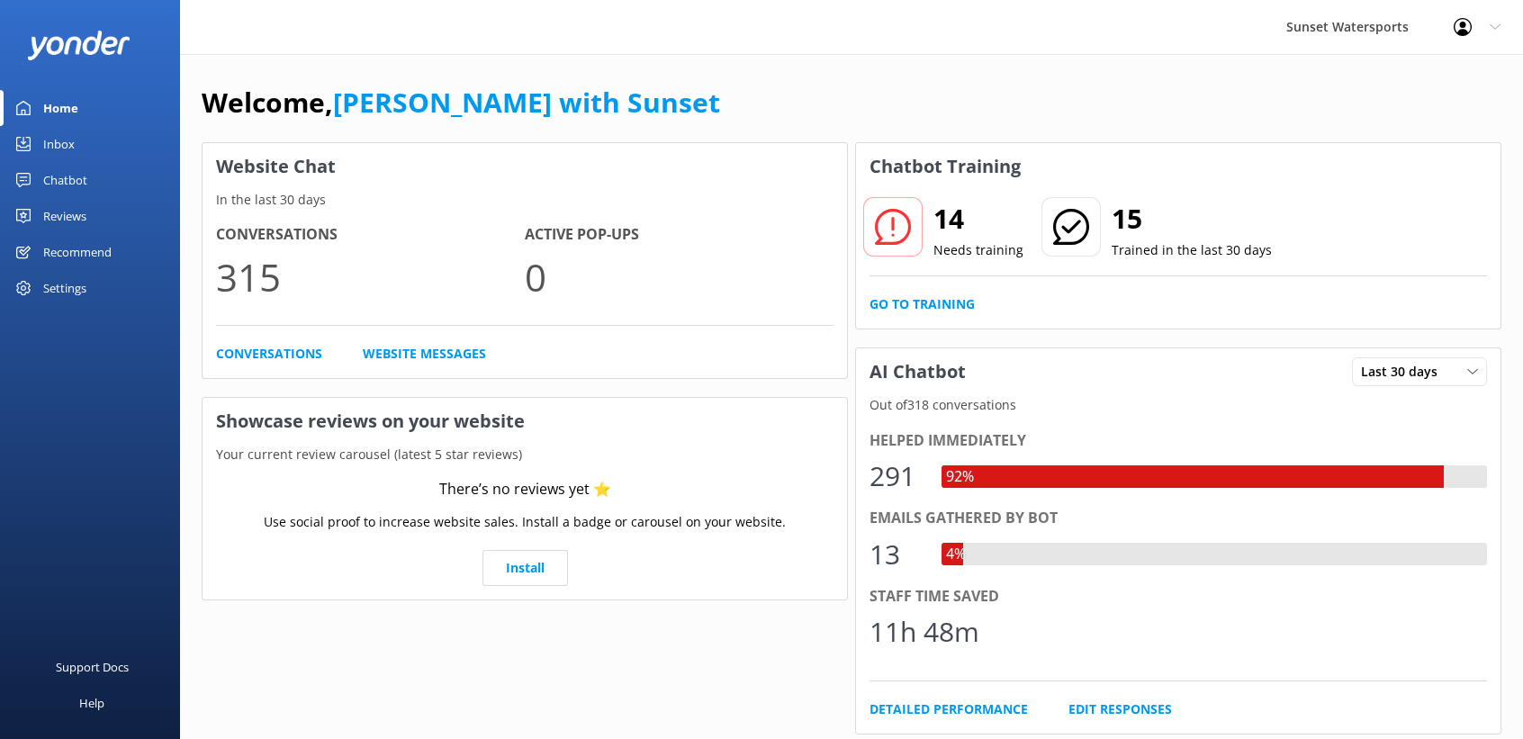
click at [439, 661] on div "Website Chat In the last 30 days Conversations 315 Active Pop-ups 0 Conversatio…" at bounding box center [524, 645] width 653 height 1013
click at [854, 331] on div "Chatbot Training 14 Needs training 15 Trained in the last 30 days Go to Trainin…" at bounding box center [1177, 645] width 653 height 1013
click at [57, 143] on div "Inbox" at bounding box center [58, 144] width 31 height 36
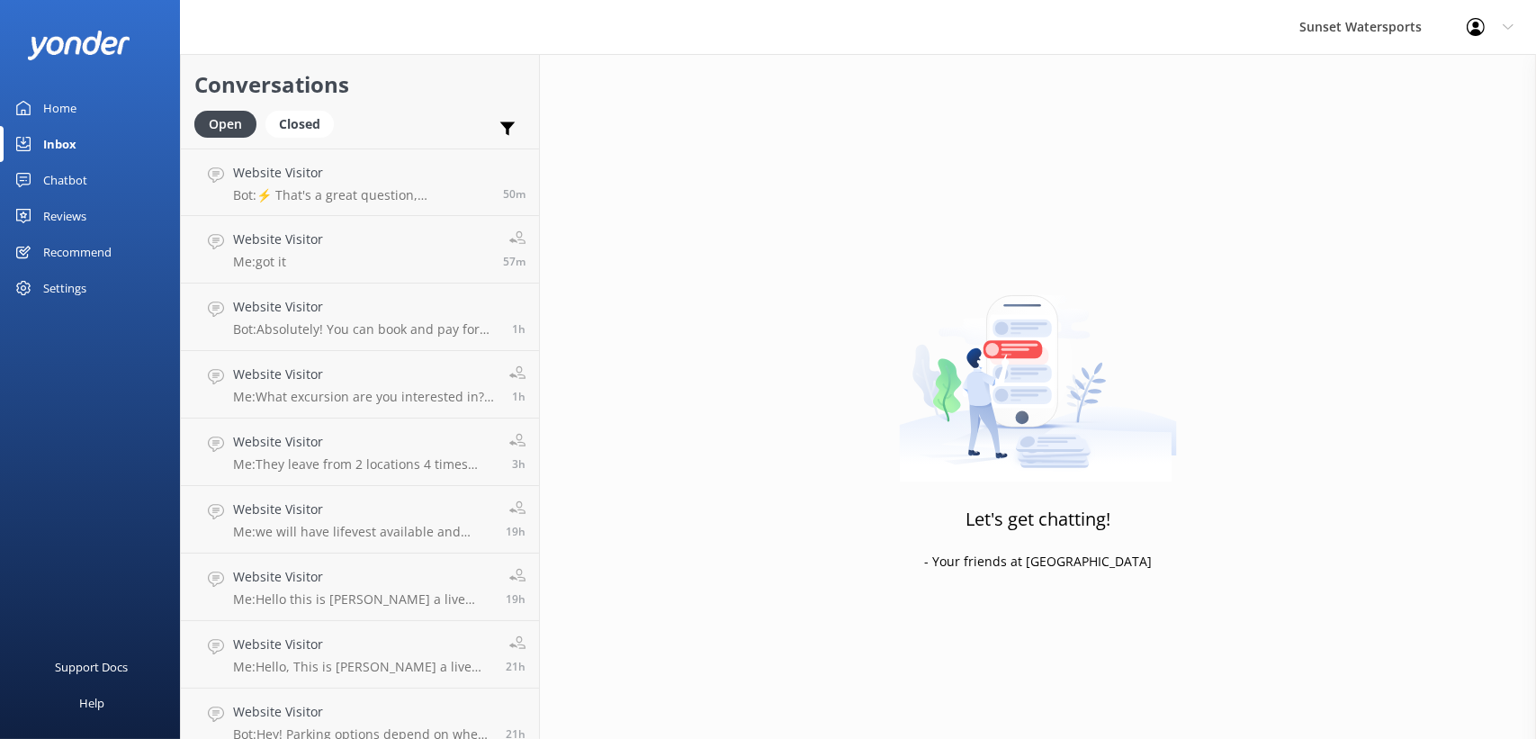
click at [60, 98] on div "Home" at bounding box center [59, 108] width 33 height 36
